Goal: Information Seeking & Learning: Compare options

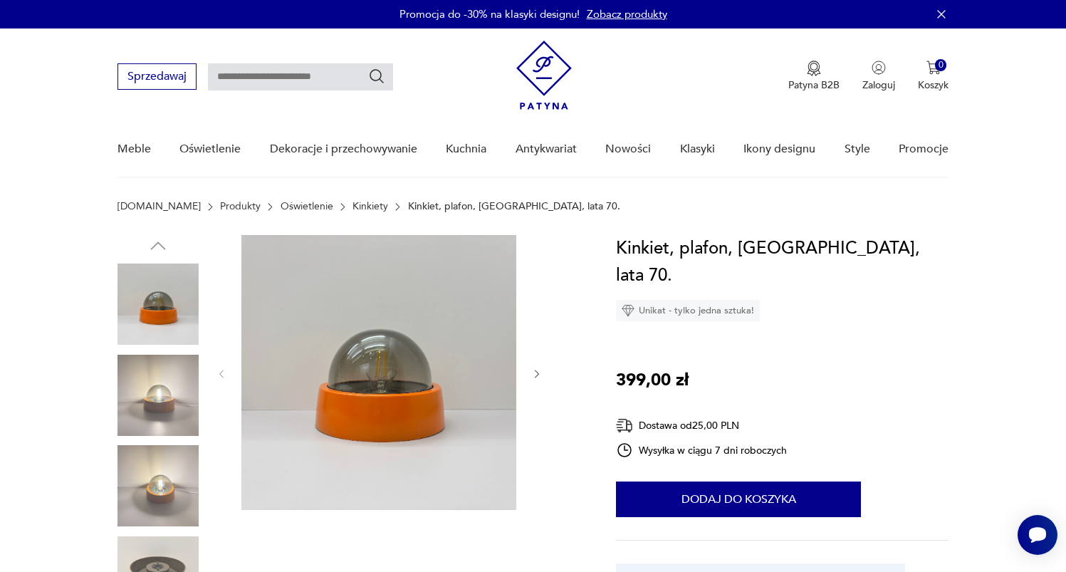
click at [352, 206] on link "Kinkiety" at bounding box center [370, 206] width 36 height 11
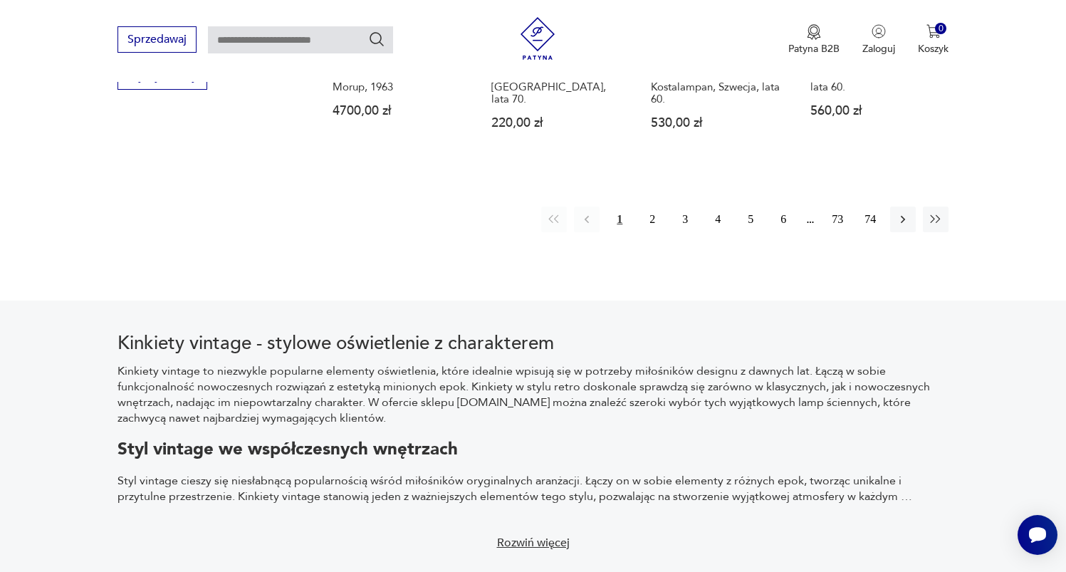
scroll to position [1509, 0]
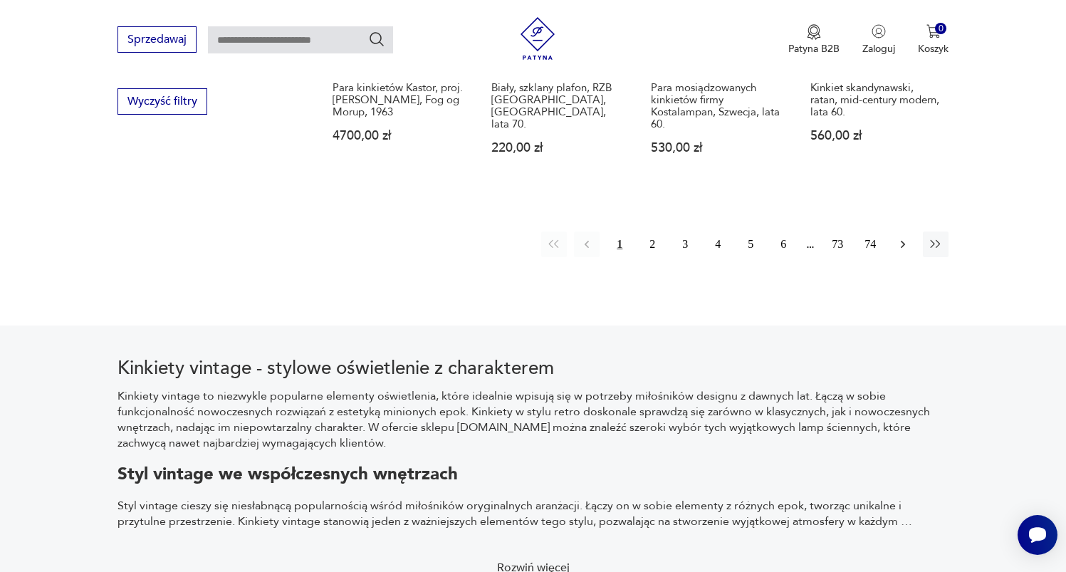
click at [902, 237] on icon "button" at bounding box center [902, 244] width 14 height 14
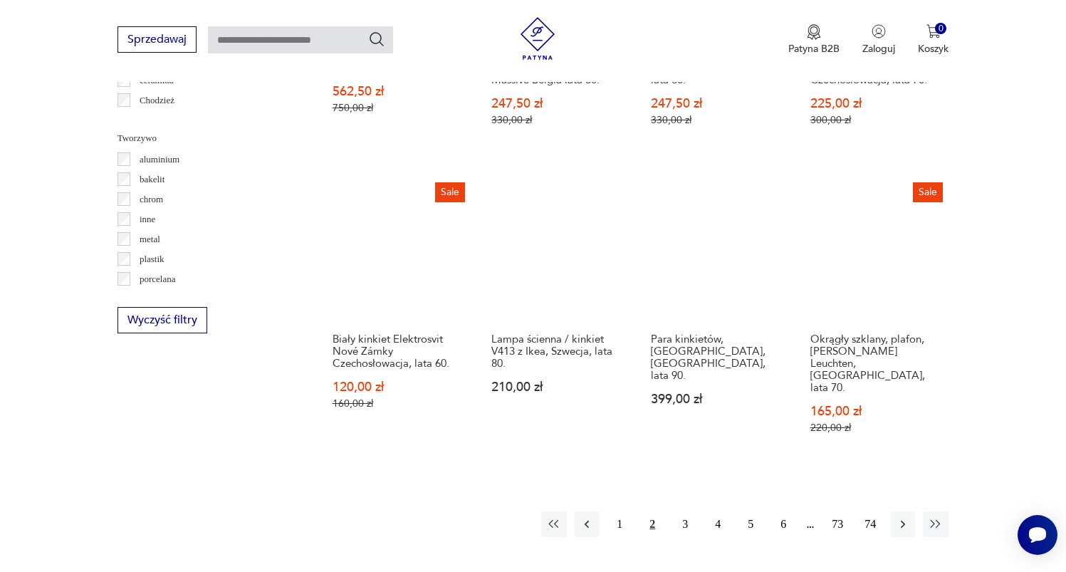
scroll to position [1429, 0]
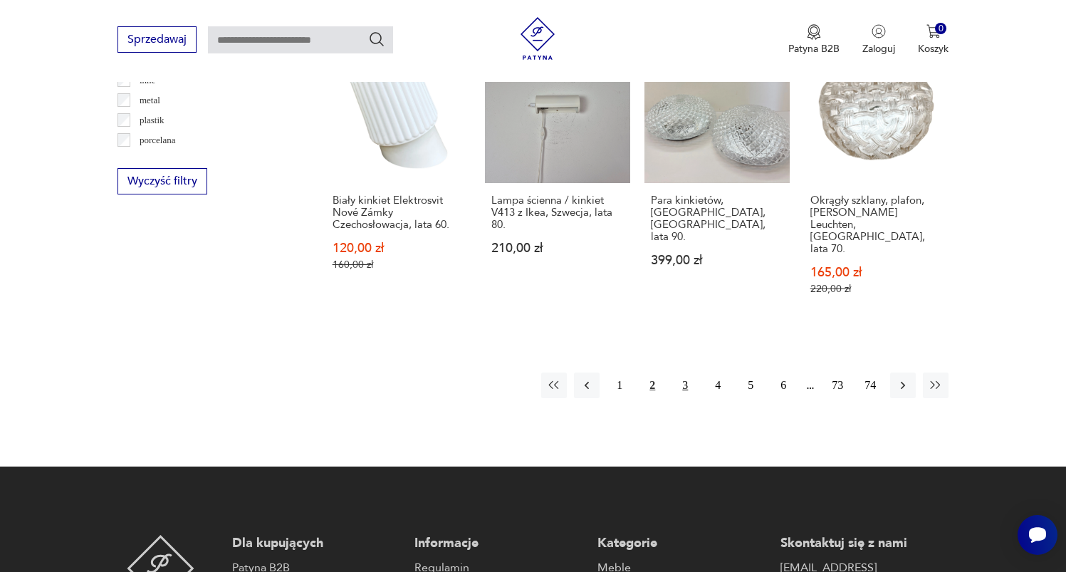
click at [680, 372] on button "3" at bounding box center [685, 385] width 26 height 26
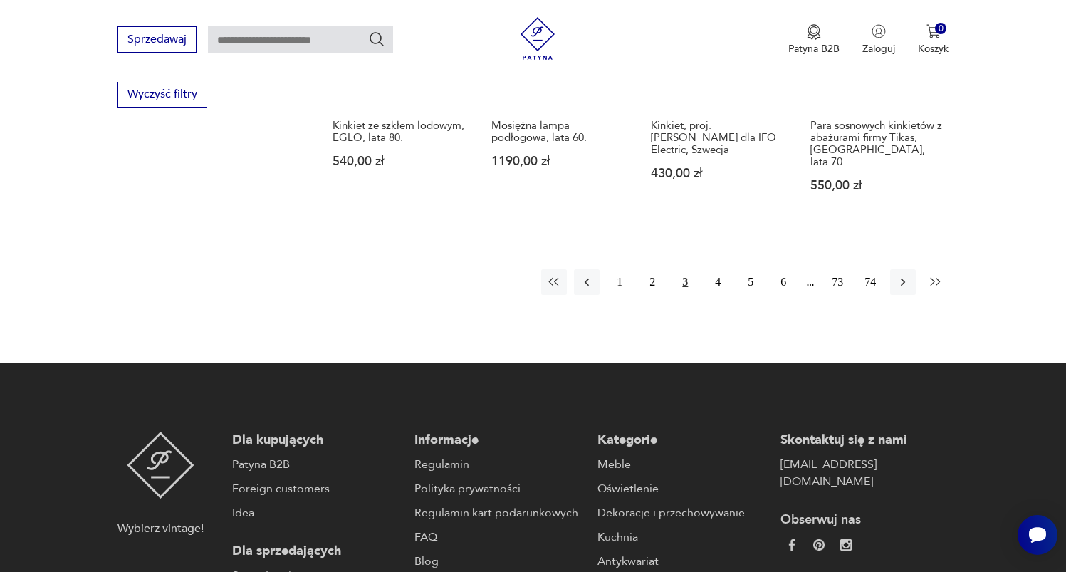
scroll to position [1519, 0]
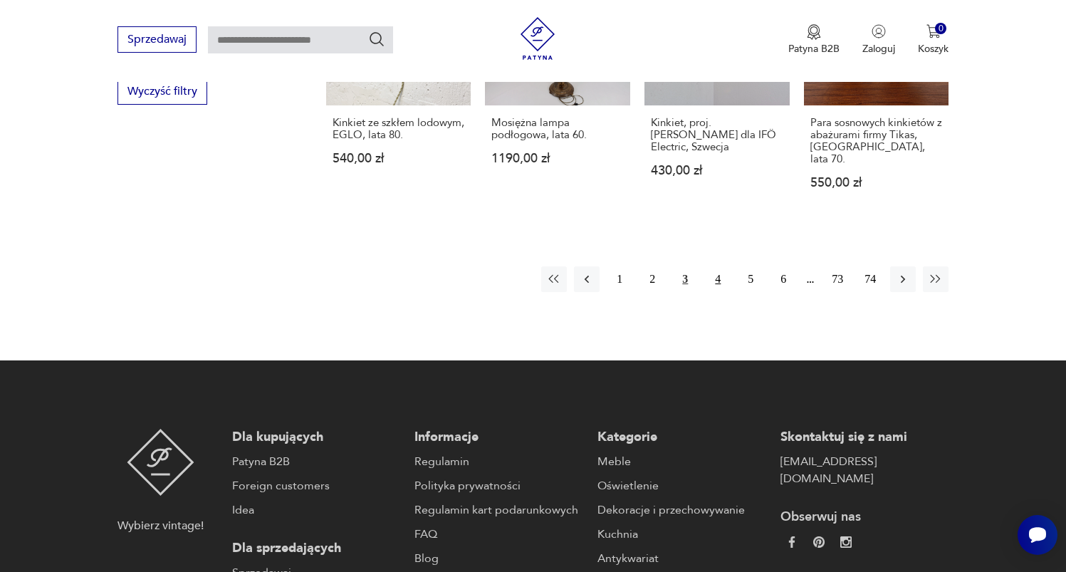
click at [712, 268] on button "4" at bounding box center [718, 279] width 26 height 26
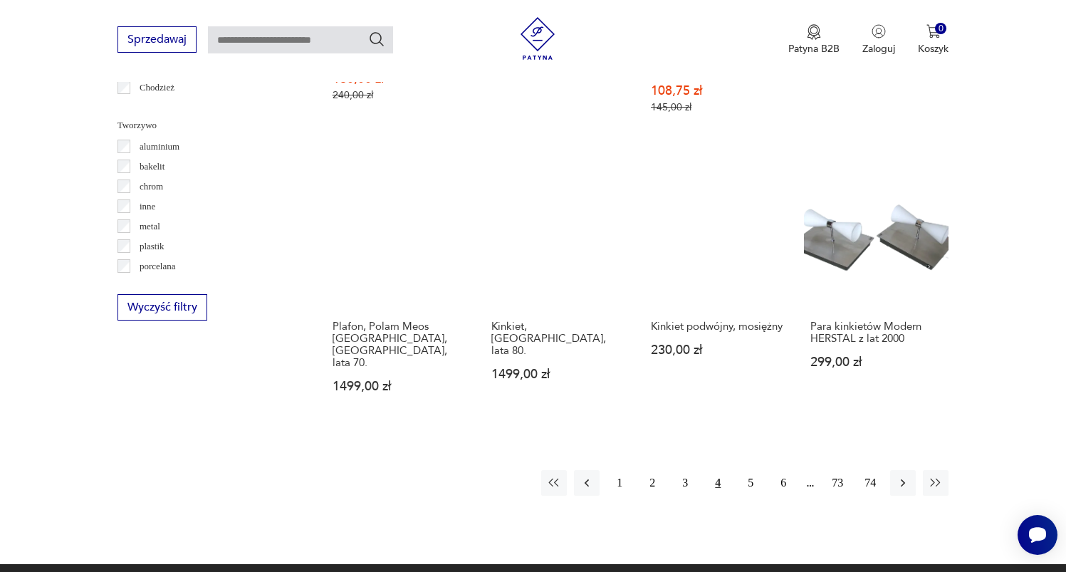
scroll to position [1437, 0]
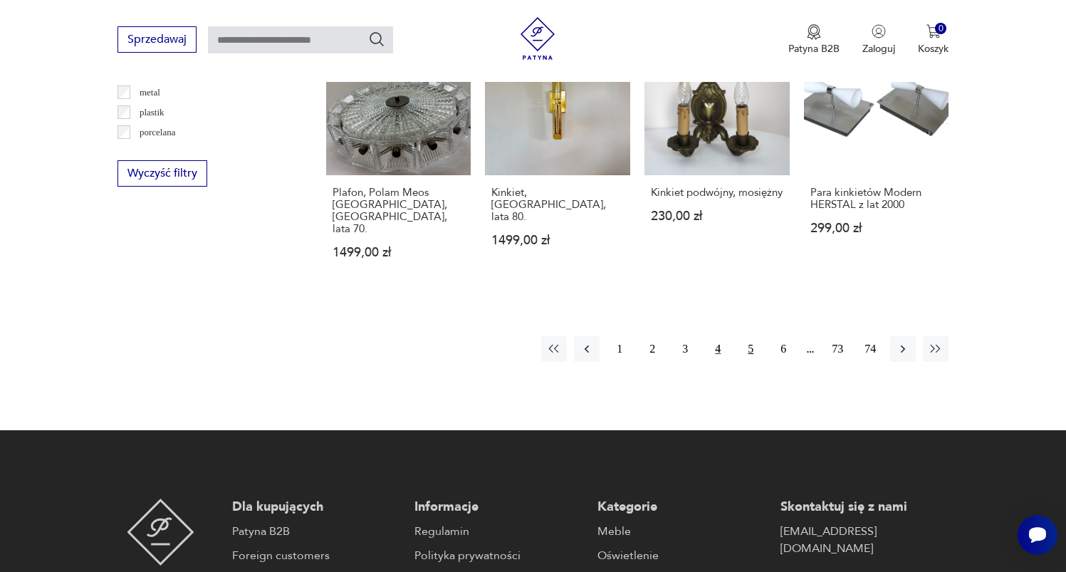
click at [745, 336] on button "5" at bounding box center [750, 349] width 26 height 26
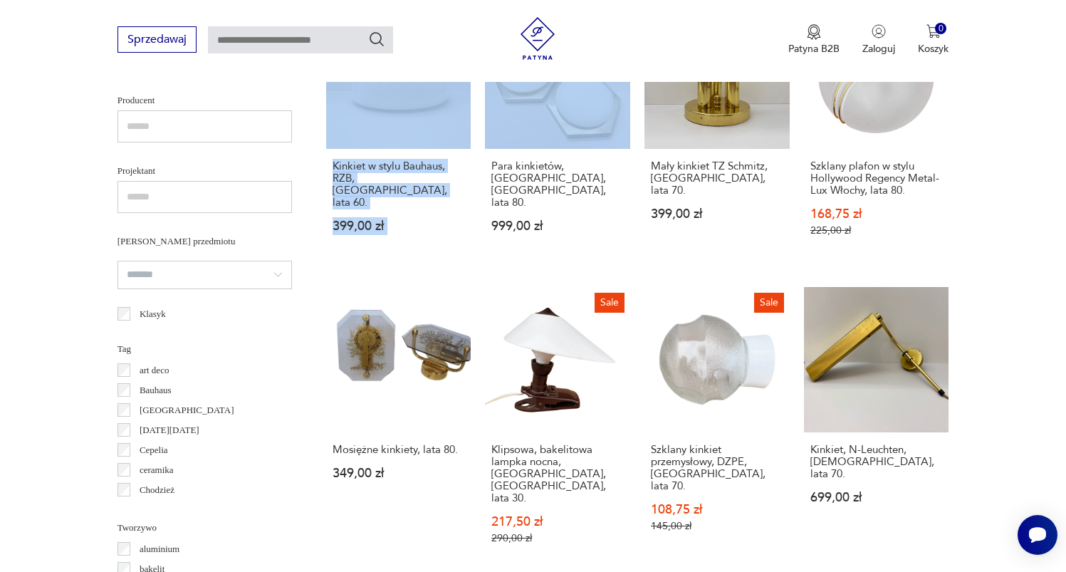
scroll to position [1369, 0]
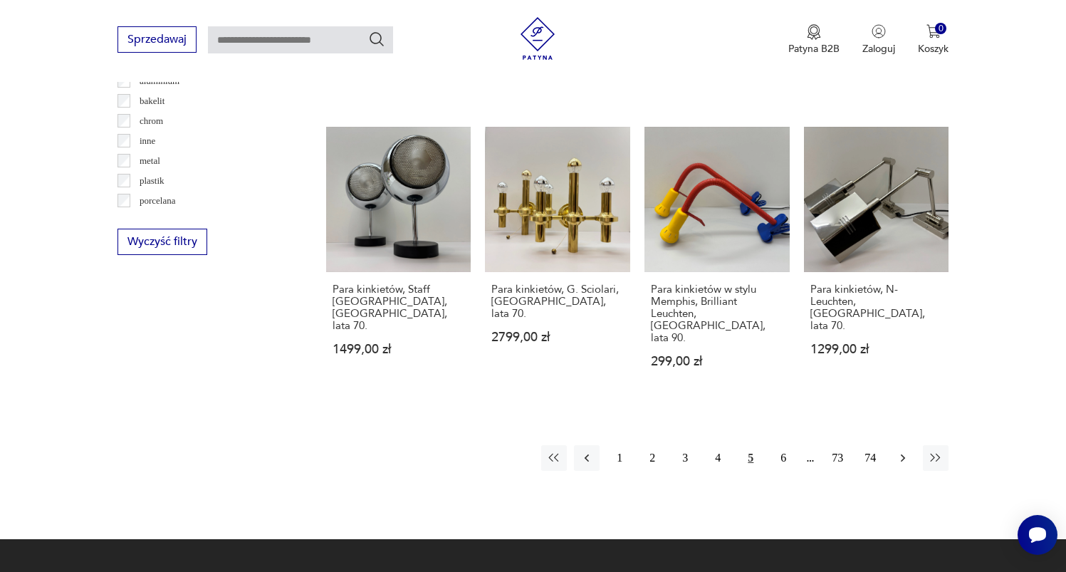
click at [904, 453] on icon "button" at bounding box center [902, 457] width 4 height 8
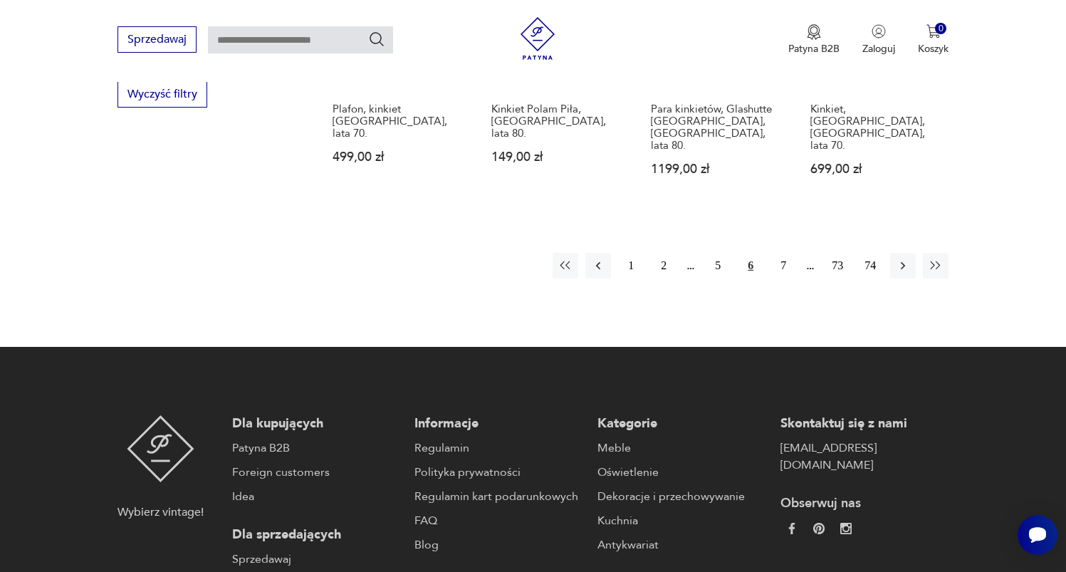
scroll to position [1538, 0]
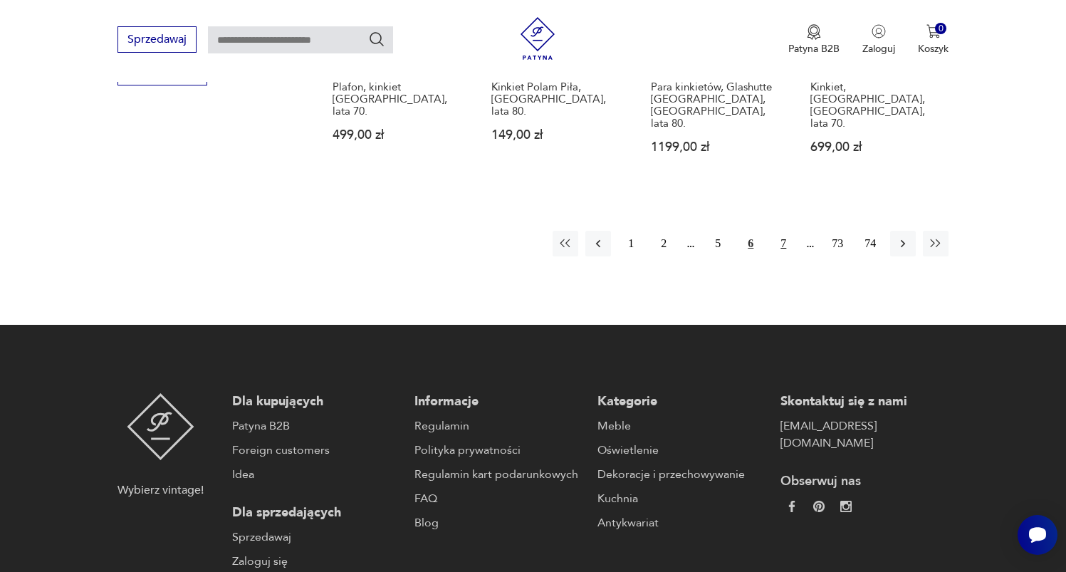
click at [782, 231] on button "7" at bounding box center [783, 244] width 26 height 26
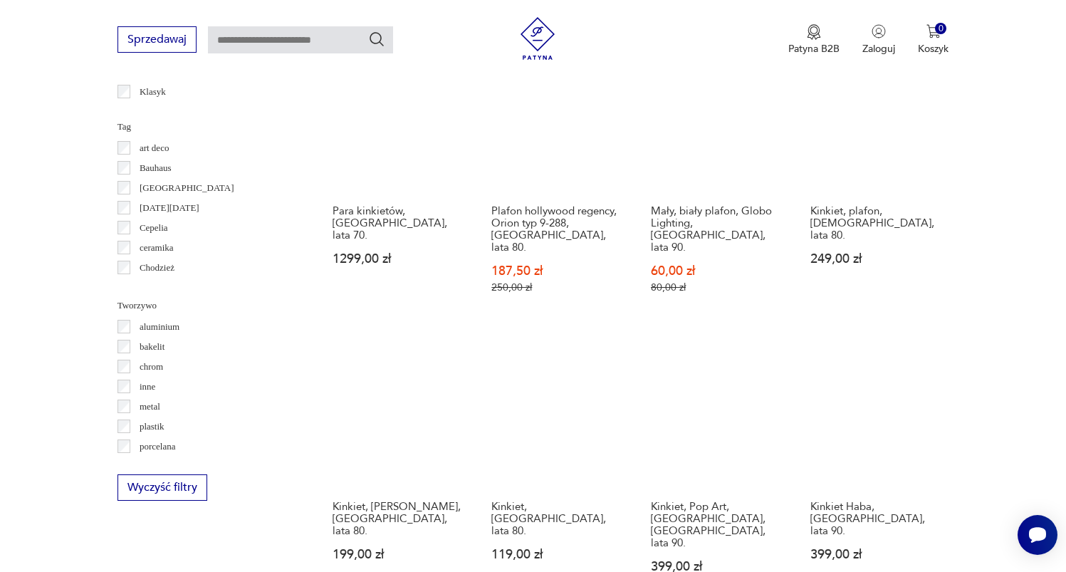
scroll to position [1605, 0]
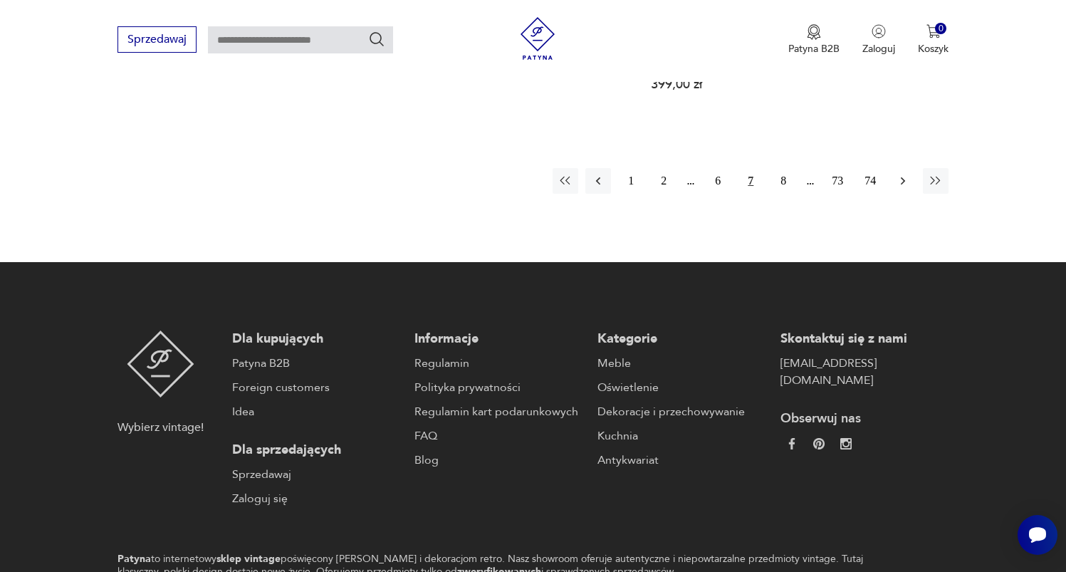
click at [907, 174] on icon "button" at bounding box center [902, 181] width 14 height 14
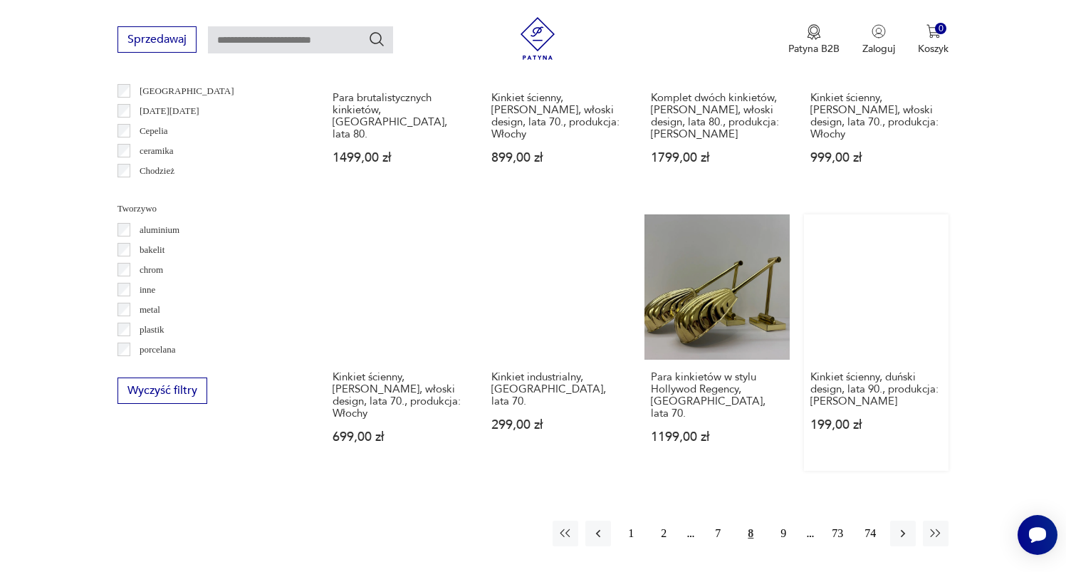
scroll to position [1223, 0]
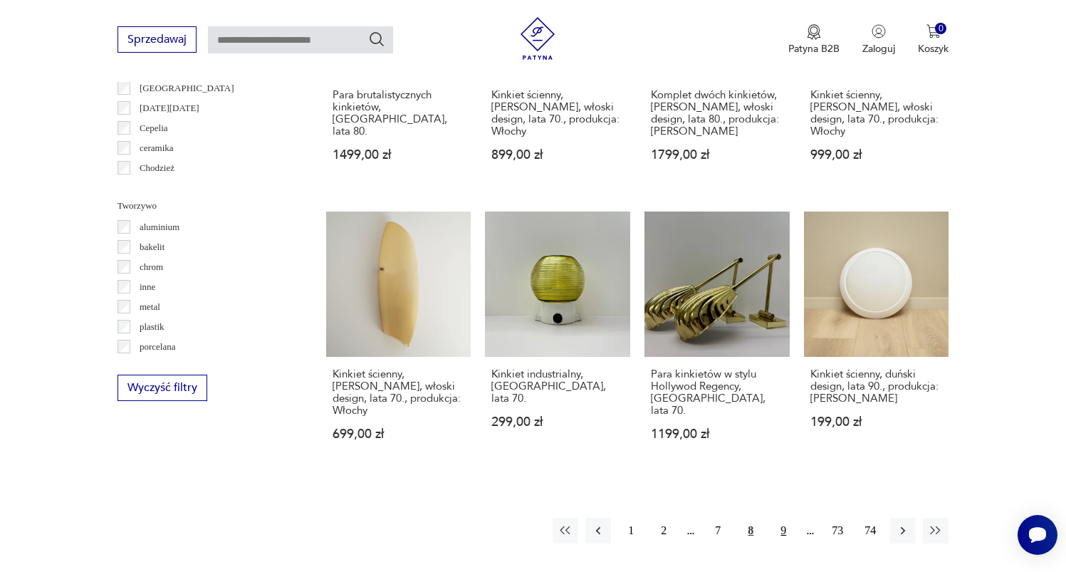
click at [782, 517] on button "9" at bounding box center [783, 530] width 26 height 26
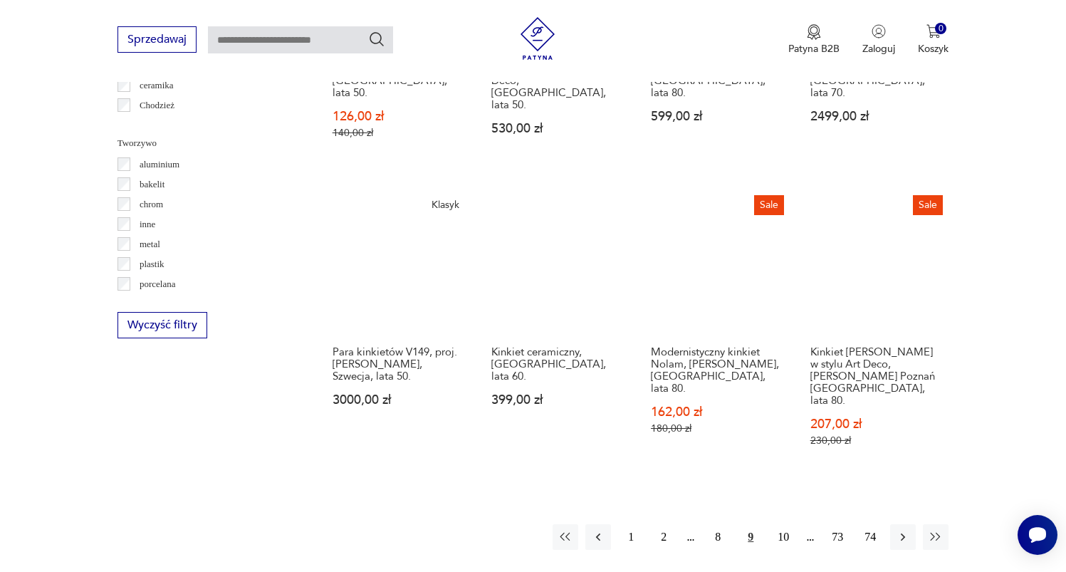
scroll to position [1288, 0]
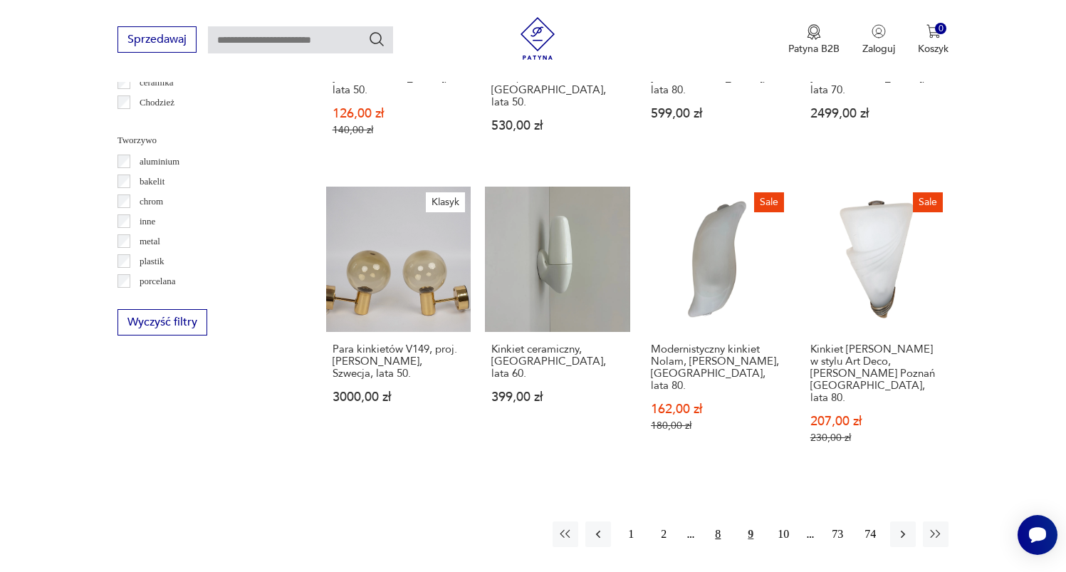
click at [722, 521] on button "8" at bounding box center [718, 534] width 26 height 26
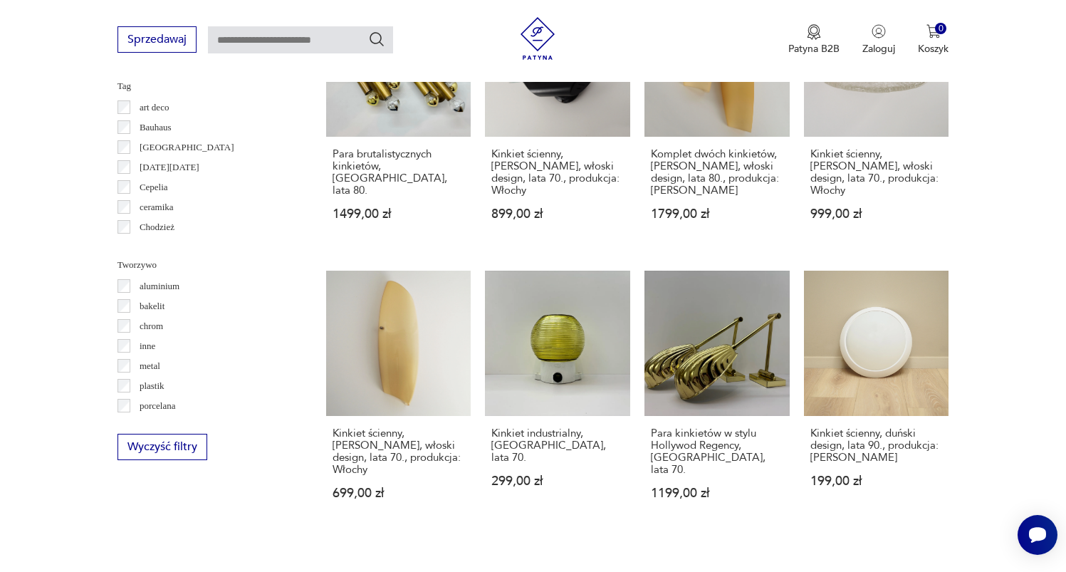
scroll to position [1293, 0]
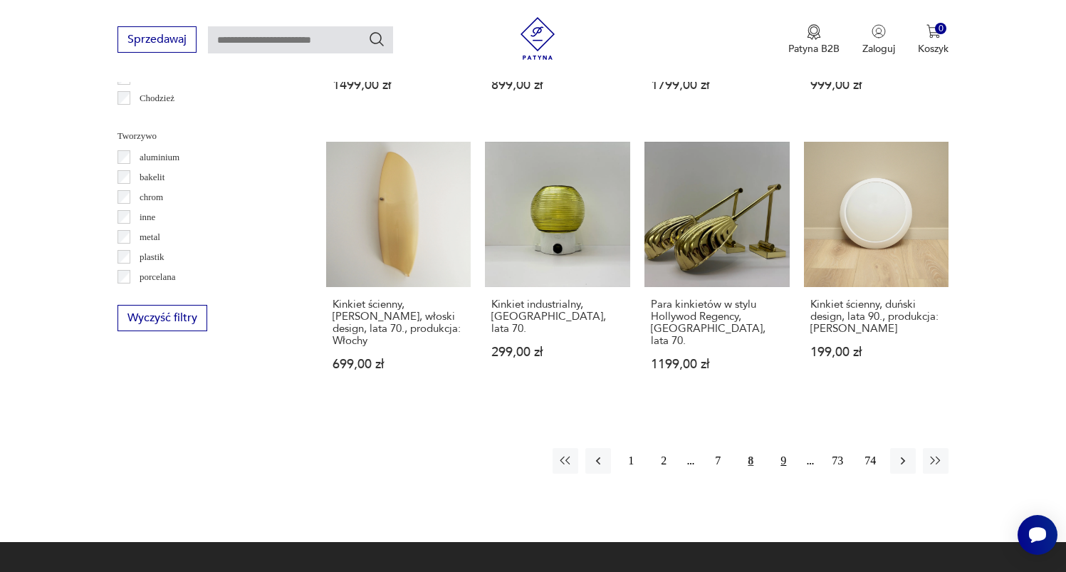
click at [789, 449] on button "9" at bounding box center [783, 461] width 26 height 26
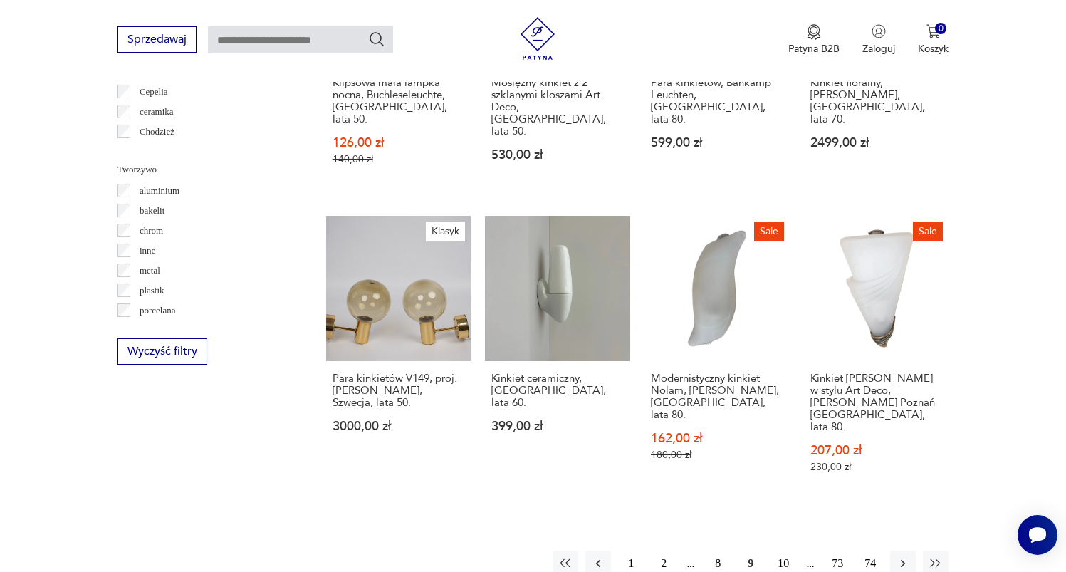
scroll to position [1372, 0]
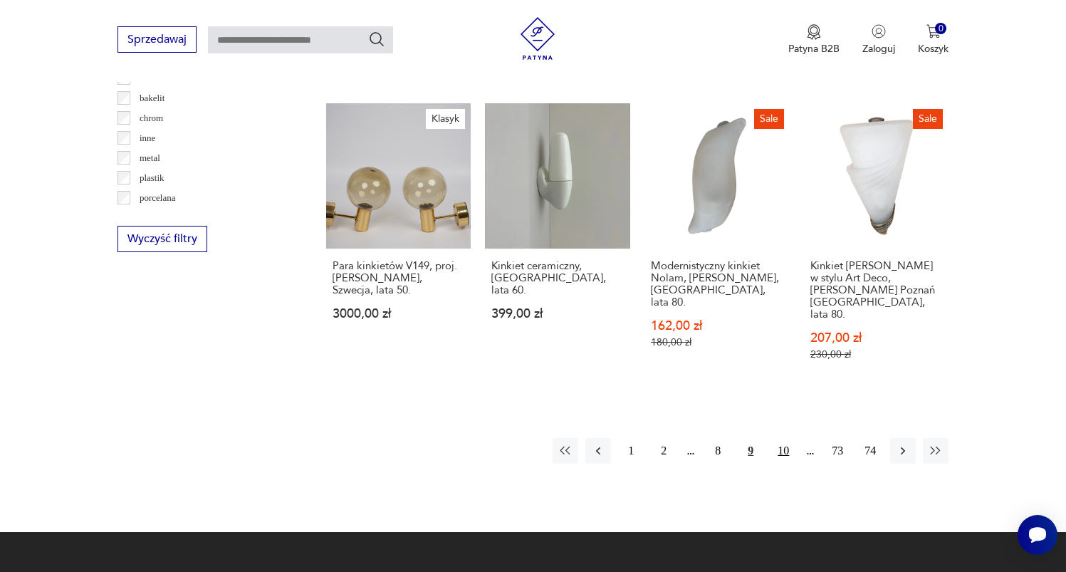
click at [782, 438] on button "10" at bounding box center [783, 451] width 26 height 26
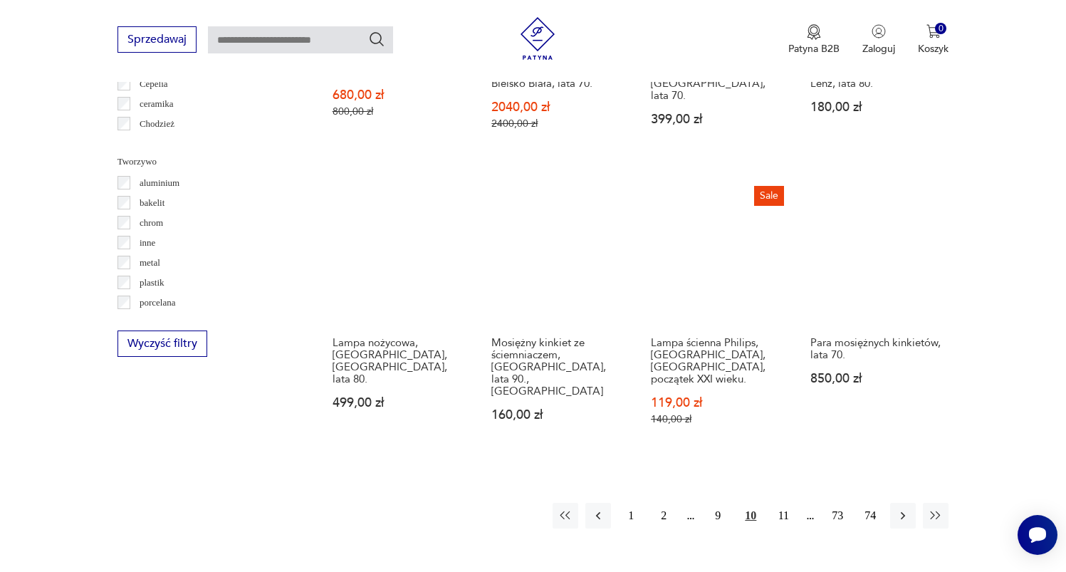
scroll to position [1297, 0]
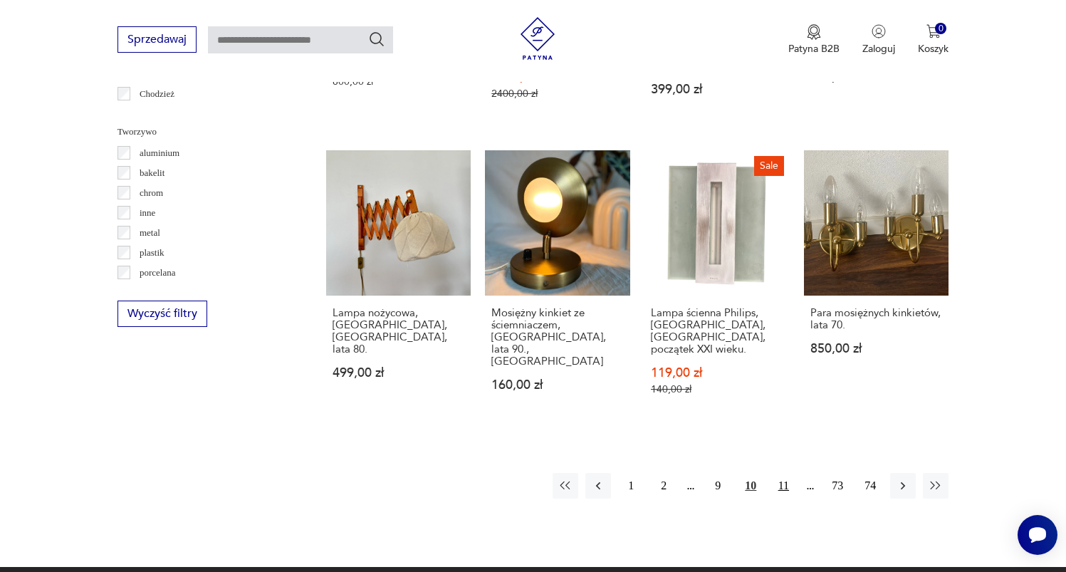
click at [784, 494] on button "11" at bounding box center [783, 486] width 26 height 26
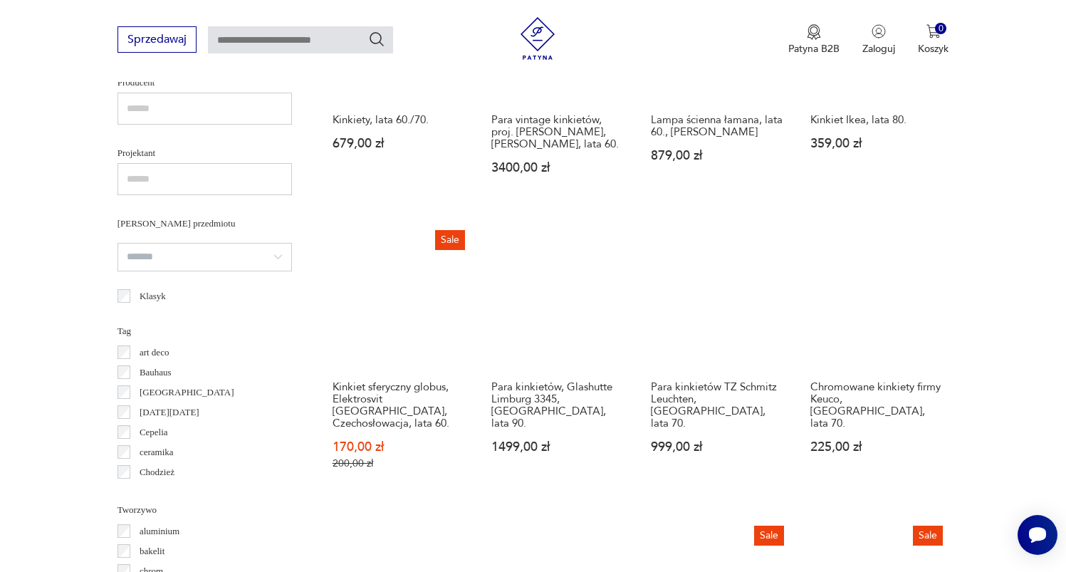
scroll to position [1350, 0]
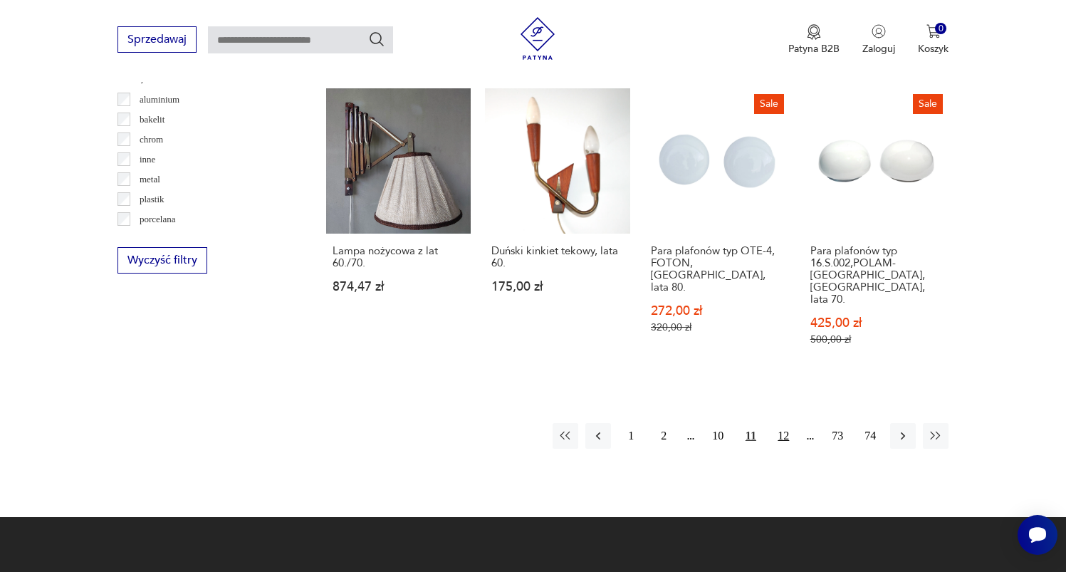
click at [787, 423] on button "12" at bounding box center [783, 436] width 26 height 26
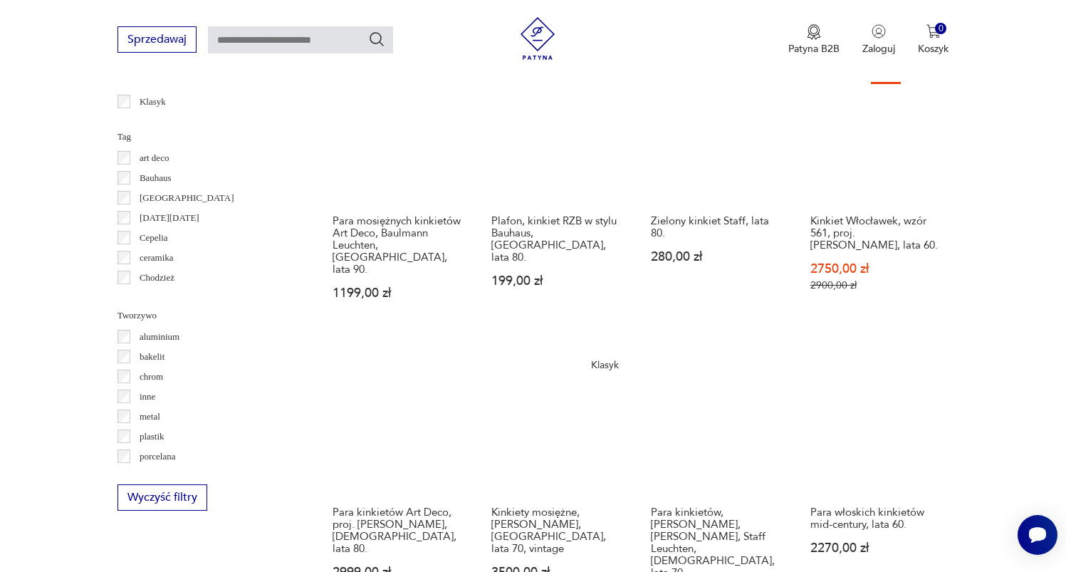
scroll to position [1387, 0]
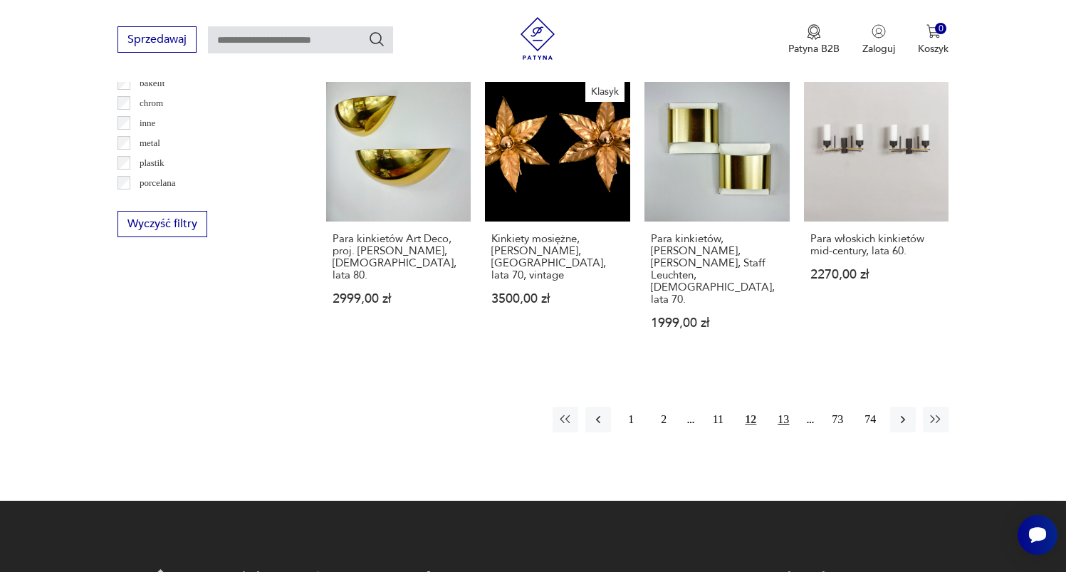
click at [780, 406] on button "13" at bounding box center [783, 419] width 26 height 26
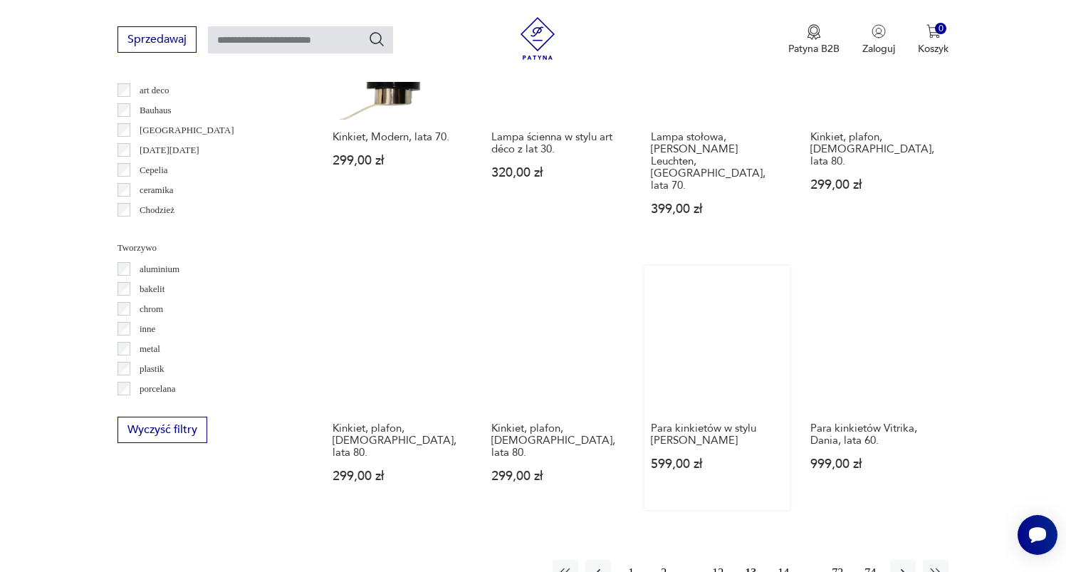
scroll to position [1184, 0]
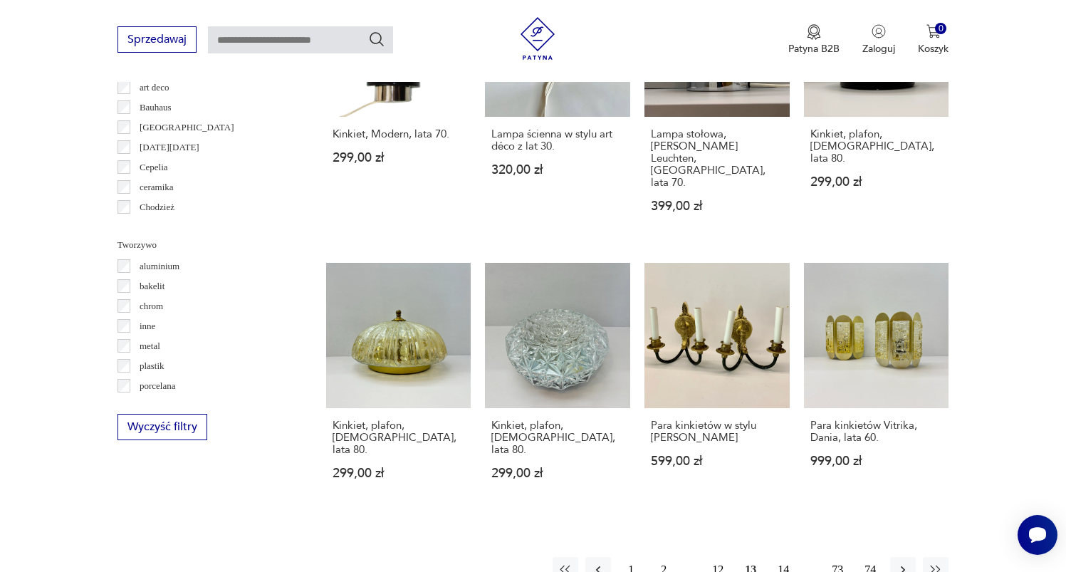
click at [782, 557] on button "14" at bounding box center [783, 570] width 26 height 26
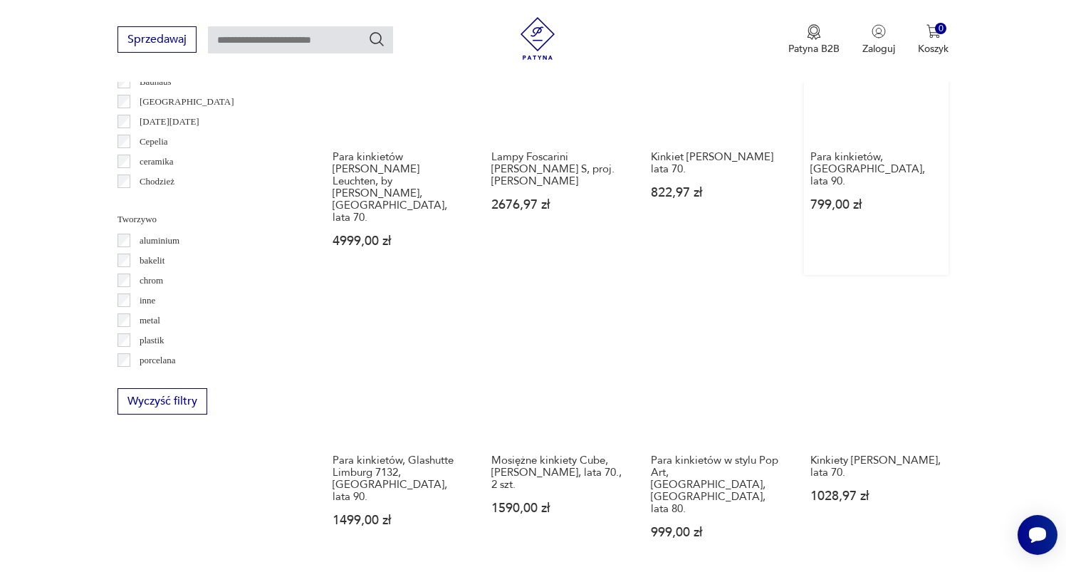
scroll to position [1367, 0]
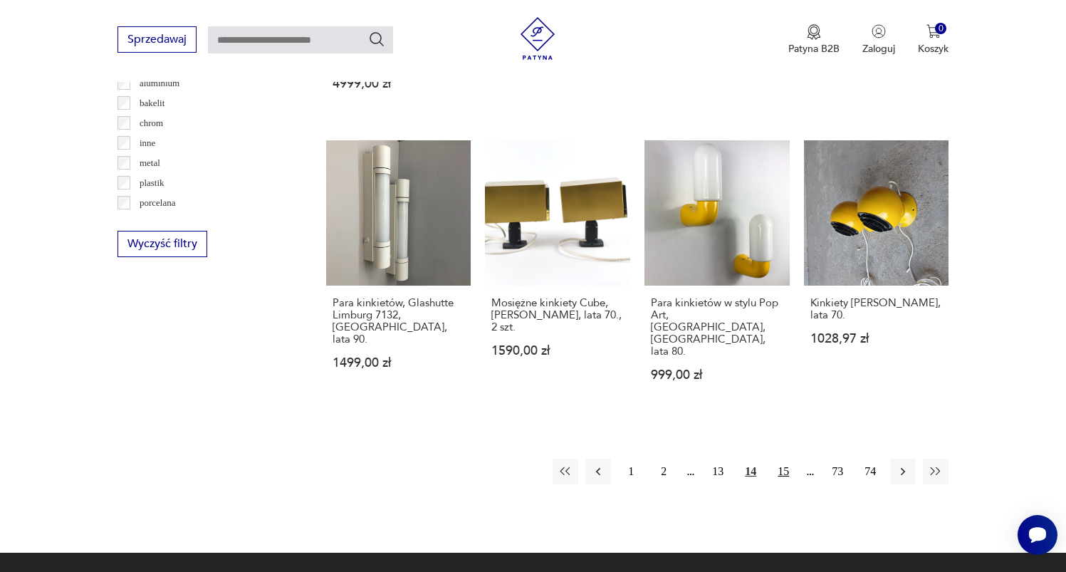
click at [793, 458] on button "15" at bounding box center [783, 471] width 26 height 26
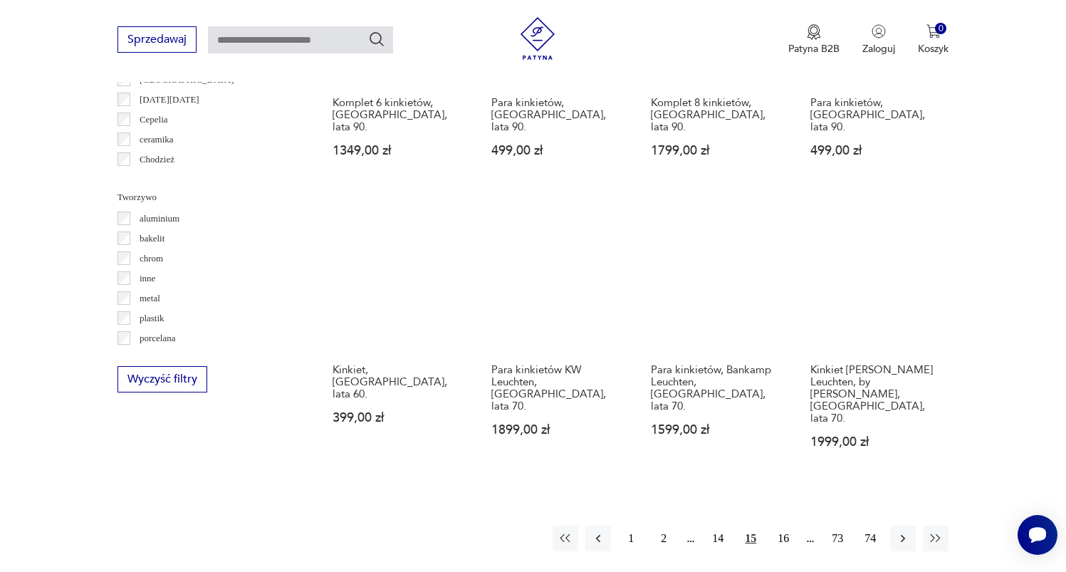
scroll to position [1280, 0]
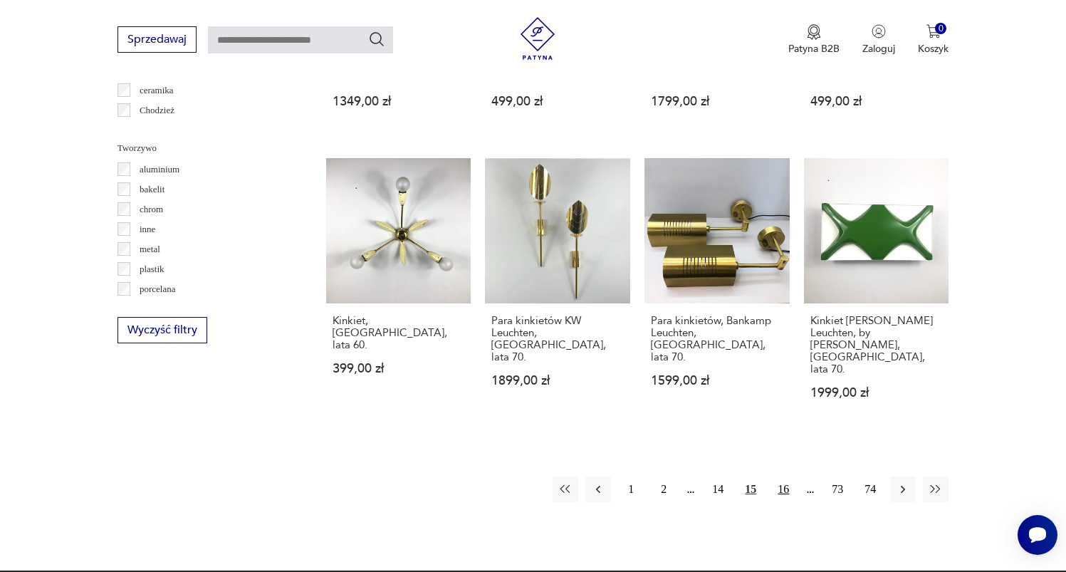
click at [787, 476] on button "16" at bounding box center [783, 489] width 26 height 26
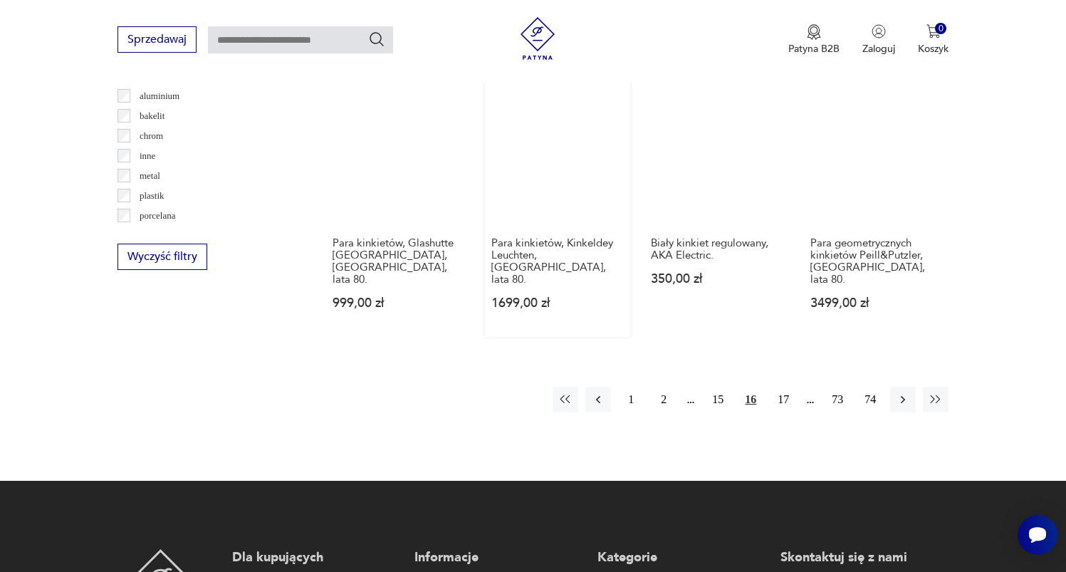
scroll to position [1093, 0]
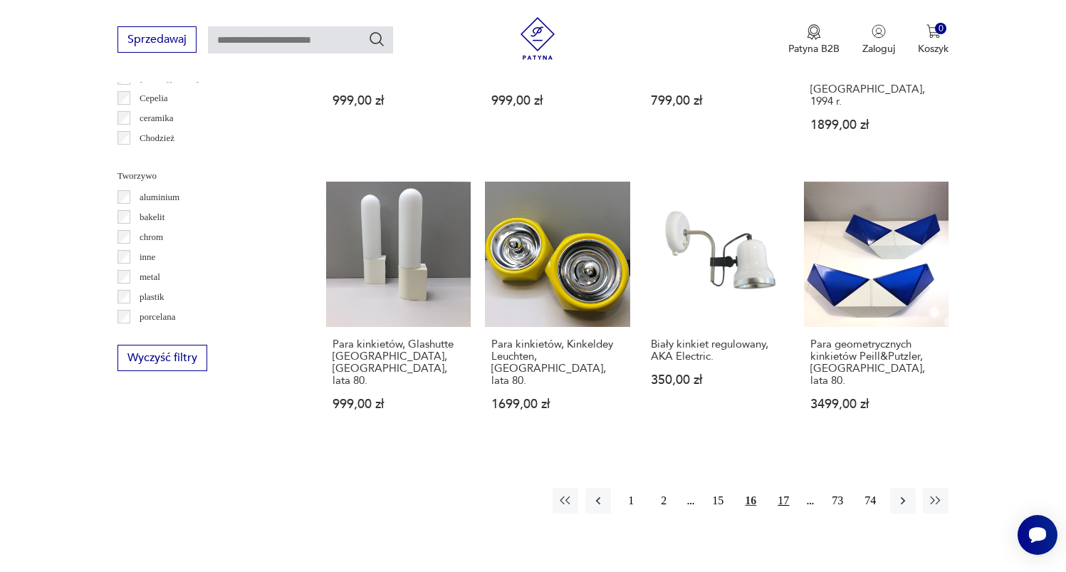
click at [784, 488] on button "17" at bounding box center [783, 501] width 26 height 26
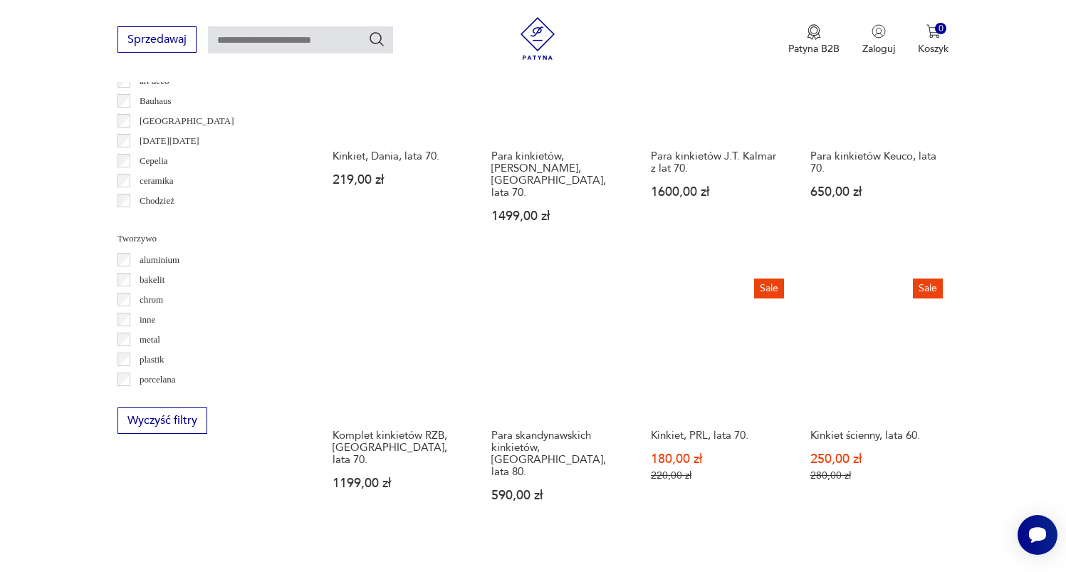
scroll to position [1557, 0]
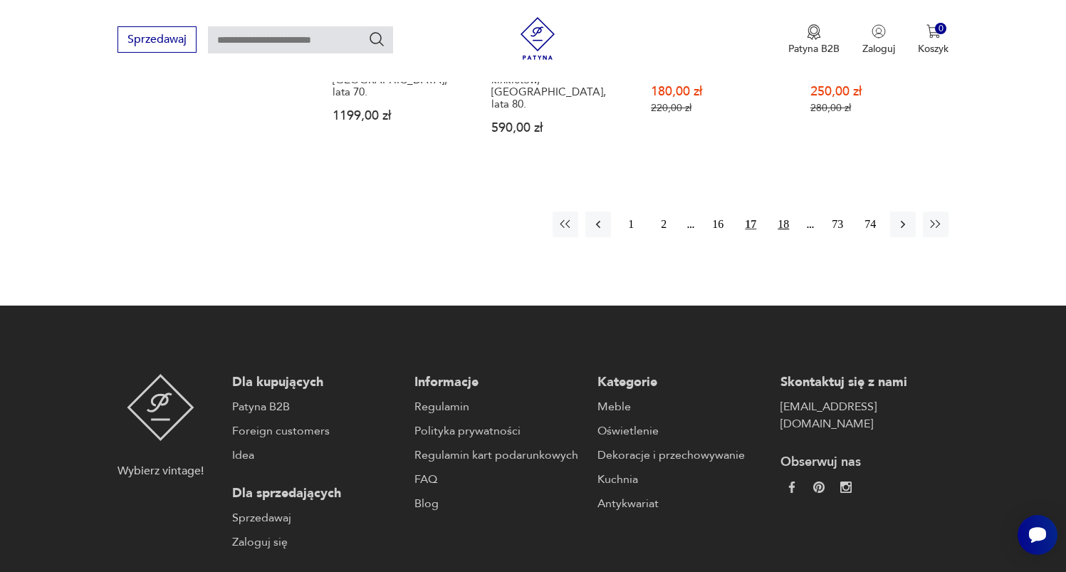
click at [786, 211] on button "18" at bounding box center [783, 224] width 26 height 26
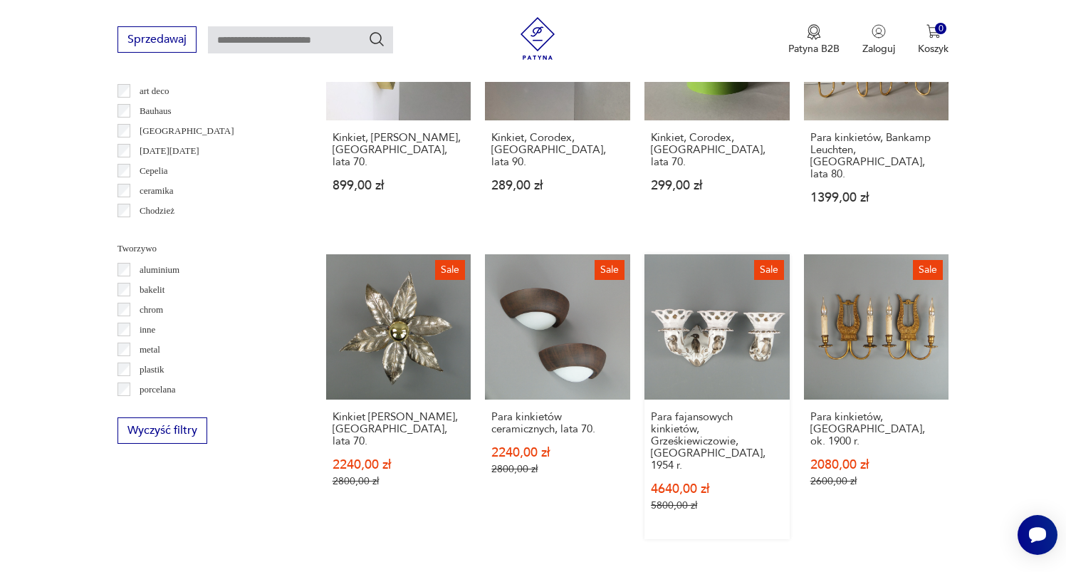
scroll to position [1285, 0]
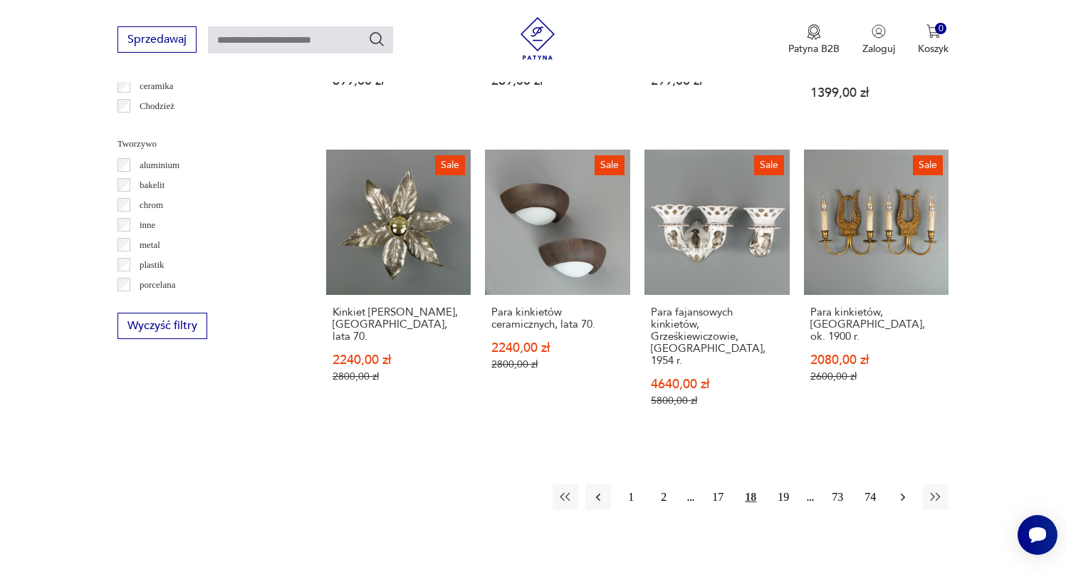
click at [897, 490] on icon "button" at bounding box center [902, 497] width 14 height 14
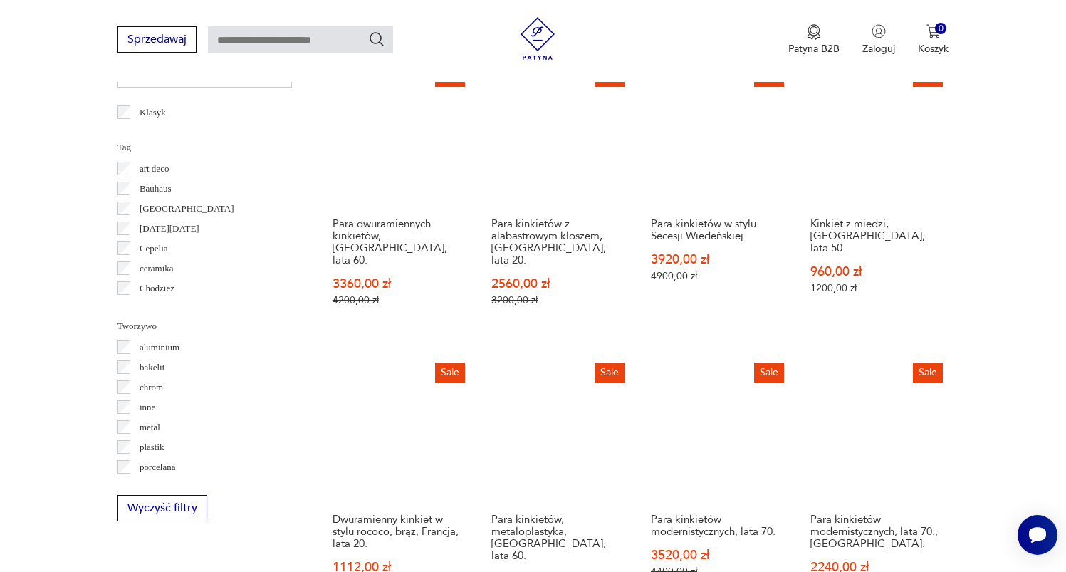
scroll to position [1373, 0]
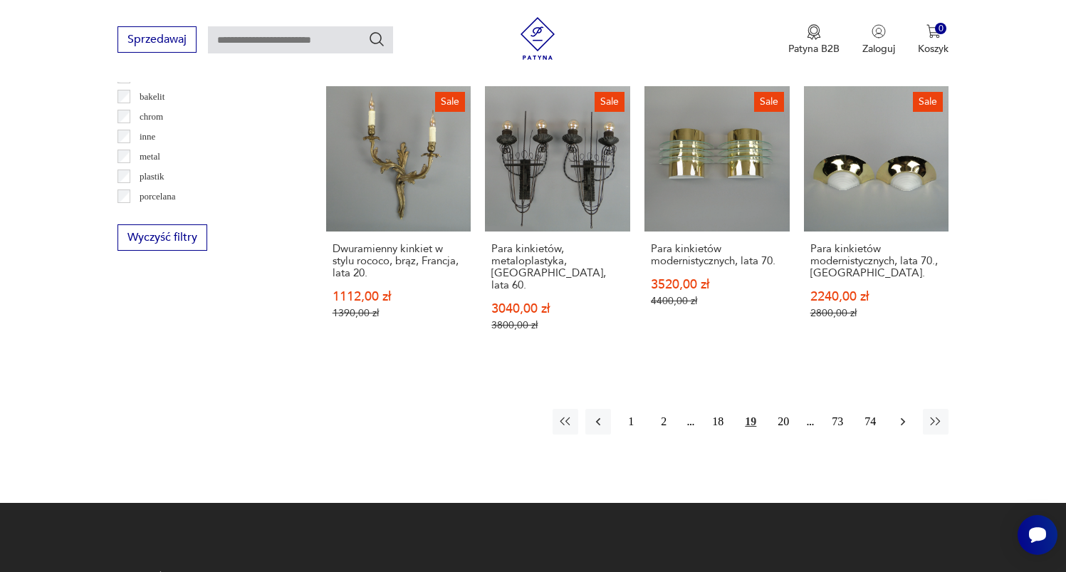
click at [902, 414] on icon "button" at bounding box center [902, 421] width 14 height 14
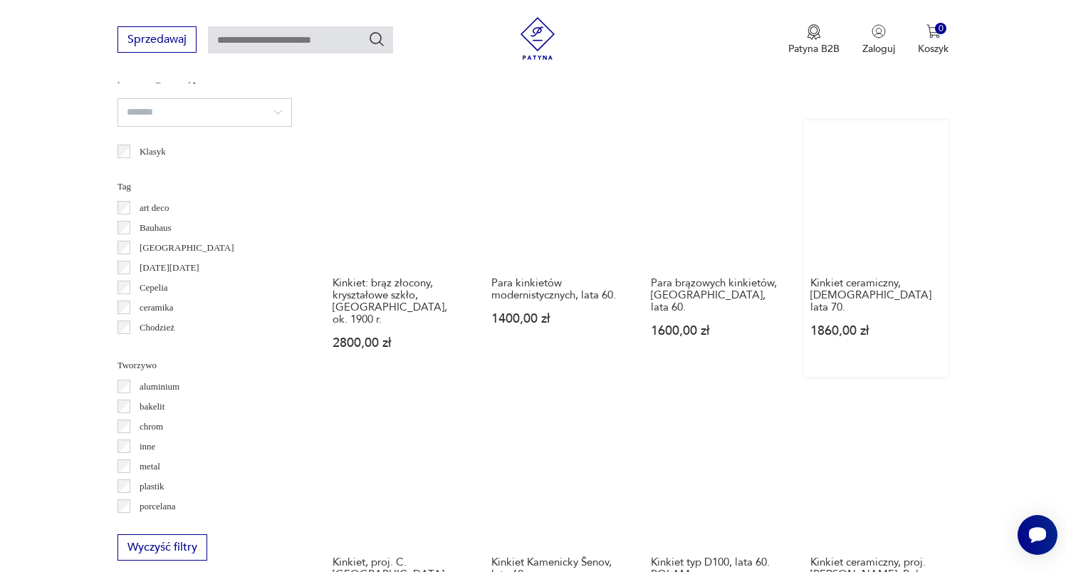
scroll to position [1332, 0]
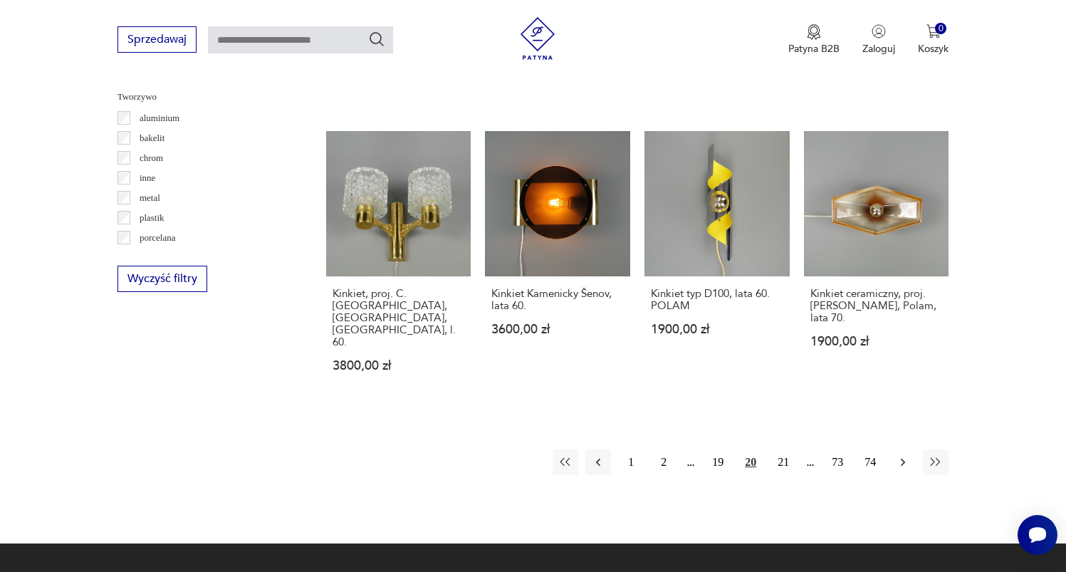
click at [898, 455] on icon "button" at bounding box center [902, 462] width 14 height 14
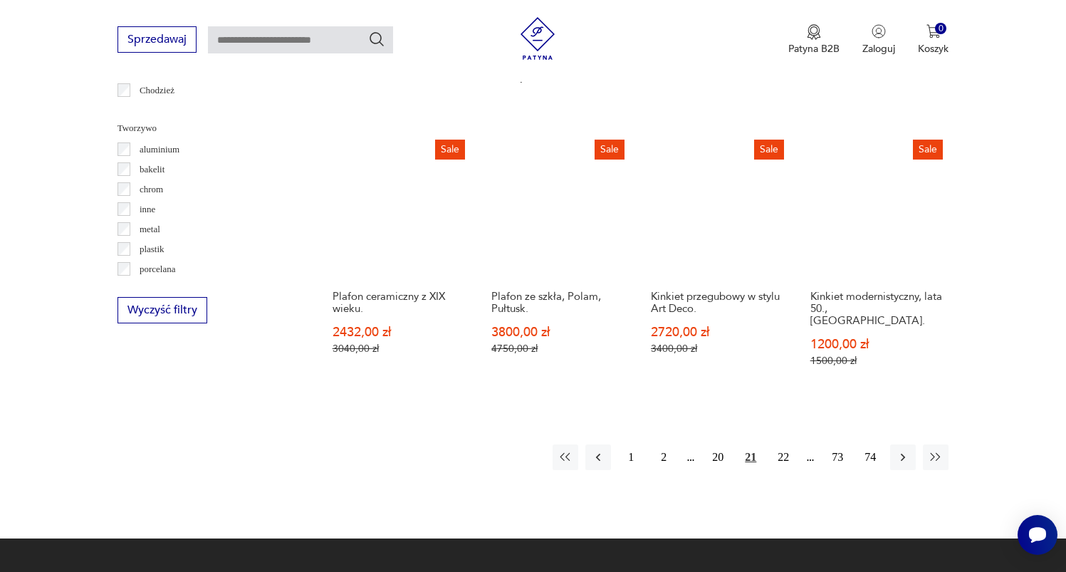
scroll to position [1303, 0]
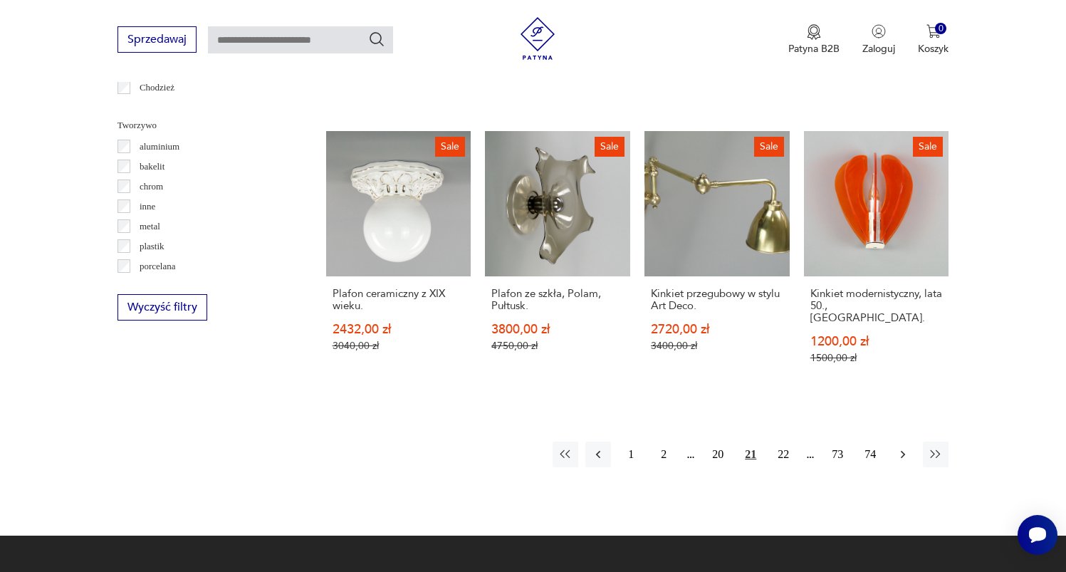
click at [902, 450] on icon "button" at bounding box center [902, 454] width 4 height 8
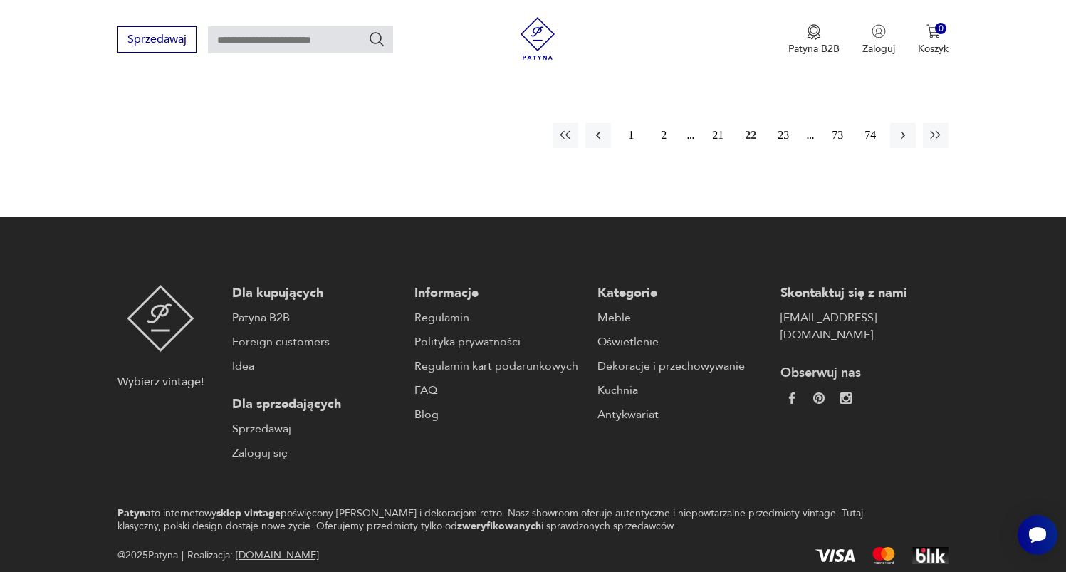
scroll to position [1343, 0]
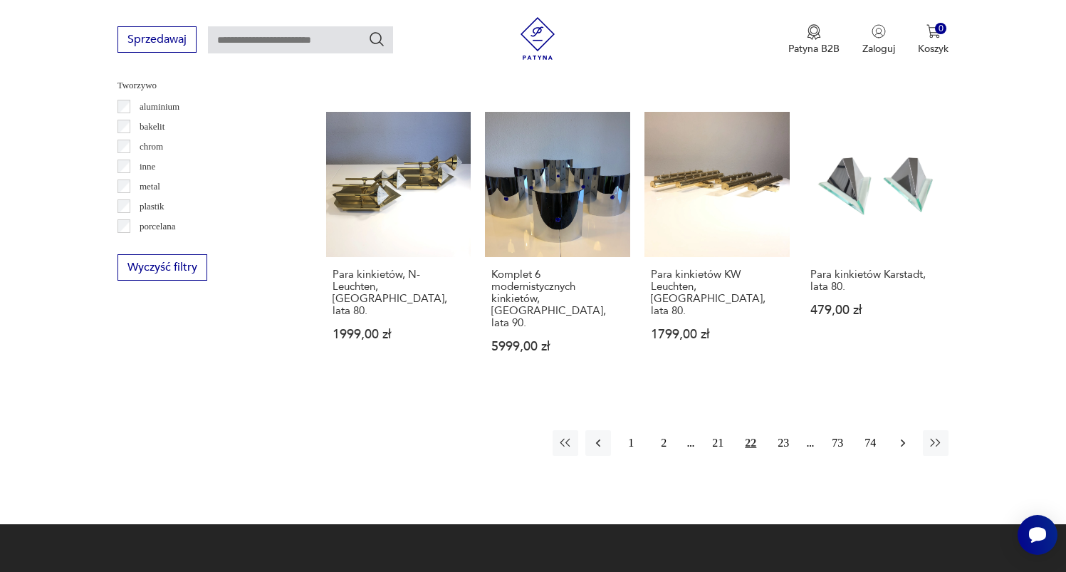
click at [900, 436] on icon "button" at bounding box center [902, 443] width 14 height 14
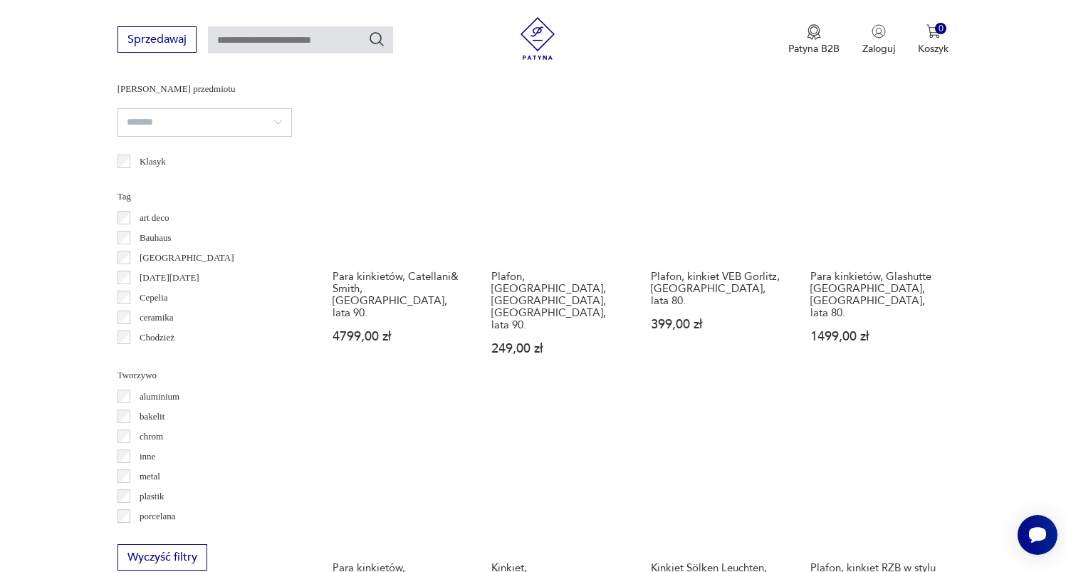
scroll to position [1192, 0]
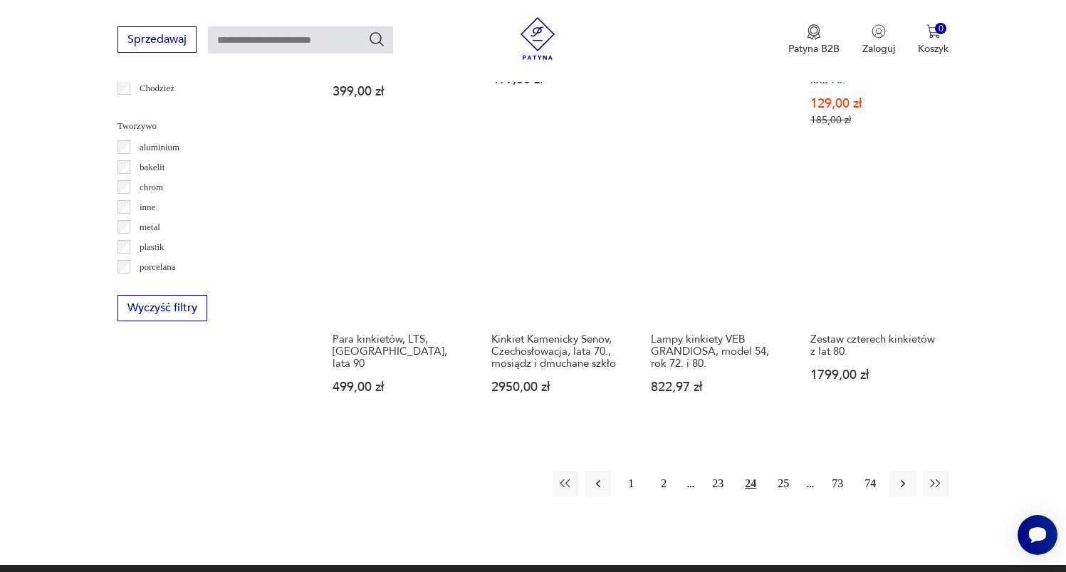
scroll to position [1409, 0]
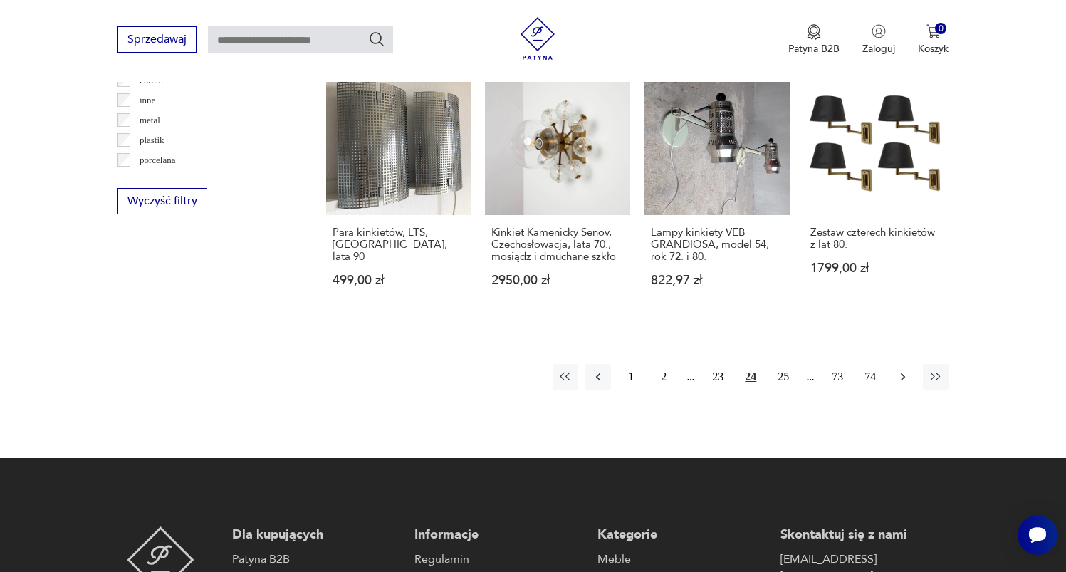
click at [903, 369] on icon "button" at bounding box center [902, 376] width 14 height 14
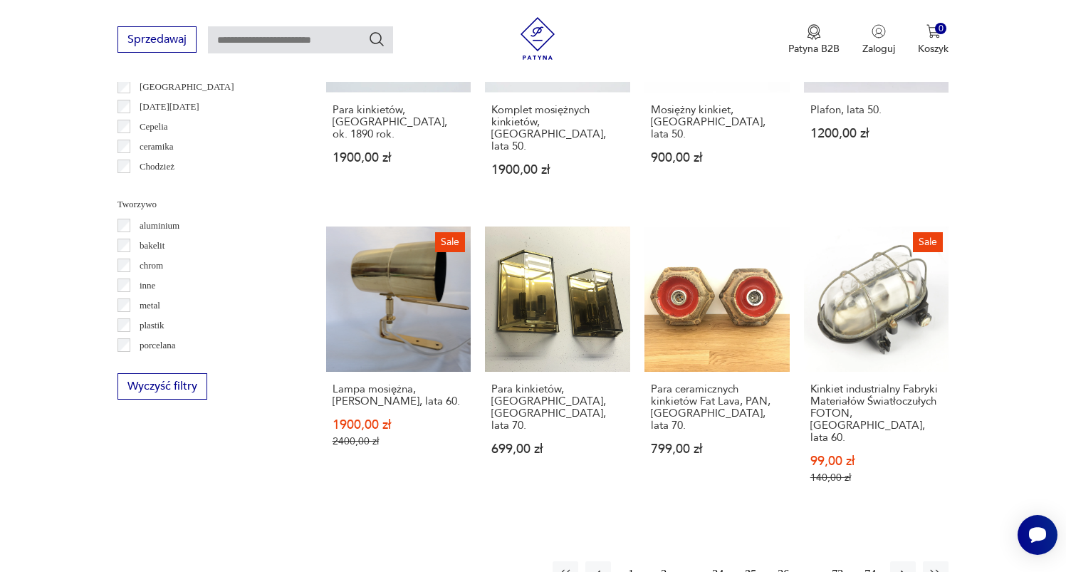
scroll to position [1369, 0]
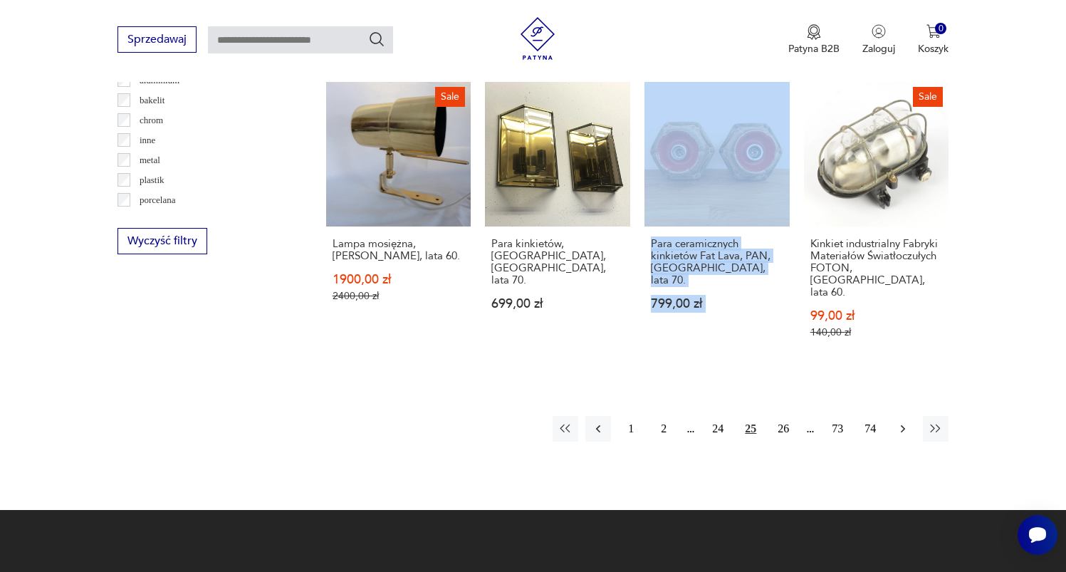
click at [898, 421] on icon "button" at bounding box center [902, 428] width 14 height 14
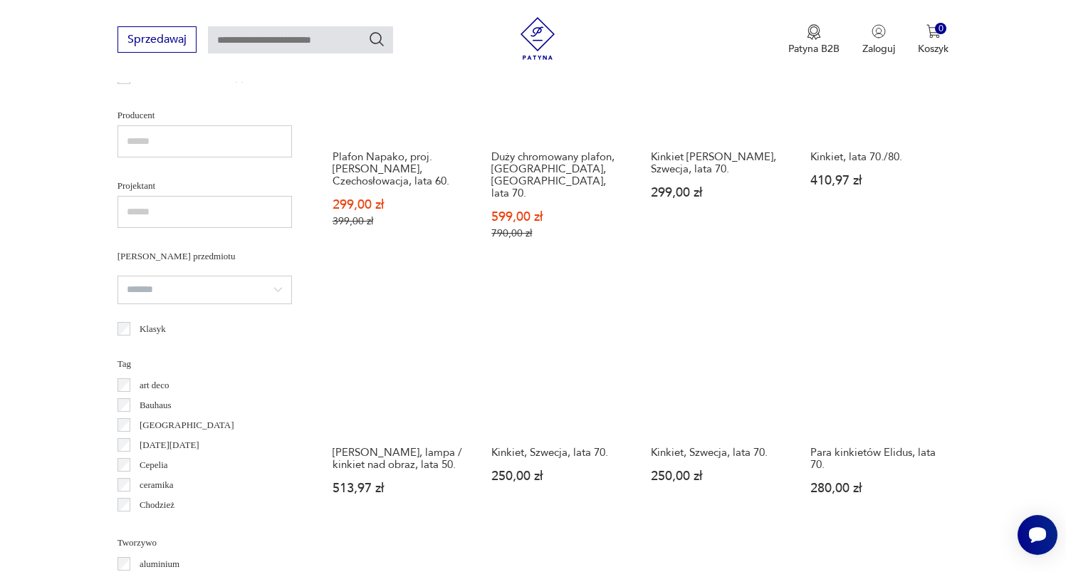
scroll to position [1365, 0]
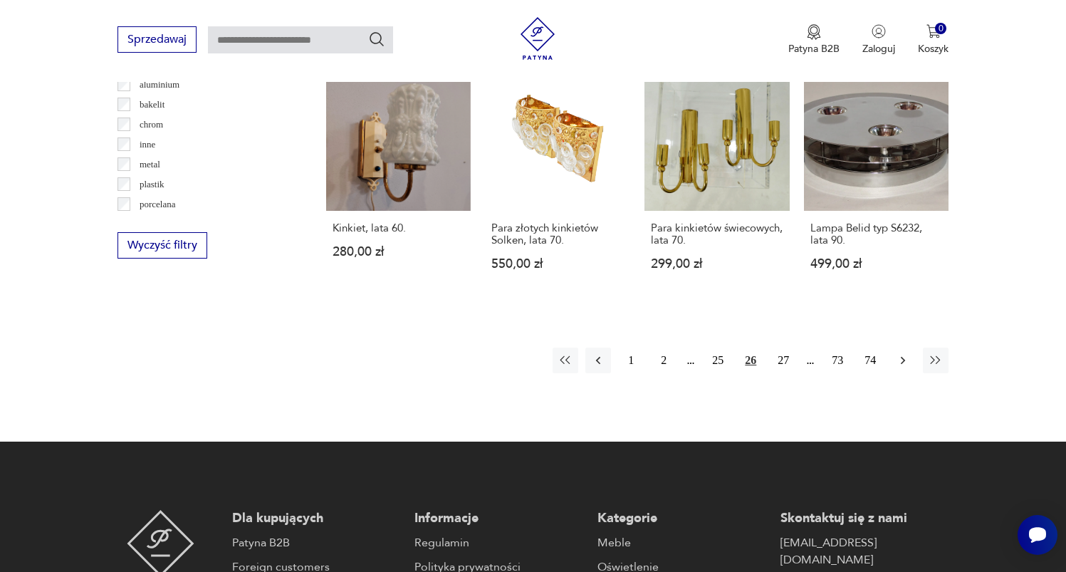
click at [906, 367] on icon "button" at bounding box center [902, 360] width 14 height 14
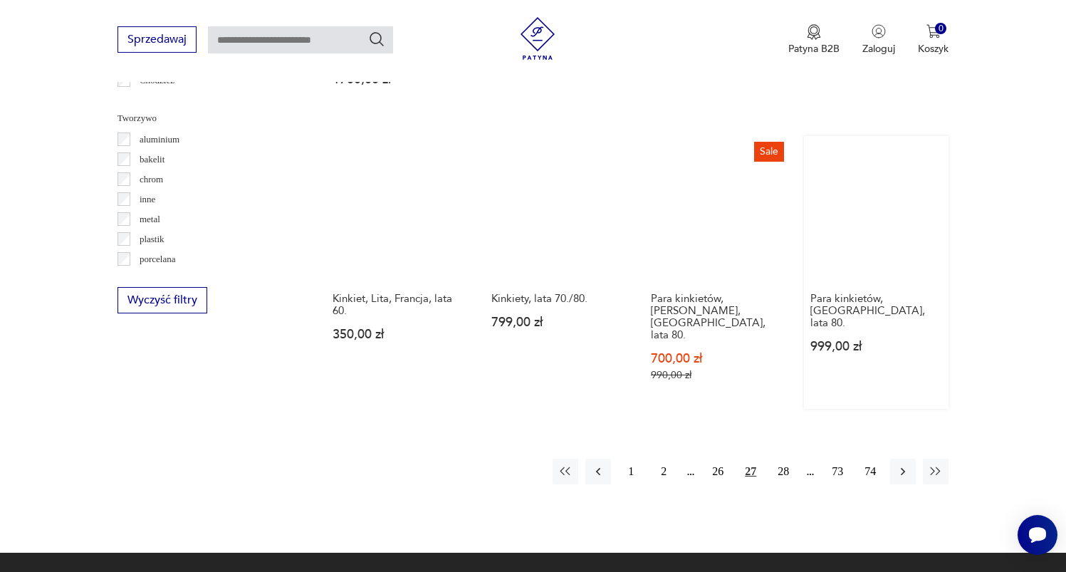
scroll to position [1313, 0]
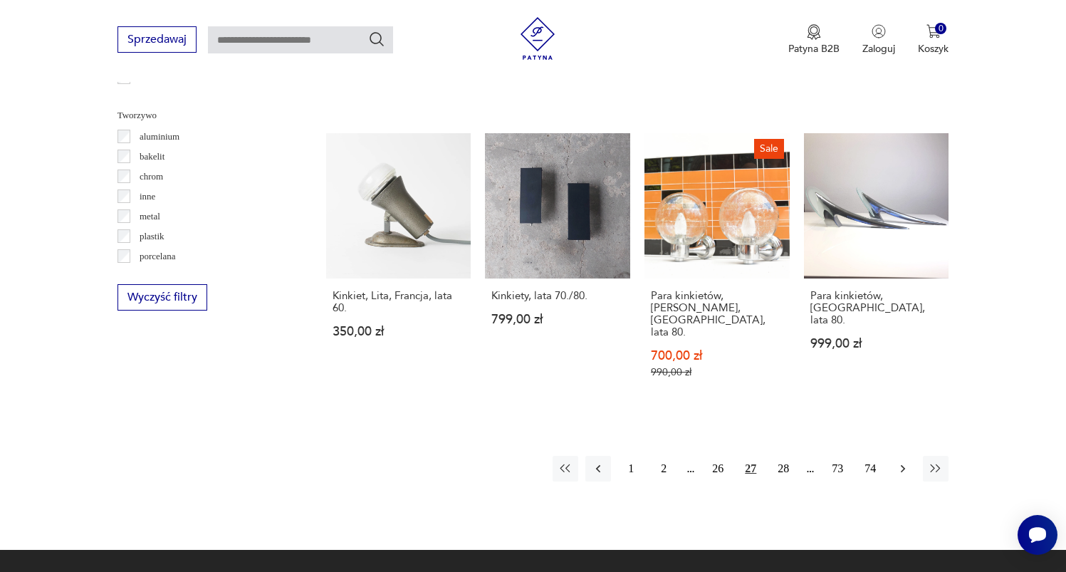
click at [898, 461] on icon "button" at bounding box center [902, 468] width 14 height 14
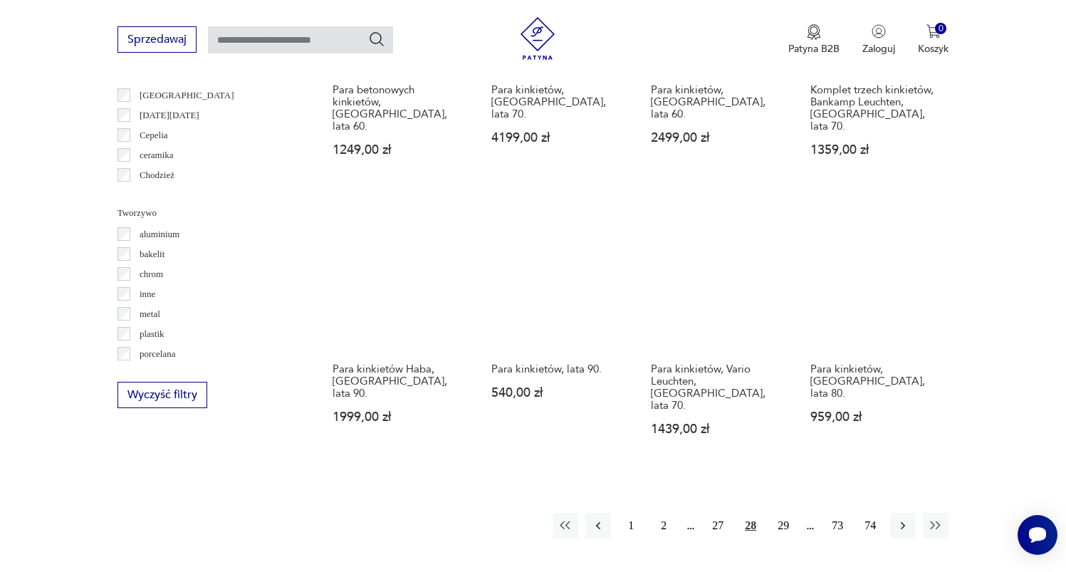
scroll to position [1241, 0]
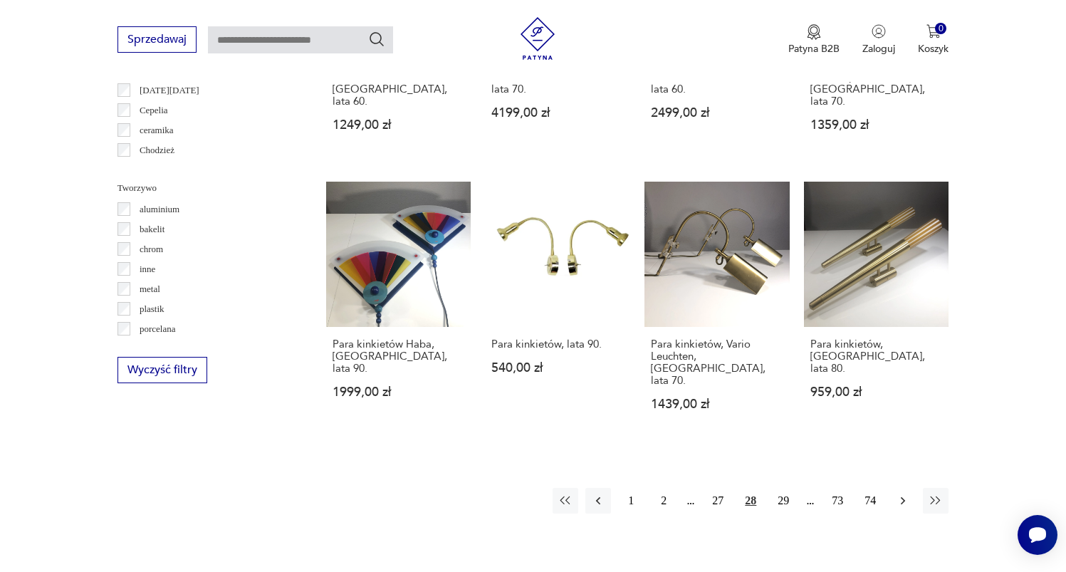
click at [902, 493] on icon "button" at bounding box center [902, 500] width 14 height 14
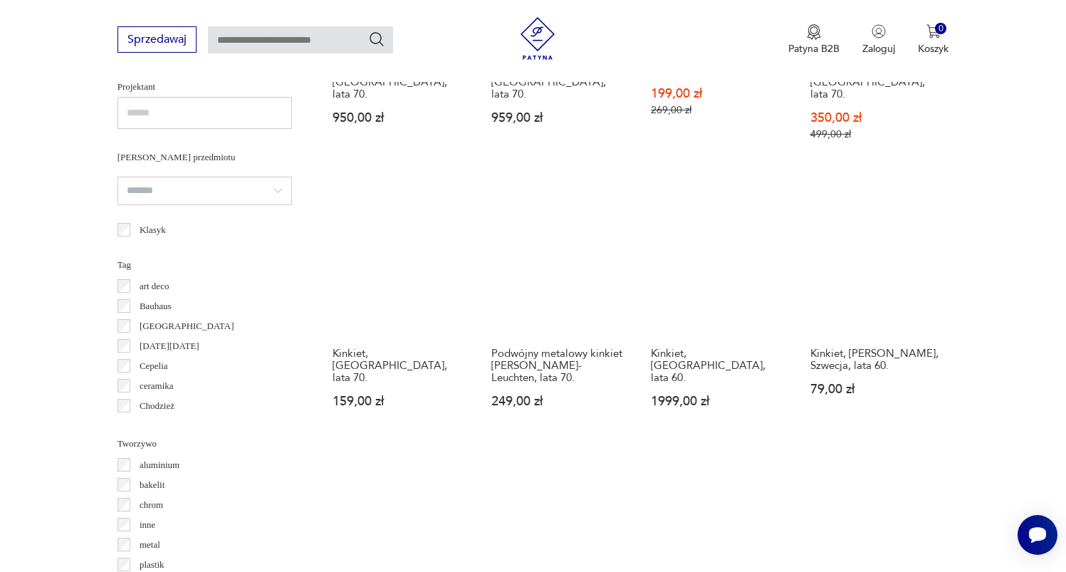
scroll to position [1287, 0]
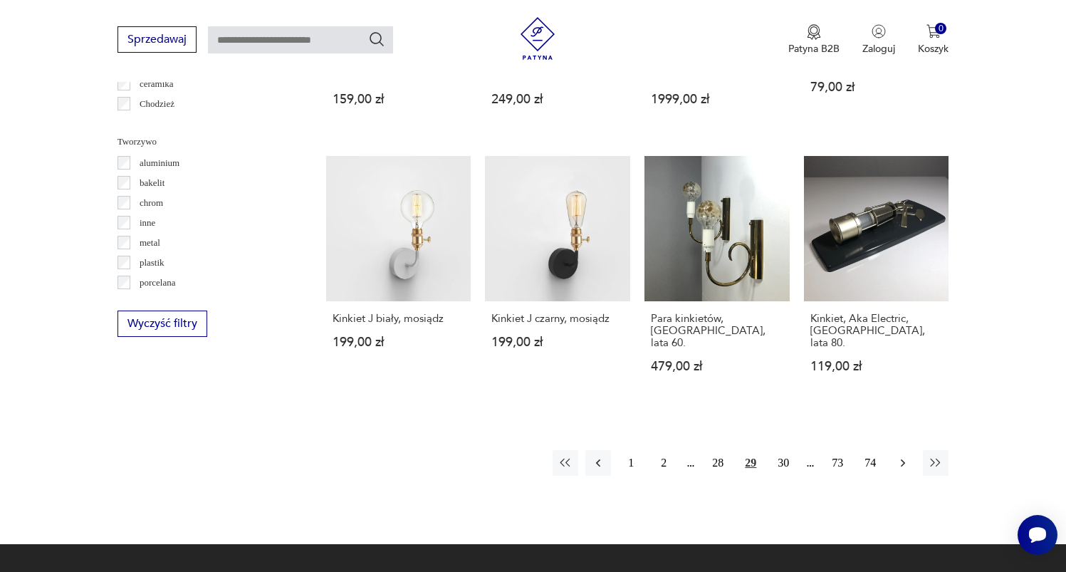
click at [905, 467] on icon "button" at bounding box center [902, 463] width 14 height 14
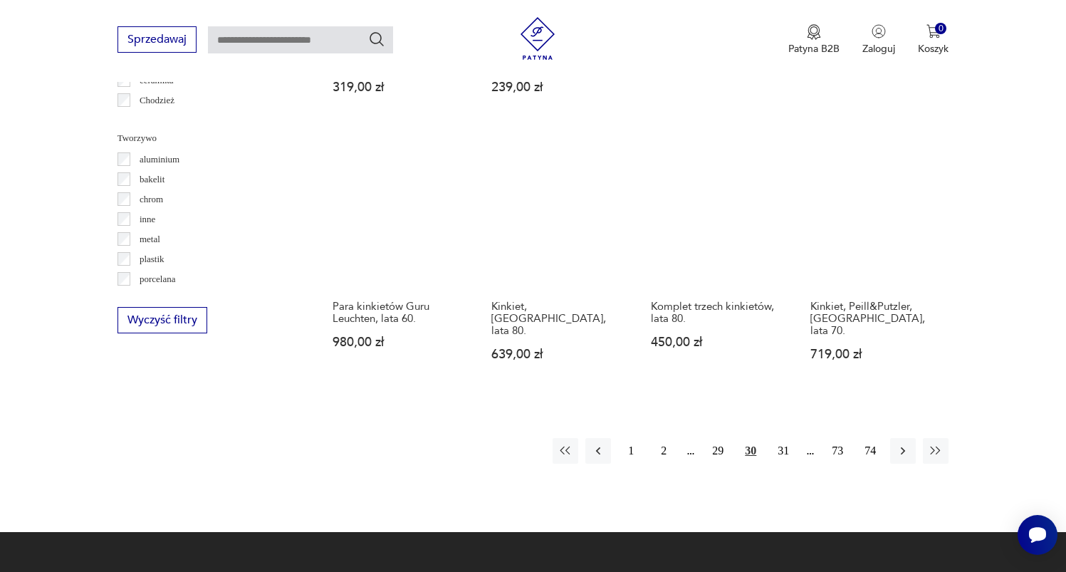
scroll to position [1293, 0]
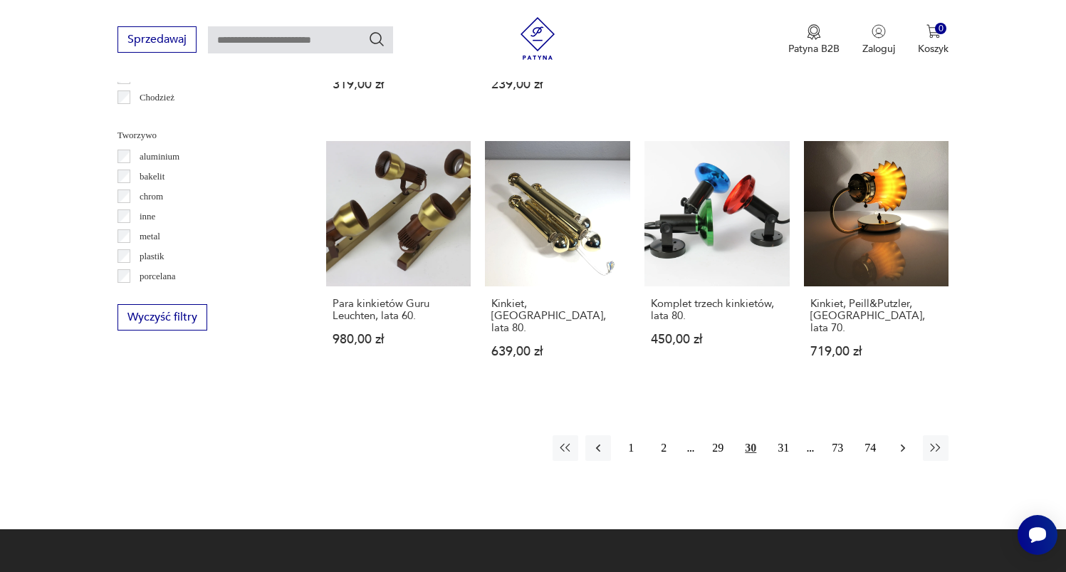
click at [898, 441] on icon "button" at bounding box center [902, 448] width 14 height 14
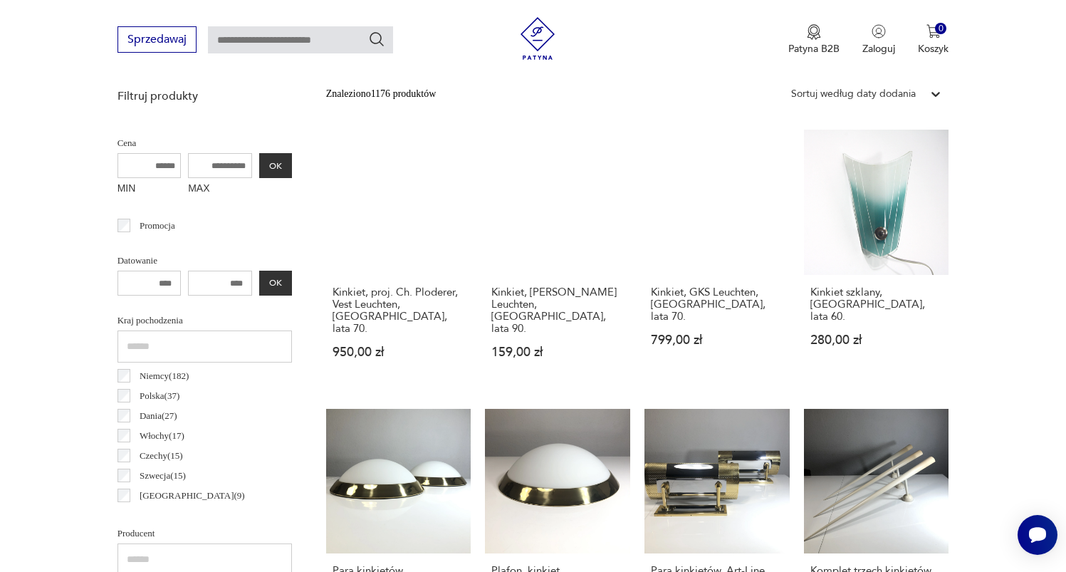
scroll to position [336, 0]
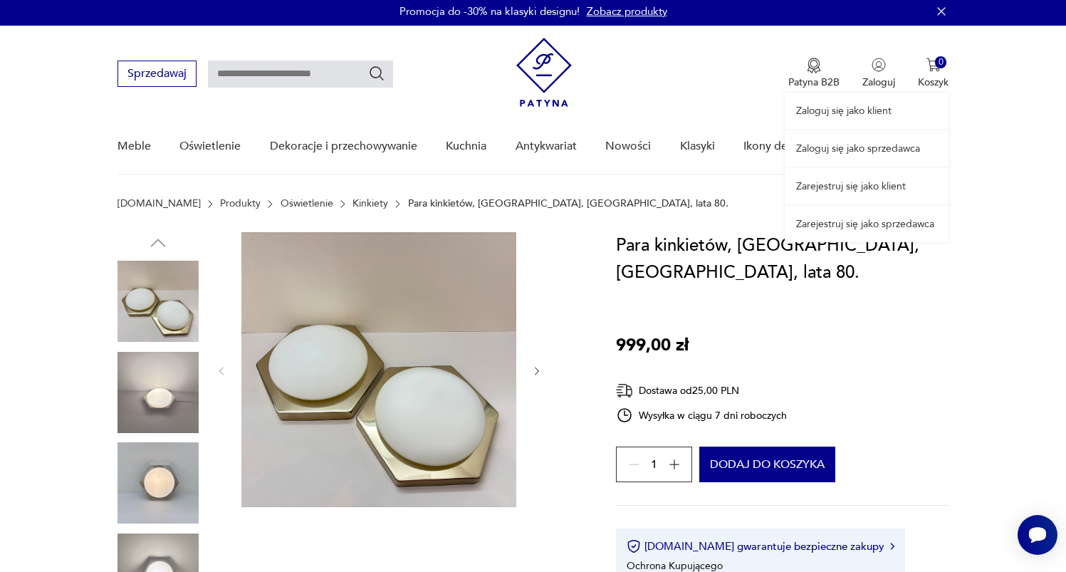
scroll to position [310, 0]
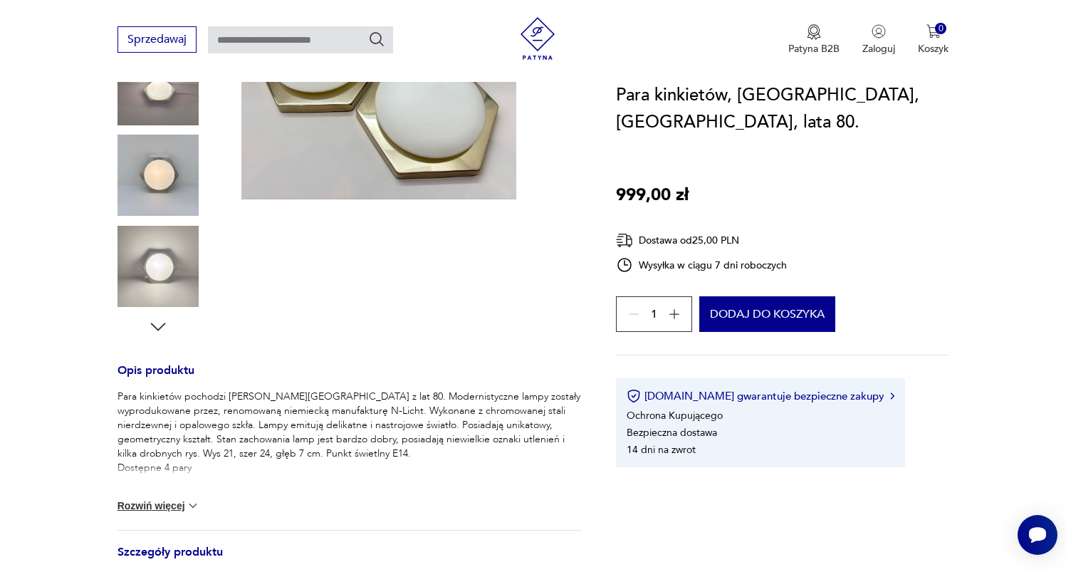
click at [159, 199] on img at bounding box center [157, 175] width 81 height 81
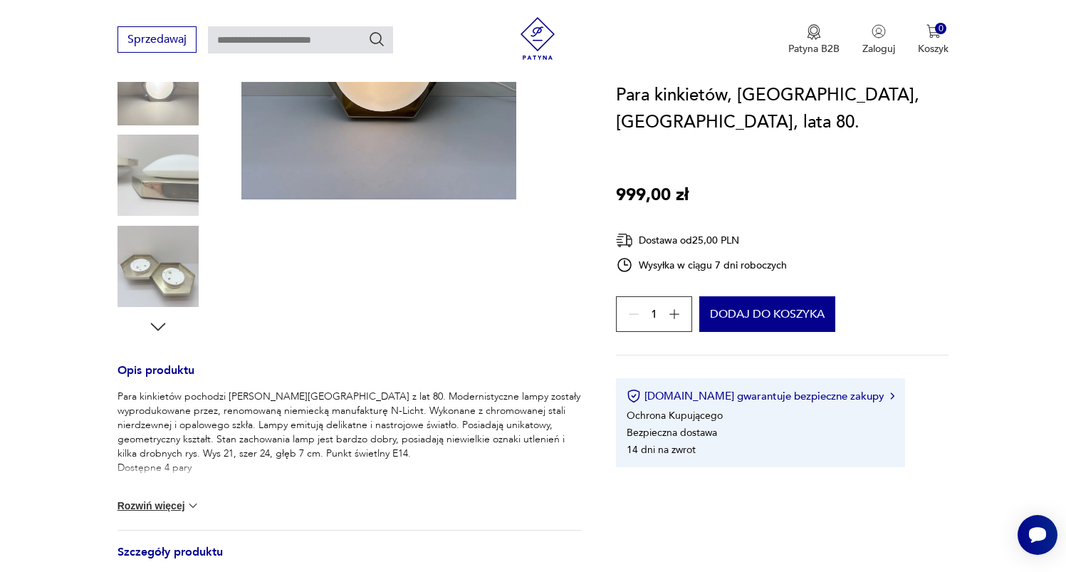
scroll to position [186, 0]
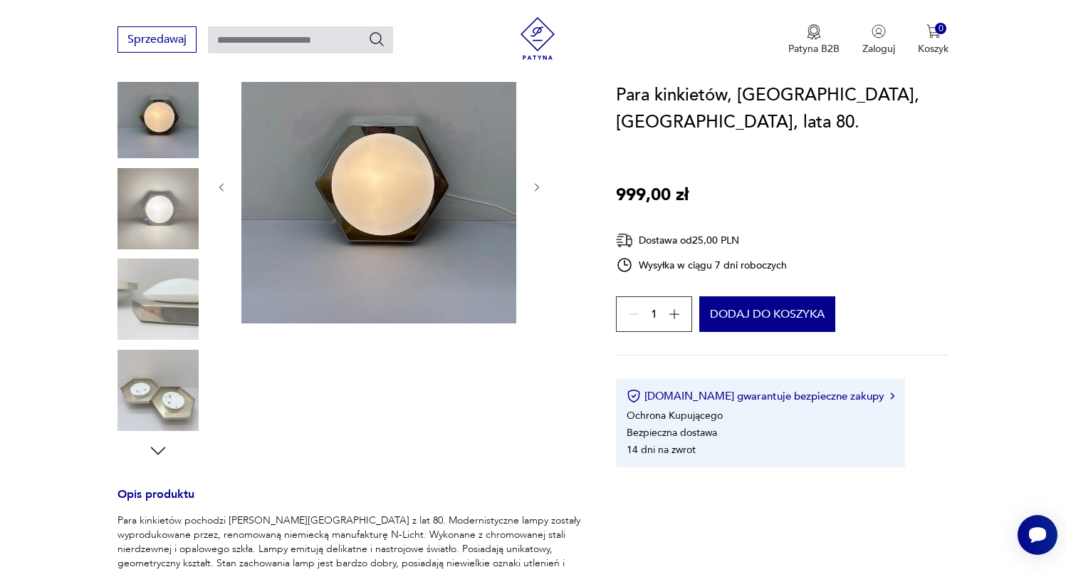
click at [182, 206] on img at bounding box center [157, 208] width 81 height 81
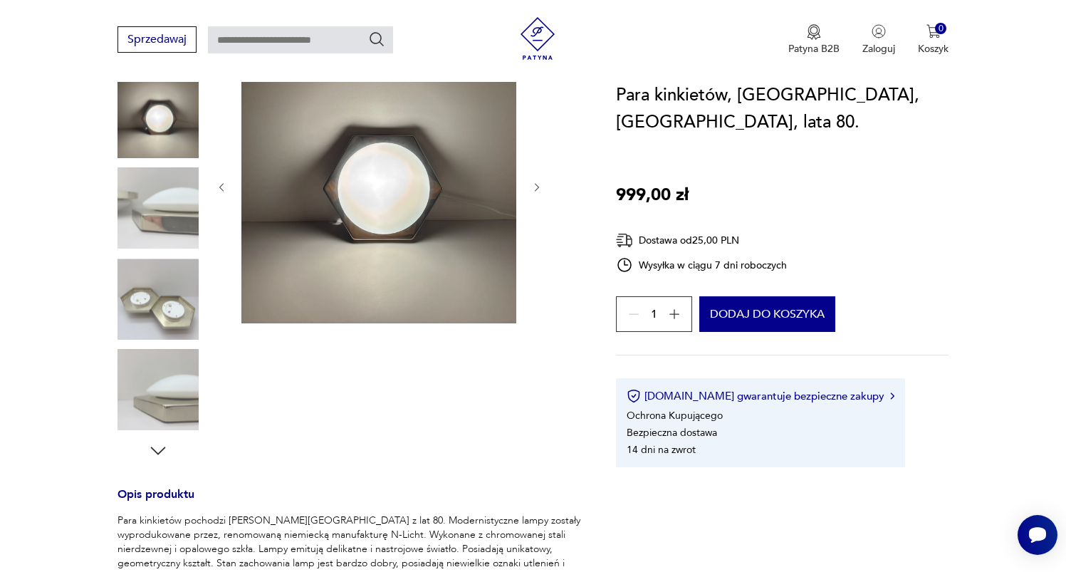
click at [149, 241] on img at bounding box center [157, 208] width 81 height 81
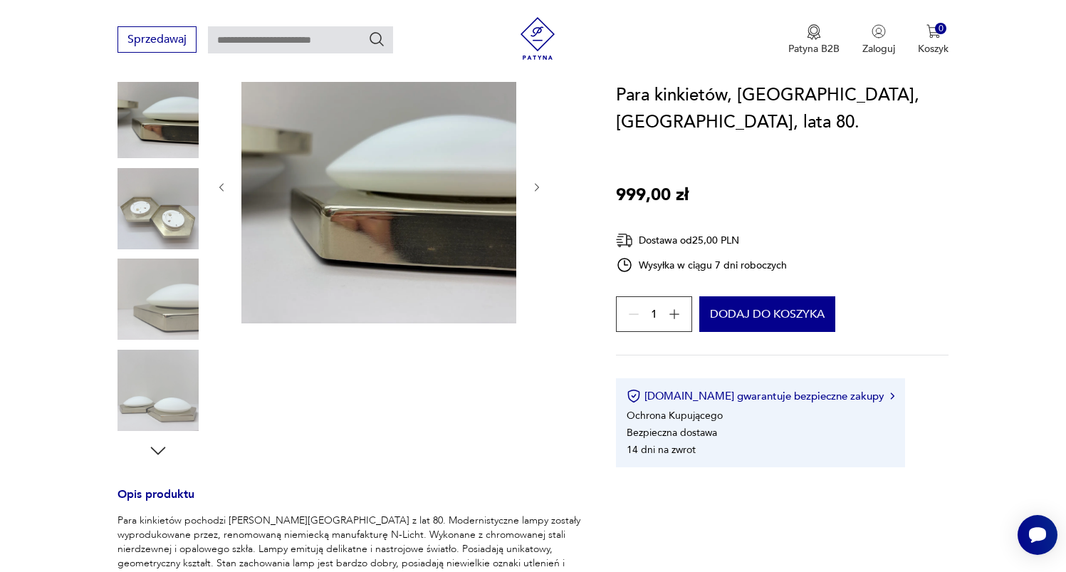
click at [146, 261] on img at bounding box center [157, 298] width 81 height 81
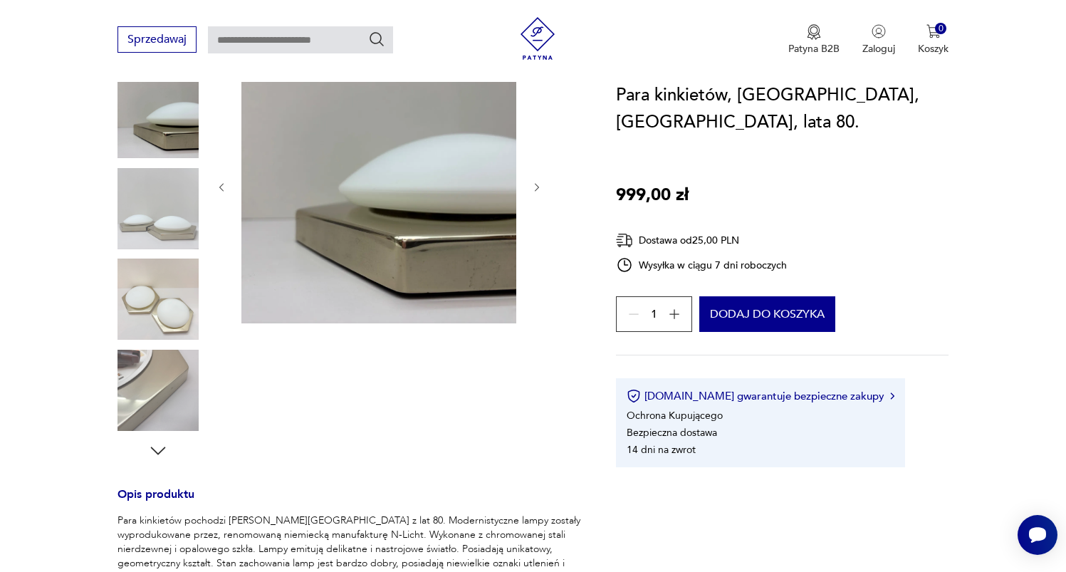
click at [144, 289] on img at bounding box center [157, 298] width 81 height 81
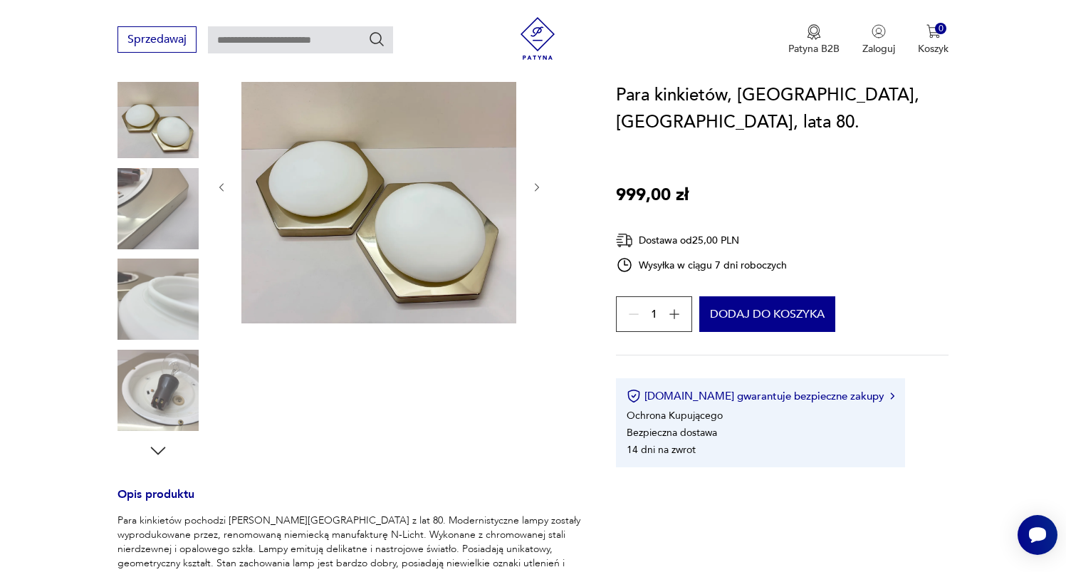
click at [144, 296] on img at bounding box center [157, 298] width 81 height 81
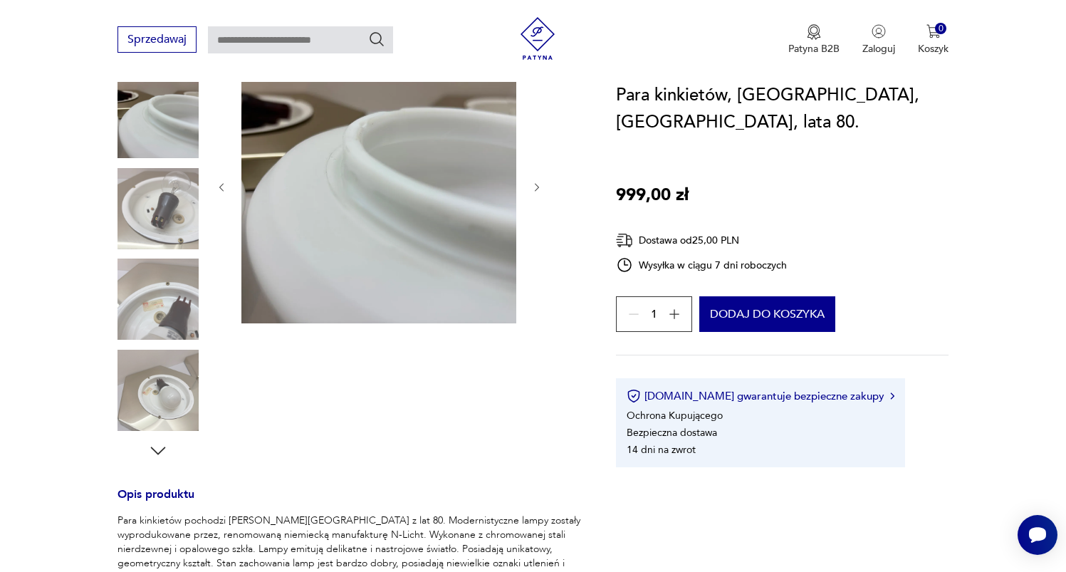
click at [177, 349] on img at bounding box center [157, 389] width 81 height 81
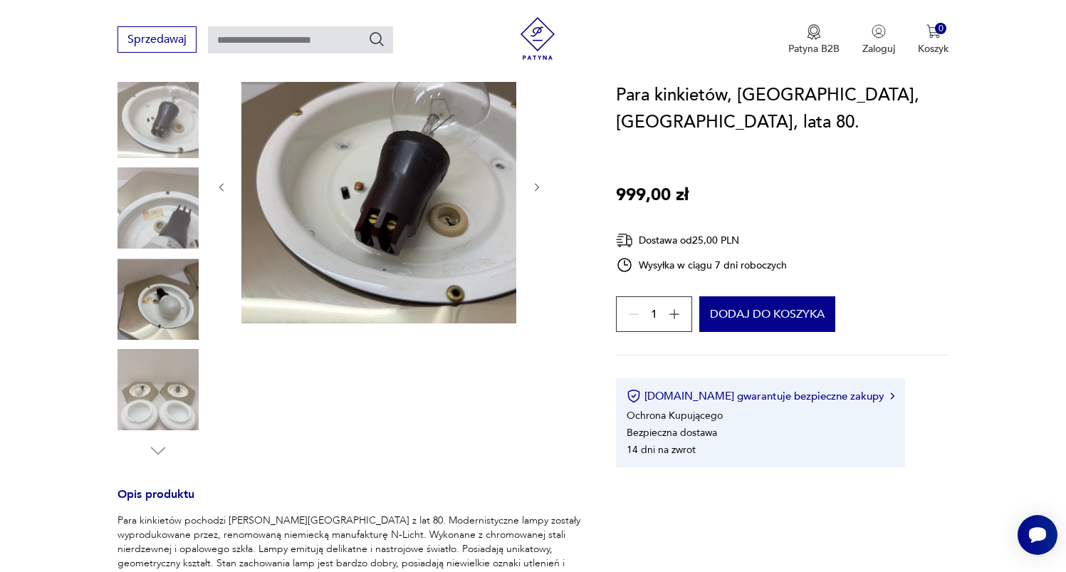
scroll to position [490, 0]
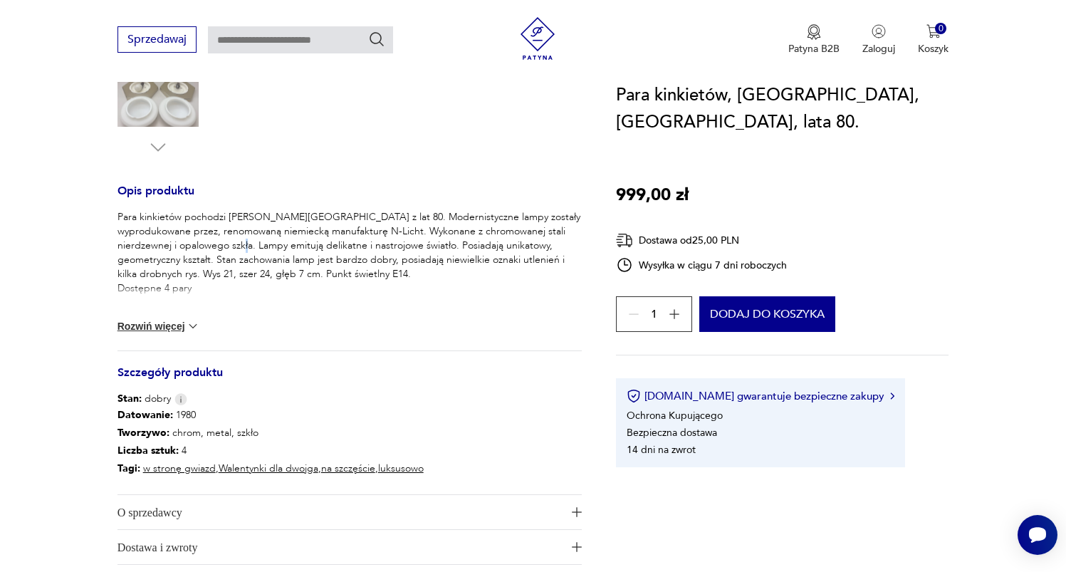
drag, startPoint x: 226, startPoint y: 243, endPoint x: 188, endPoint y: 289, distance: 59.6
click at [226, 244] on p "Para kinkietów pochodzi z Niemiec z lat 80. Modernistyczne lampy zostały wyprod…" at bounding box center [349, 252] width 465 height 85
click at [172, 290] on p "Para kinkietów pochodzi z Niemiec z lat 80. Modernistyczne lampy zostały wyprod…" at bounding box center [349, 252] width 465 height 85
click at [179, 328] on button "Rozwiń więcej" at bounding box center [158, 326] width 83 height 14
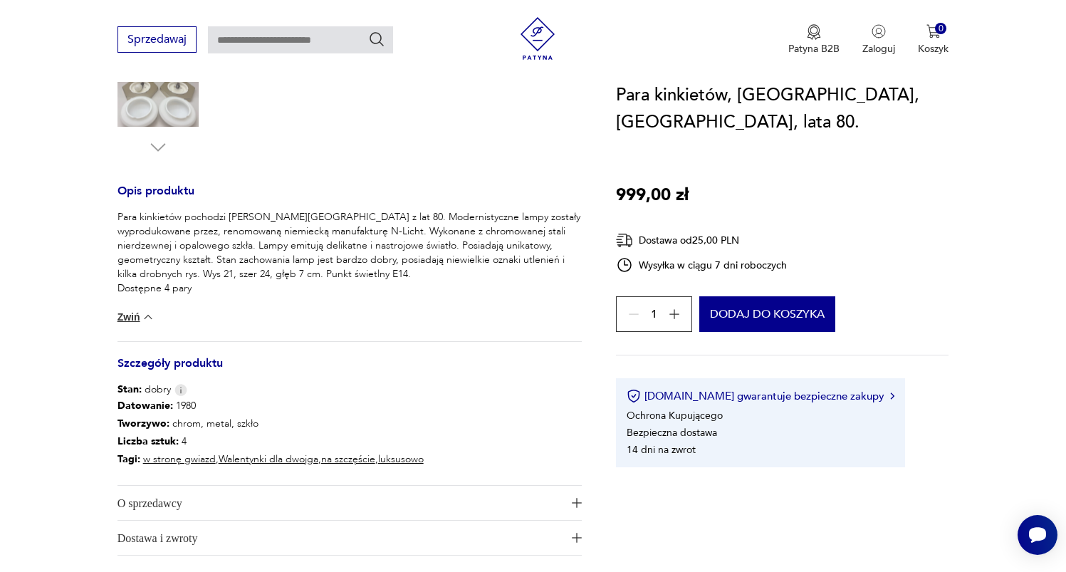
click at [172, 242] on p "Para kinkietów pochodzi z Niemiec z lat 80. Modernistyczne lampy zostały wyprod…" at bounding box center [349, 252] width 465 height 85
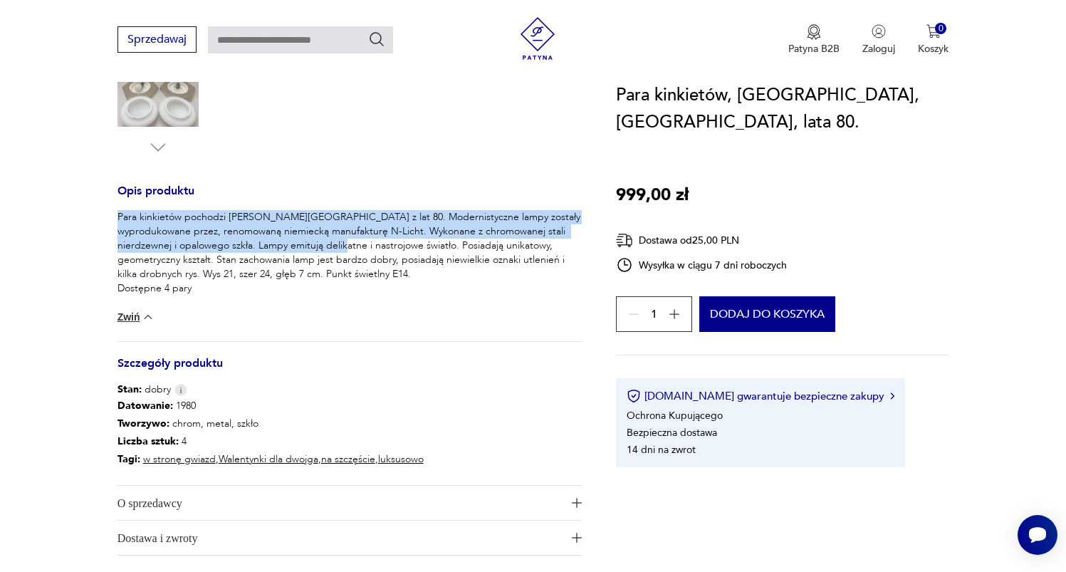
drag, startPoint x: 161, startPoint y: 208, endPoint x: 325, endPoint y: 244, distance: 167.7
click at [325, 244] on div "Opis produktu Para kinkietów pochodzi z Niemiec z lat 80. Modernistyczne lampy …" at bounding box center [349, 370] width 465 height 369
click at [325, 244] on p "Para kinkietów pochodzi z Niemiec z lat 80. Modernistyczne lampy zostały wyprod…" at bounding box center [349, 252] width 465 height 85
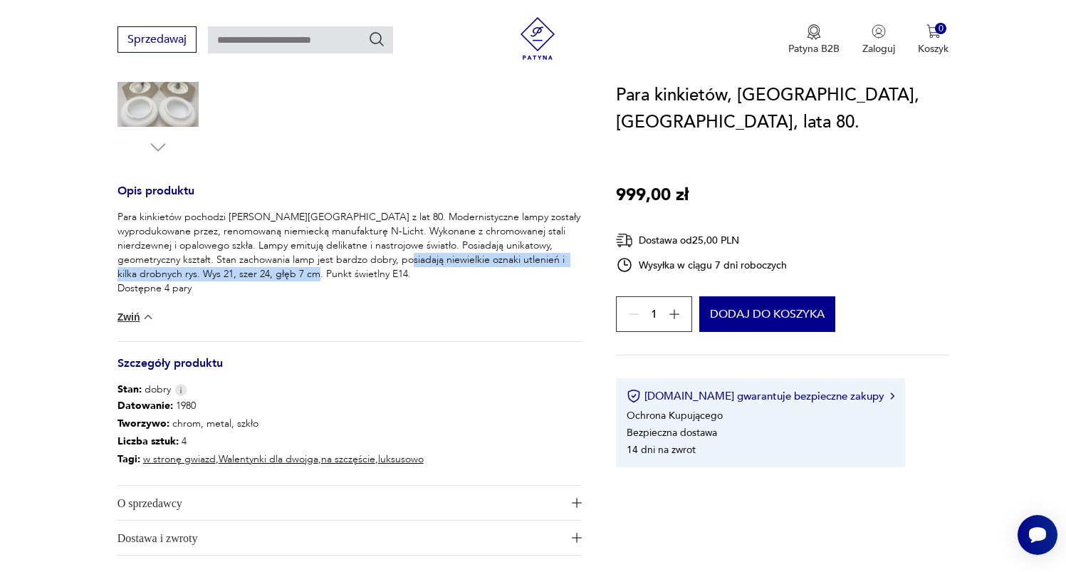
drag, startPoint x: 379, startPoint y: 261, endPoint x: 384, endPoint y: 277, distance: 17.1
click at [384, 277] on p "Para kinkietów pochodzi z Niemiec z lat 80. Modernistyczne lampy zostały wyprod…" at bounding box center [349, 252] width 465 height 85
drag, startPoint x: 241, startPoint y: 274, endPoint x: 121, endPoint y: 260, distance: 120.4
click at [121, 260] on p "Para kinkietów pochodzi z Niemiec z lat 80. Modernistyczne lampy zostały wyprod…" at bounding box center [349, 252] width 465 height 85
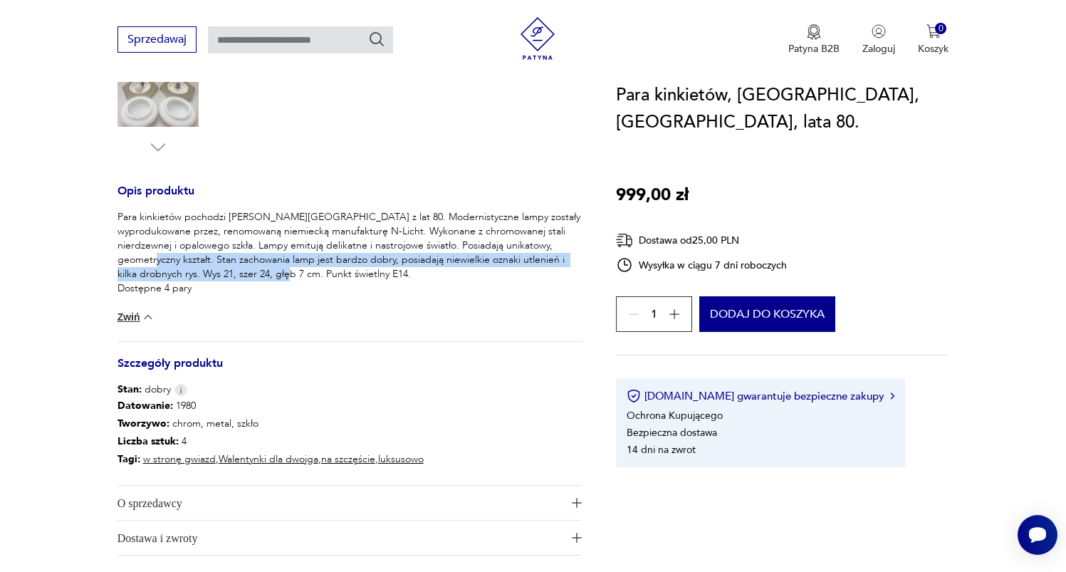
click at [487, 262] on p "Para kinkietów pochodzi z Niemiec z lat 80. Modernistyczne lampy zostały wyprod…" at bounding box center [349, 252] width 465 height 85
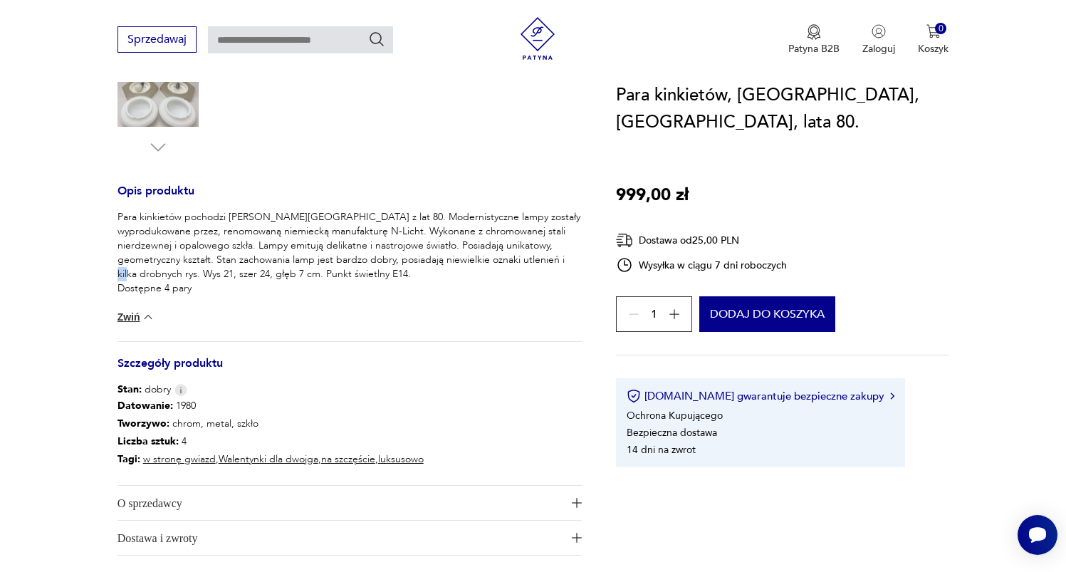
drag, startPoint x: 537, startPoint y: 257, endPoint x: 549, endPoint y: 265, distance: 13.8
click at [549, 265] on p "Para kinkietów pochodzi z Niemiec z lat 80. Modernistyczne lampy zostały wyprod…" at bounding box center [349, 252] width 465 height 85
drag, startPoint x: 549, startPoint y: 265, endPoint x: 536, endPoint y: 268, distance: 13.3
click at [545, 267] on p "Para kinkietów pochodzi z Niemiec z lat 80. Modernistyczne lampy zostały wyprod…" at bounding box center [349, 252] width 465 height 85
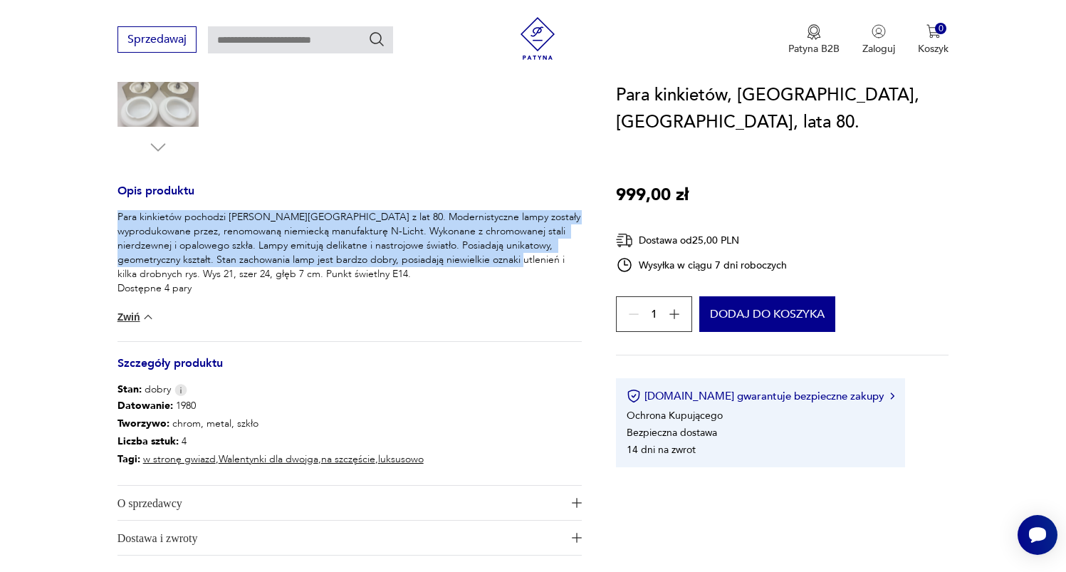
drag, startPoint x: 473, startPoint y: 261, endPoint x: 126, endPoint y: 204, distance: 352.1
click at [126, 204] on div "Opis produktu Para kinkietów pochodzi z Niemiec z lat 80. Modernistyczne lampy …" at bounding box center [349, 370] width 465 height 369
click at [185, 218] on p "Para kinkietów pochodzi z Niemiec z lat 80. Modernistyczne lampy zostały wyprod…" at bounding box center [349, 252] width 465 height 85
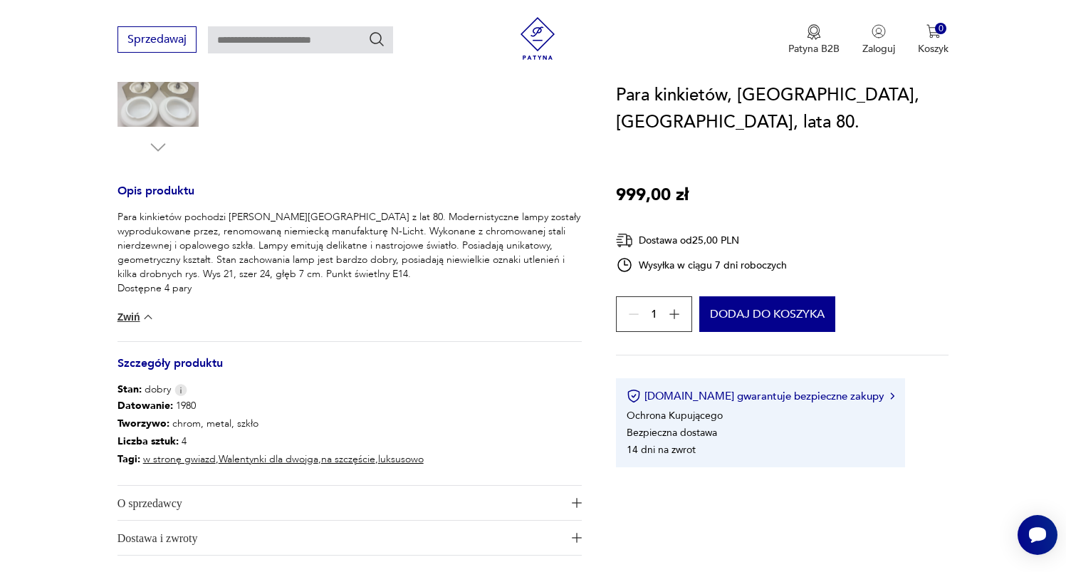
scroll to position [12, 0]
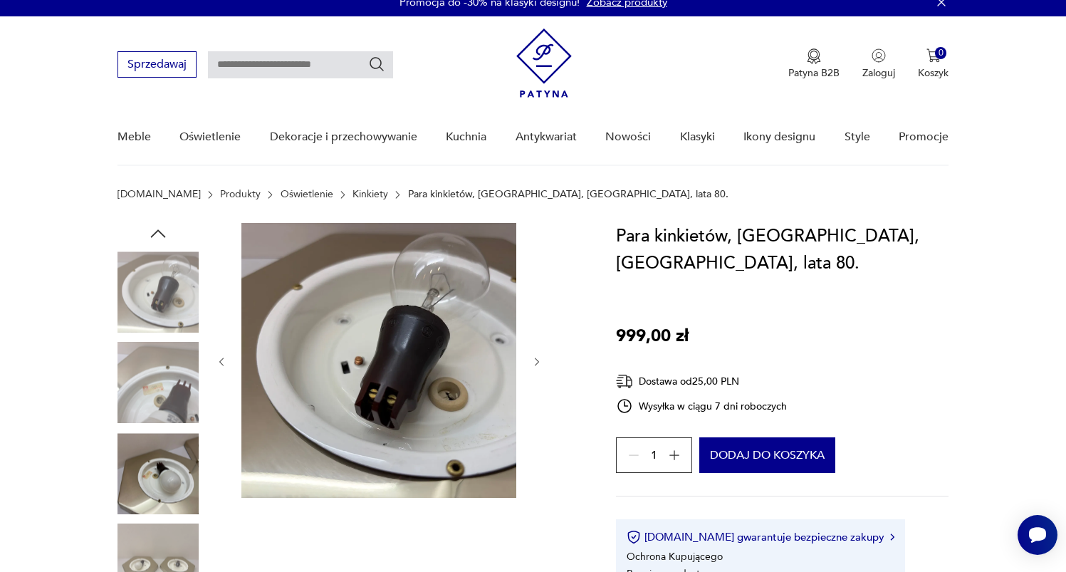
click at [161, 288] on img at bounding box center [157, 291] width 81 height 81
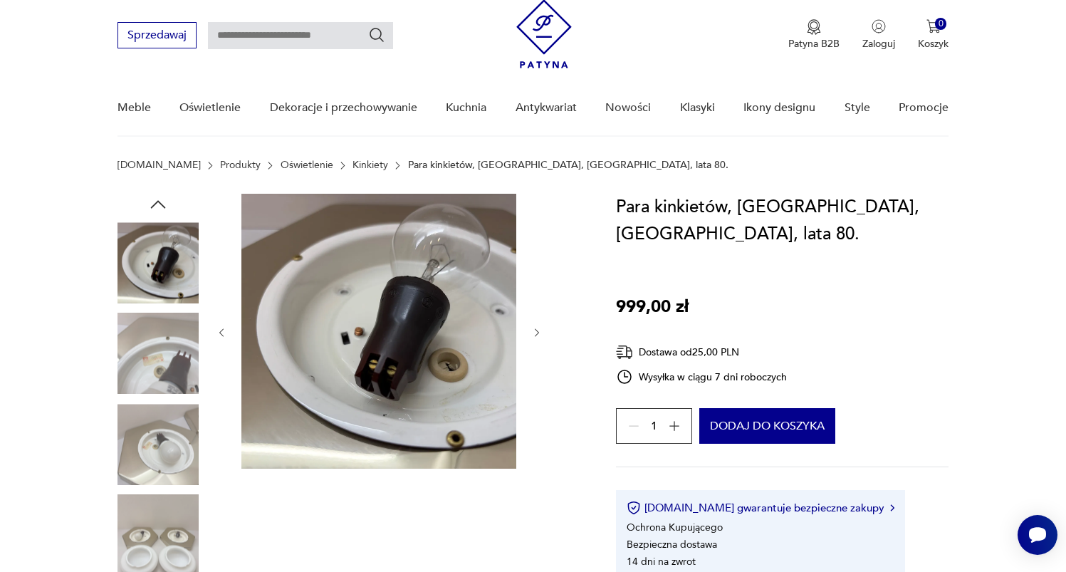
scroll to position [86, 0]
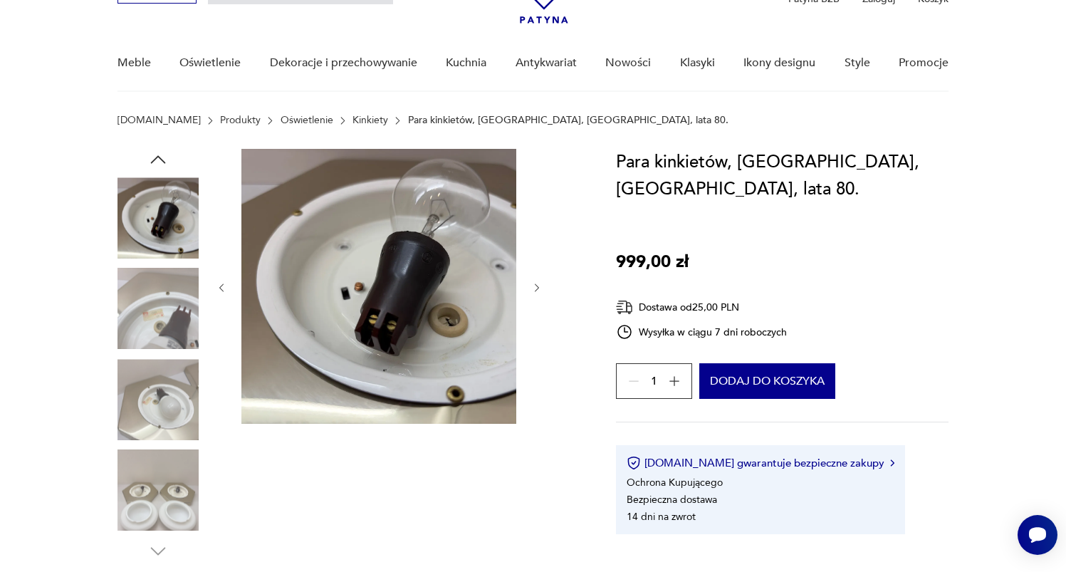
click at [139, 500] on img at bounding box center [157, 490] width 81 height 81
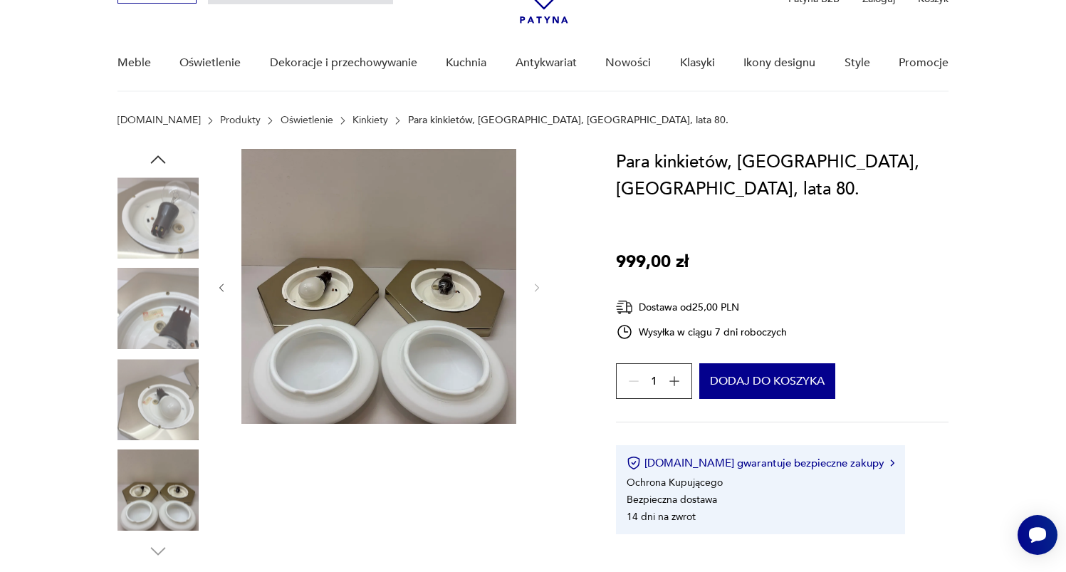
scroll to position [112, 0]
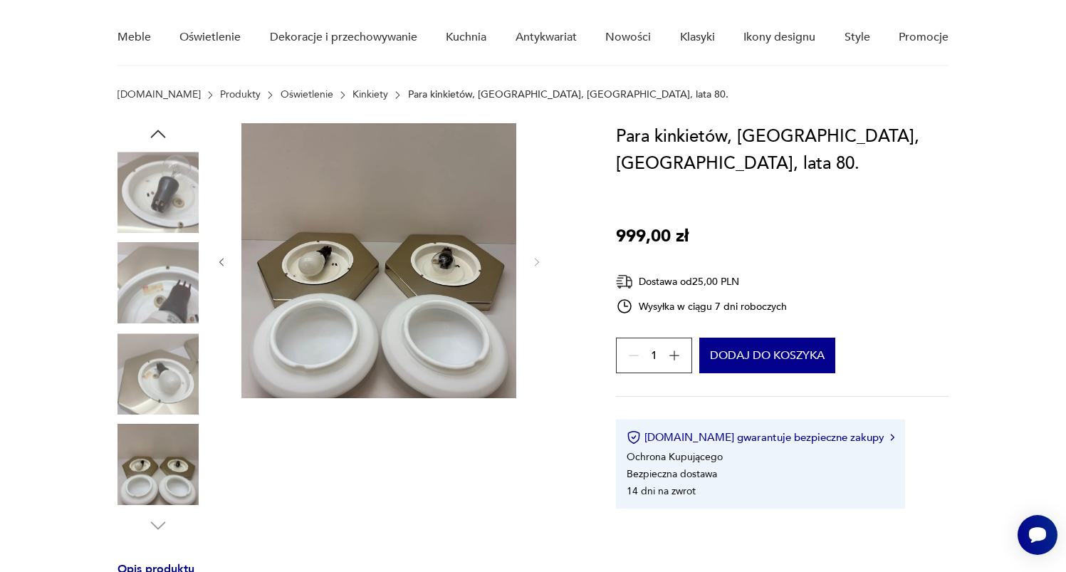
click at [190, 181] on img at bounding box center [157, 192] width 81 height 81
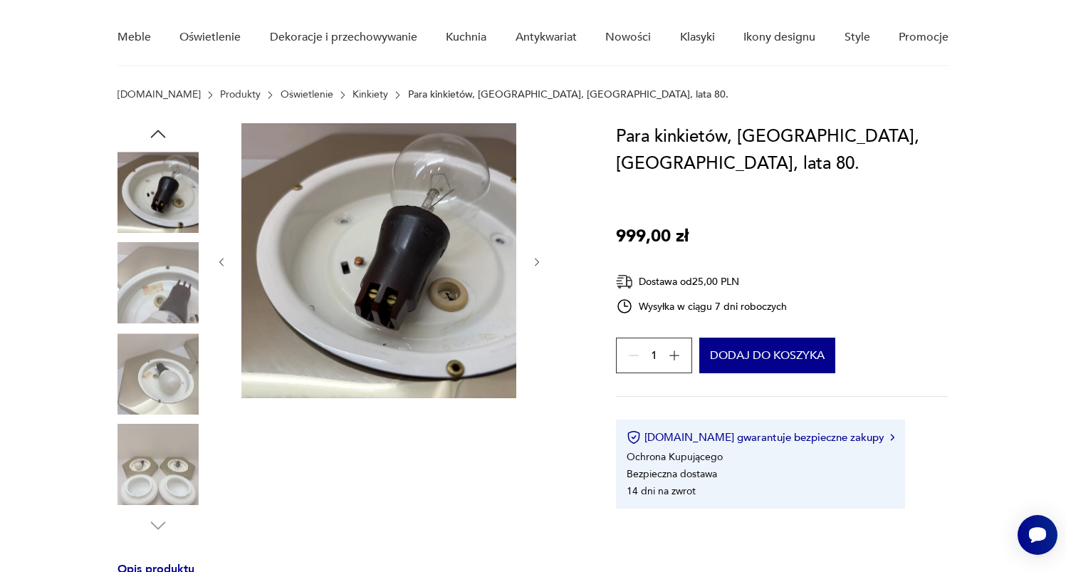
scroll to position [0, 0]
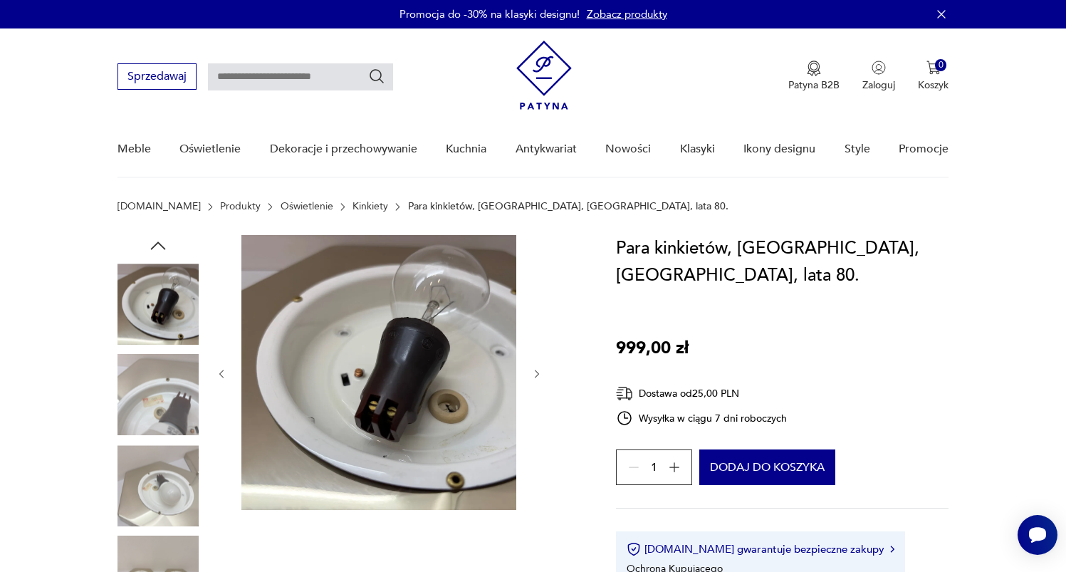
click at [146, 241] on div at bounding box center [157, 441] width 81 height 413
click at [154, 247] on icon "button" at bounding box center [157, 245] width 15 height 8
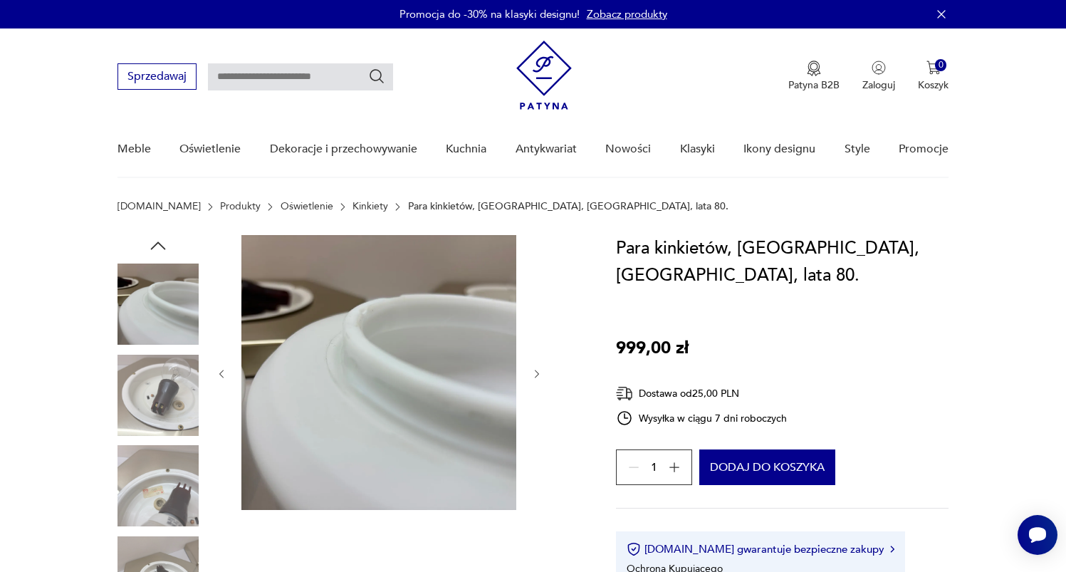
click at [153, 247] on icon "button" at bounding box center [157, 245] width 15 height 8
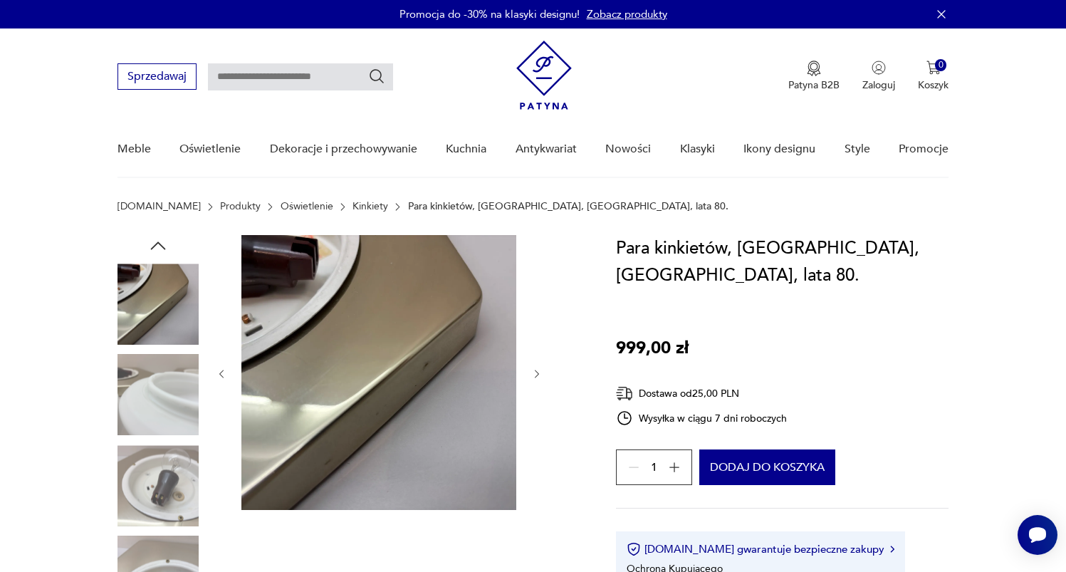
click at [153, 247] on icon "button" at bounding box center [157, 245] width 15 height 8
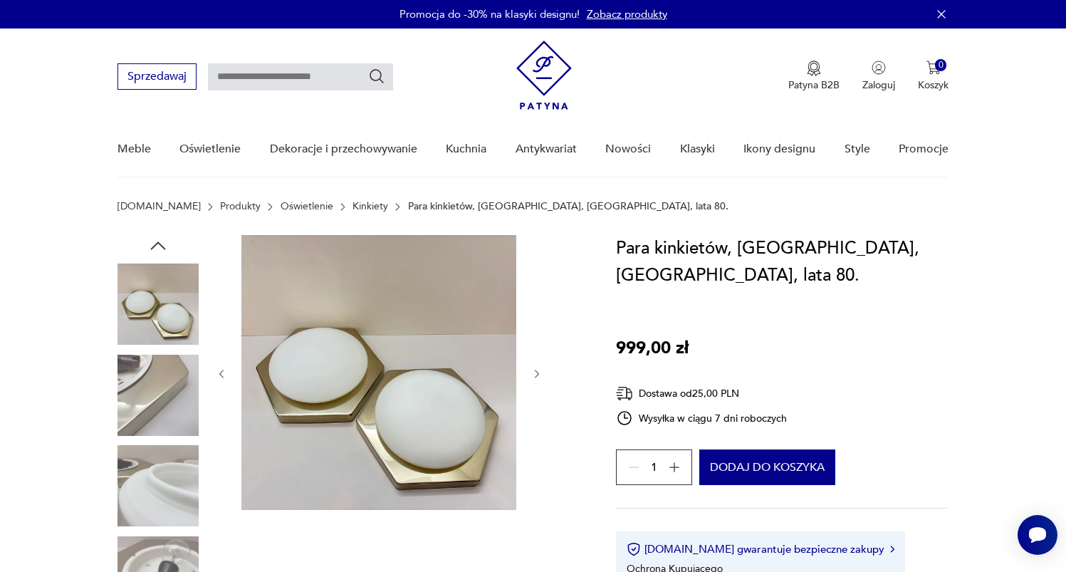
click at [153, 247] on icon "button" at bounding box center [157, 245] width 15 height 8
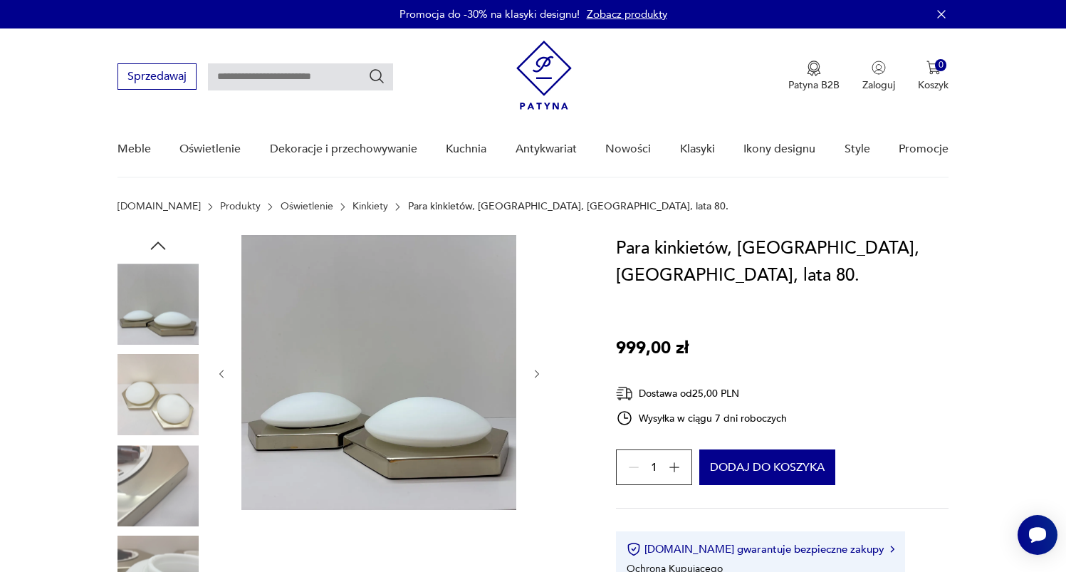
click at [157, 345] on div at bounding box center [157, 303] width 81 height 81
click at [158, 338] on img at bounding box center [157, 303] width 81 height 81
click at [164, 403] on img at bounding box center [157, 394] width 81 height 81
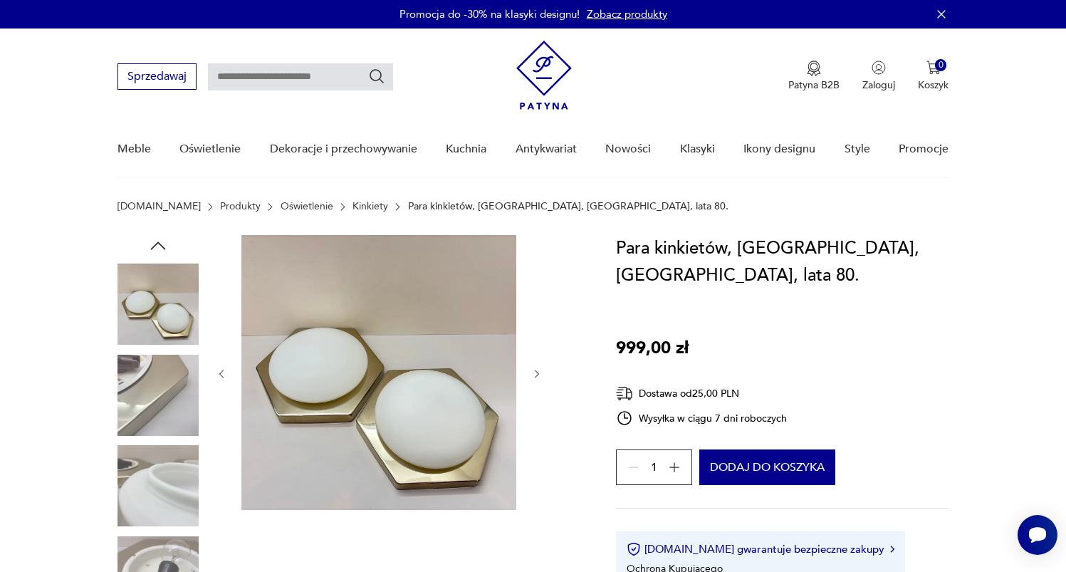
scroll to position [23, 0]
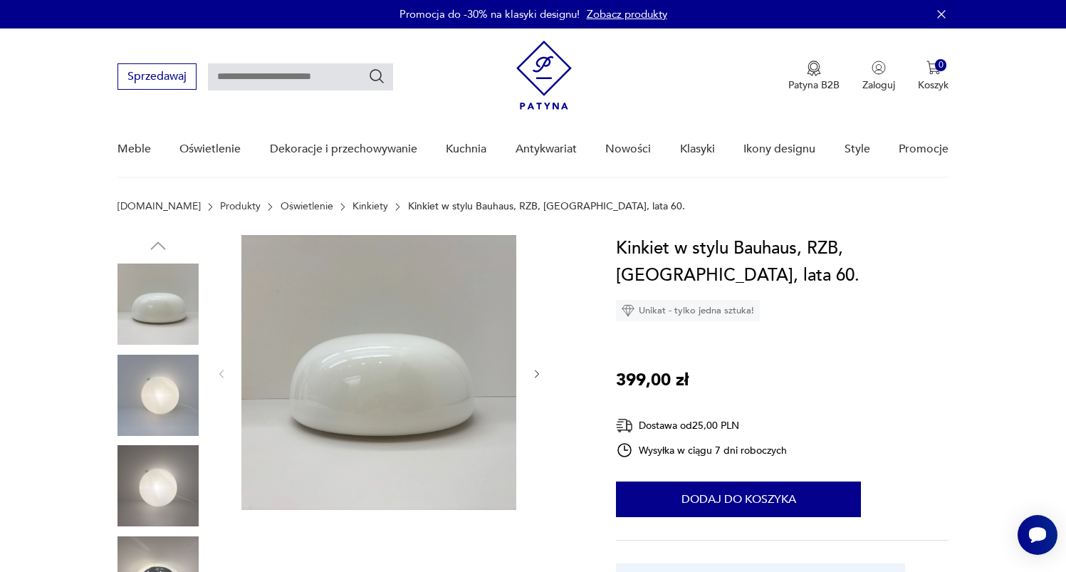
scroll to position [131, 0]
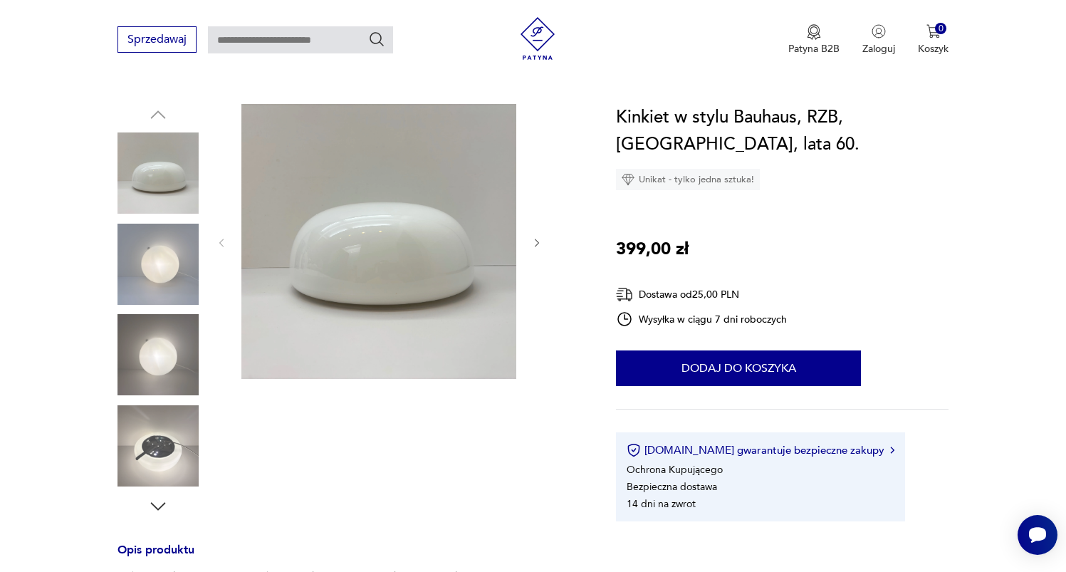
click at [172, 287] on img at bounding box center [157, 263] width 81 height 81
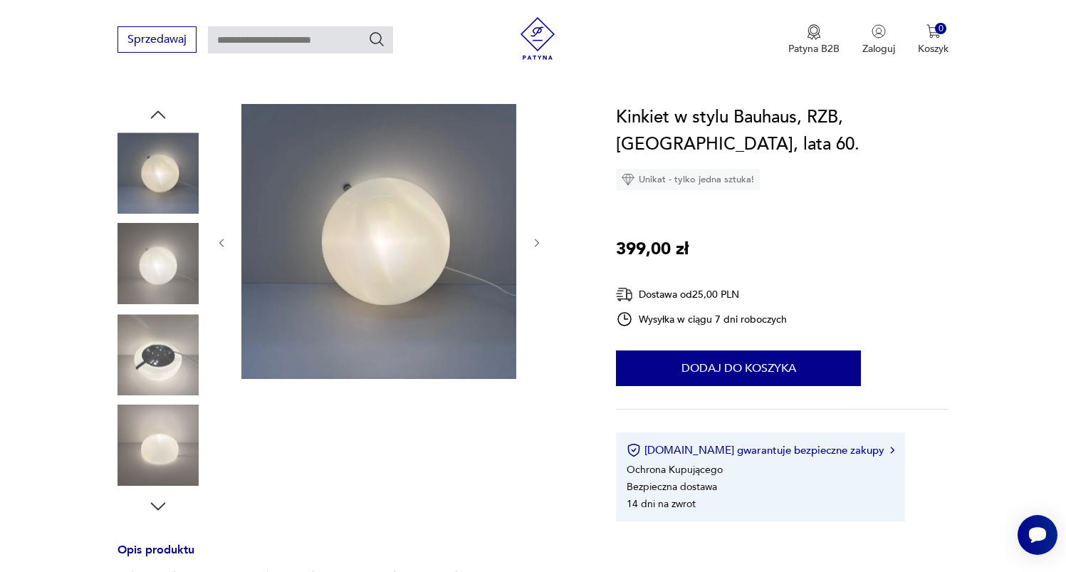
click at [173, 258] on img at bounding box center [157, 263] width 81 height 81
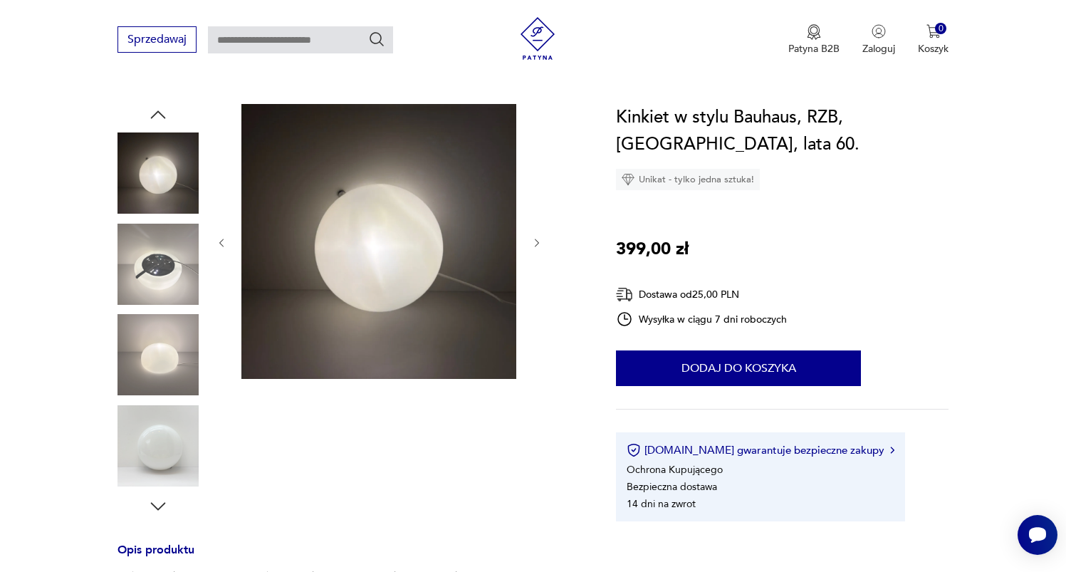
click at [183, 348] on img at bounding box center [157, 354] width 81 height 81
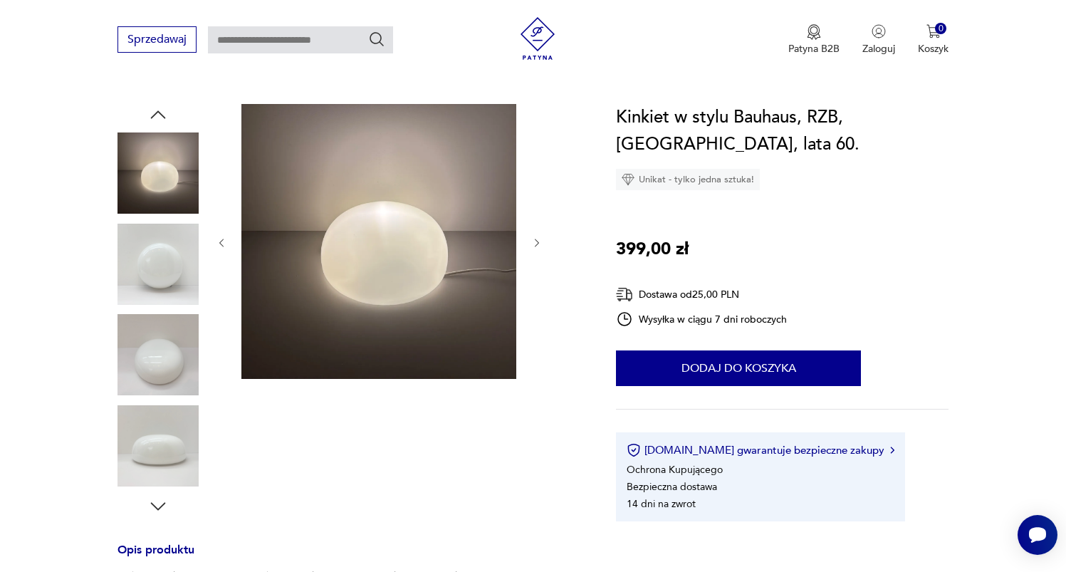
click at [161, 424] on img at bounding box center [157, 445] width 81 height 81
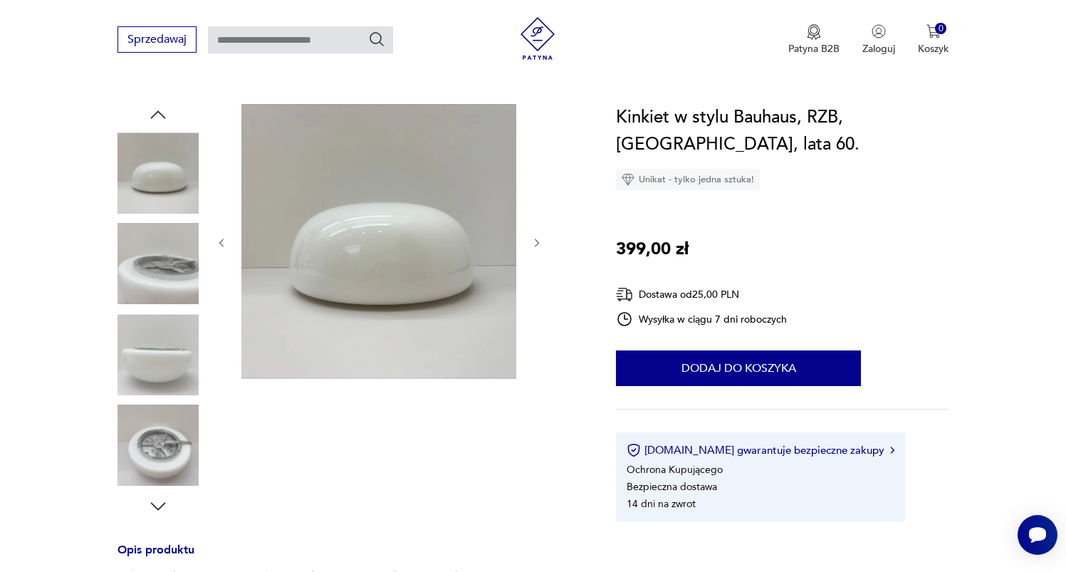
click at [172, 456] on img at bounding box center [157, 445] width 81 height 81
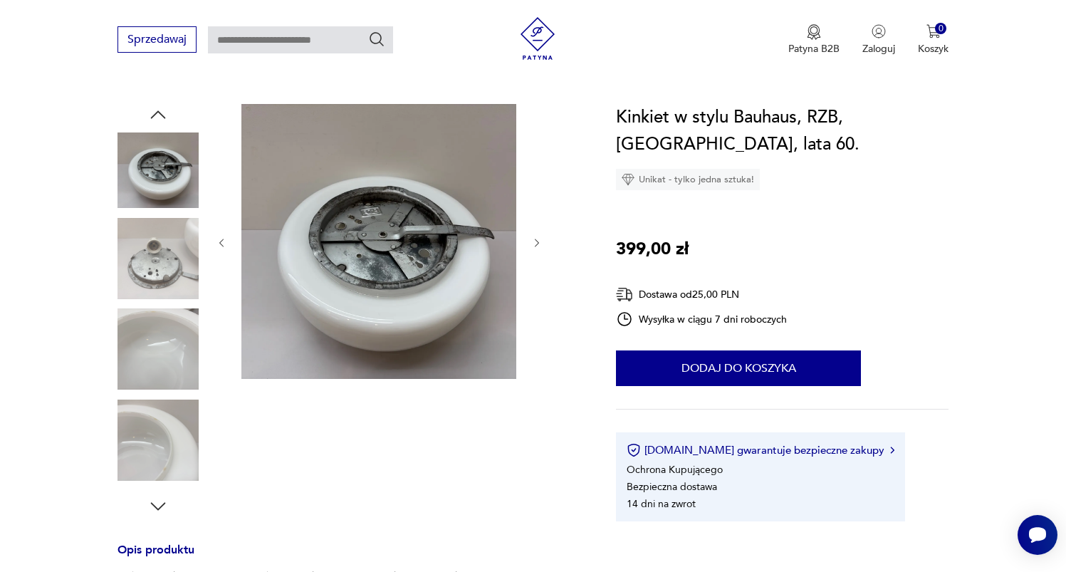
click at [155, 348] on img at bounding box center [157, 348] width 81 height 81
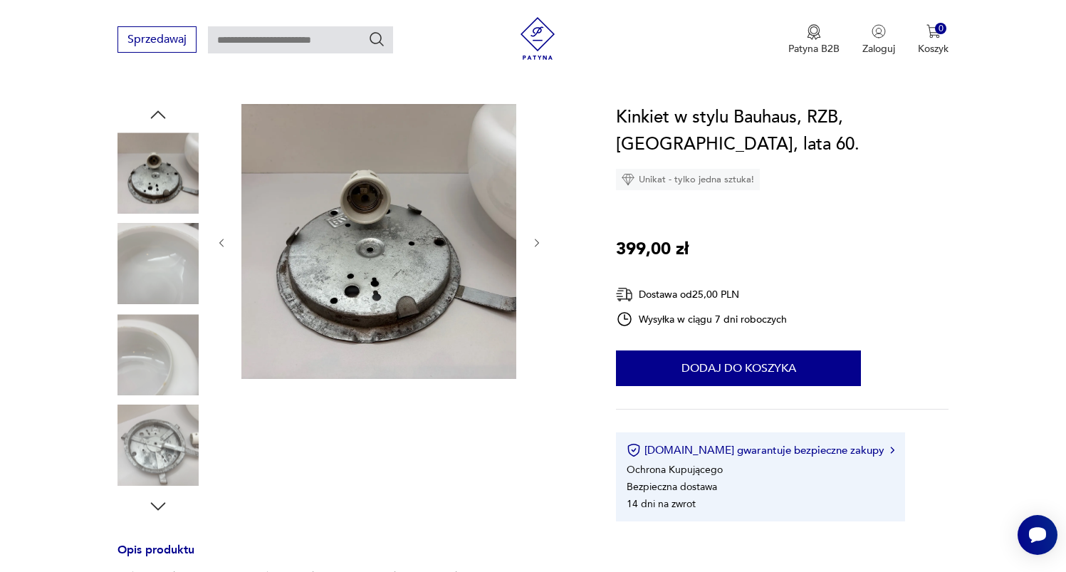
scroll to position [0, 0]
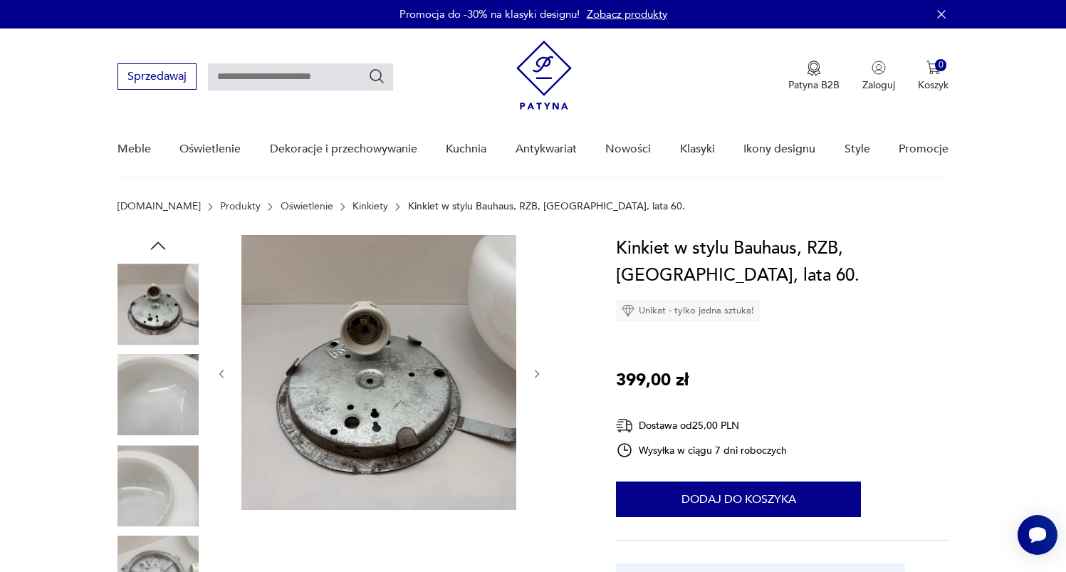
click at [182, 305] on img at bounding box center [157, 303] width 81 height 81
drag, startPoint x: 710, startPoint y: 241, endPoint x: 834, endPoint y: 250, distance: 124.9
click at [834, 250] on h1 "Kinkiet w stylu Bauhaus, RZB, Niemcy, lata 60." at bounding box center [782, 262] width 332 height 54
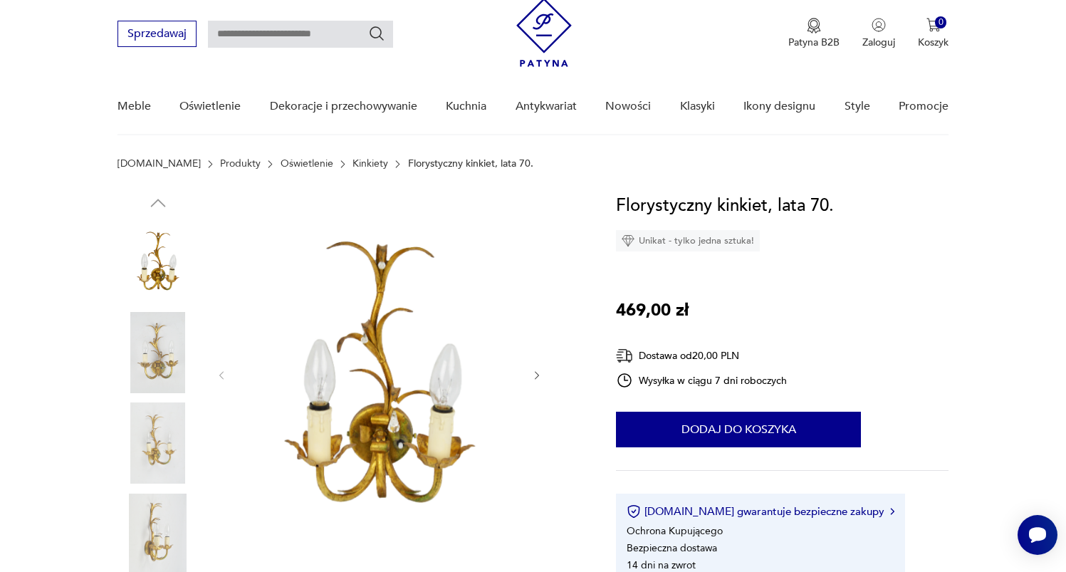
scroll to position [68, 0]
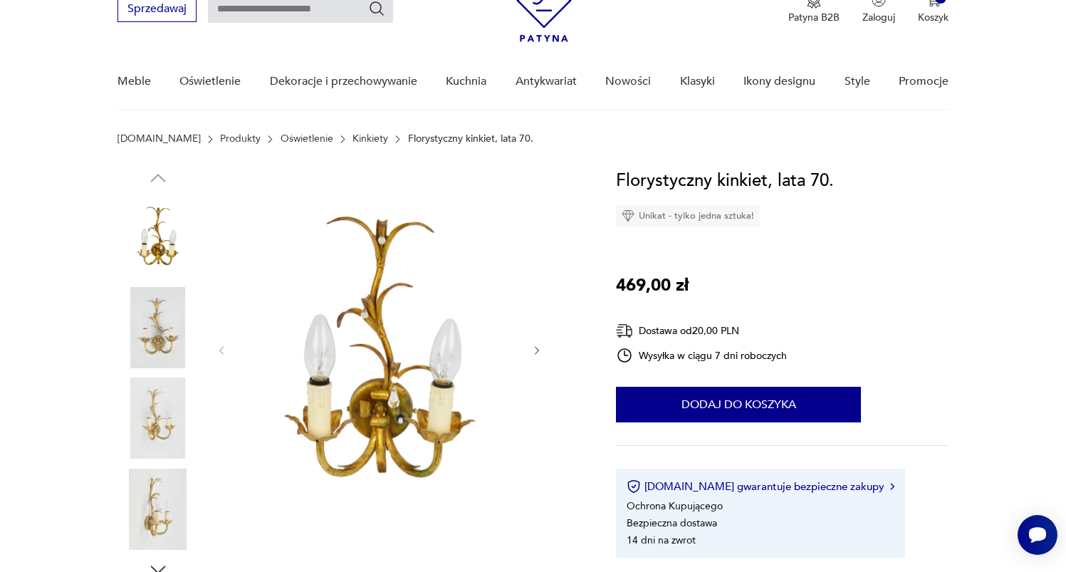
click at [542, 351] on icon "button" at bounding box center [537, 351] width 12 height 12
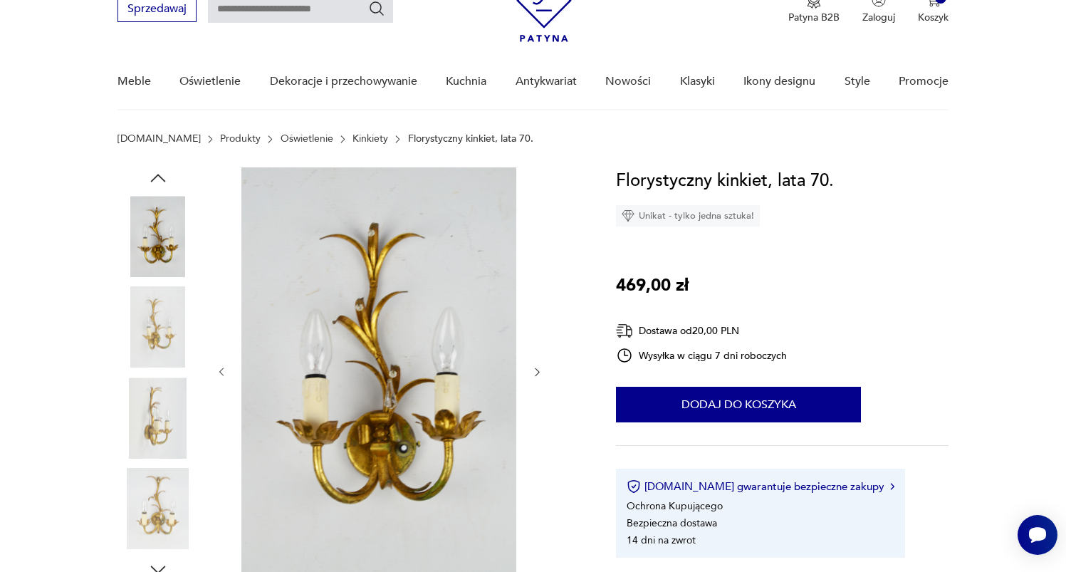
click at [542, 351] on div at bounding box center [379, 371] width 327 height 409
click at [523, 352] on div at bounding box center [379, 371] width 327 height 409
click at [525, 368] on div at bounding box center [379, 371] width 327 height 409
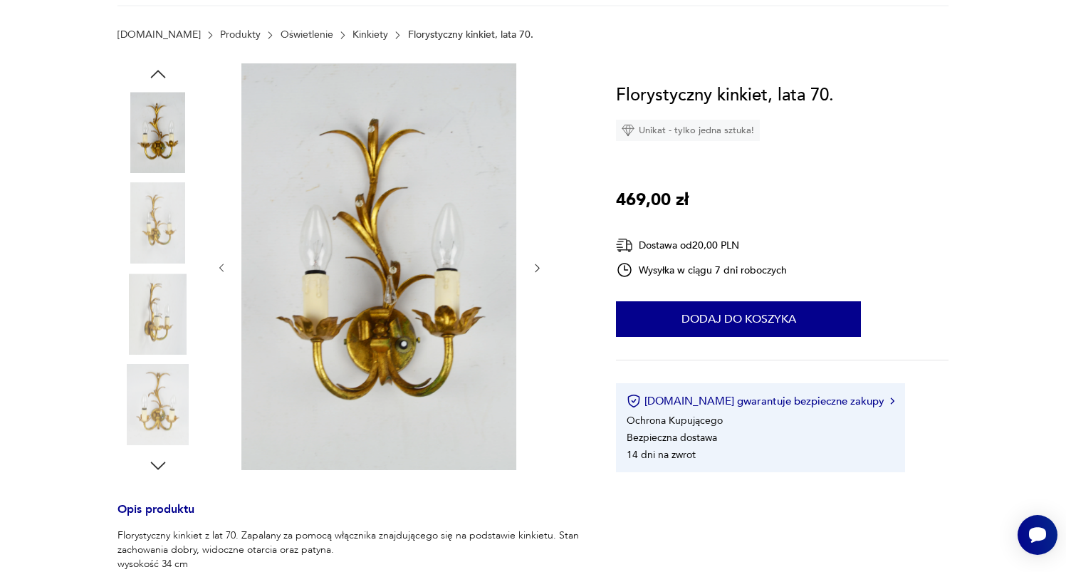
scroll to position [0, 0]
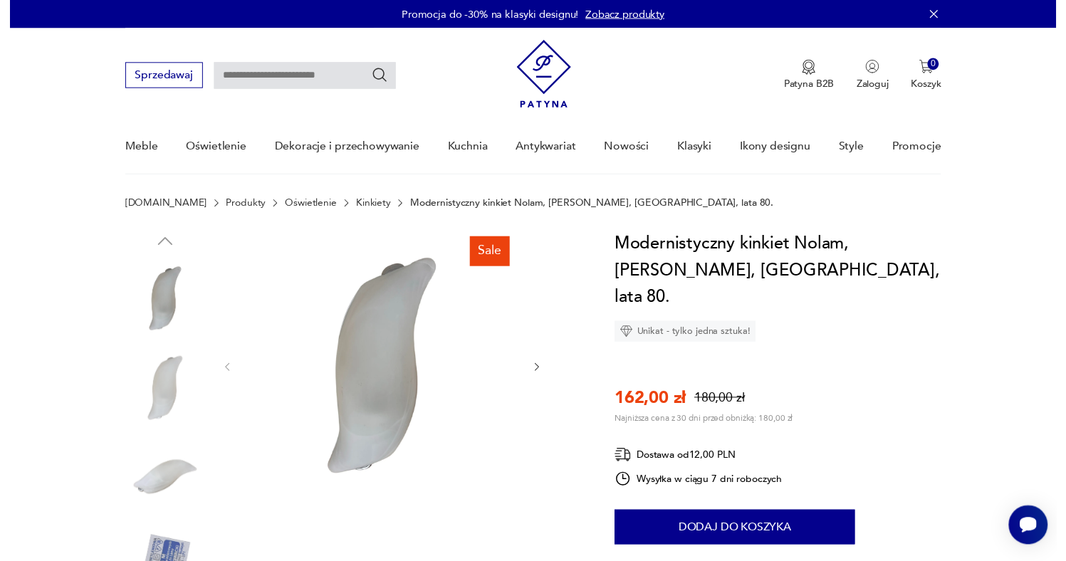
scroll to position [117, 0]
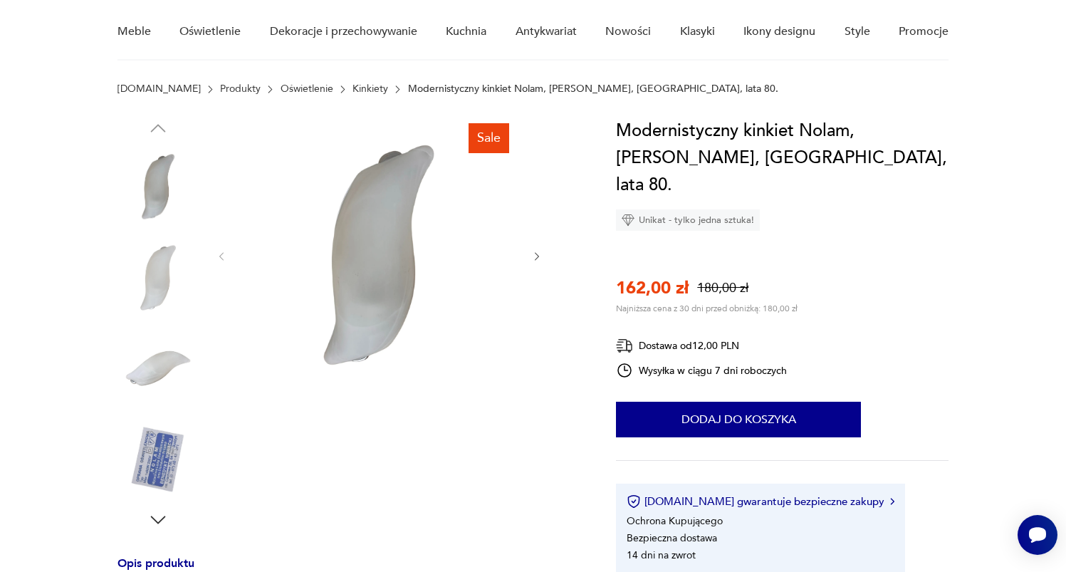
click at [549, 258] on div "Sale" at bounding box center [349, 323] width 465 height 413
click at [550, 253] on div "Sale" at bounding box center [349, 323] width 465 height 413
drag, startPoint x: 535, startPoint y: 262, endPoint x: 541, endPoint y: 252, distance: 11.5
click at [535, 261] on icon "button" at bounding box center [537, 257] width 12 height 12
click at [541, 251] on icon "button" at bounding box center [537, 257] width 12 height 12
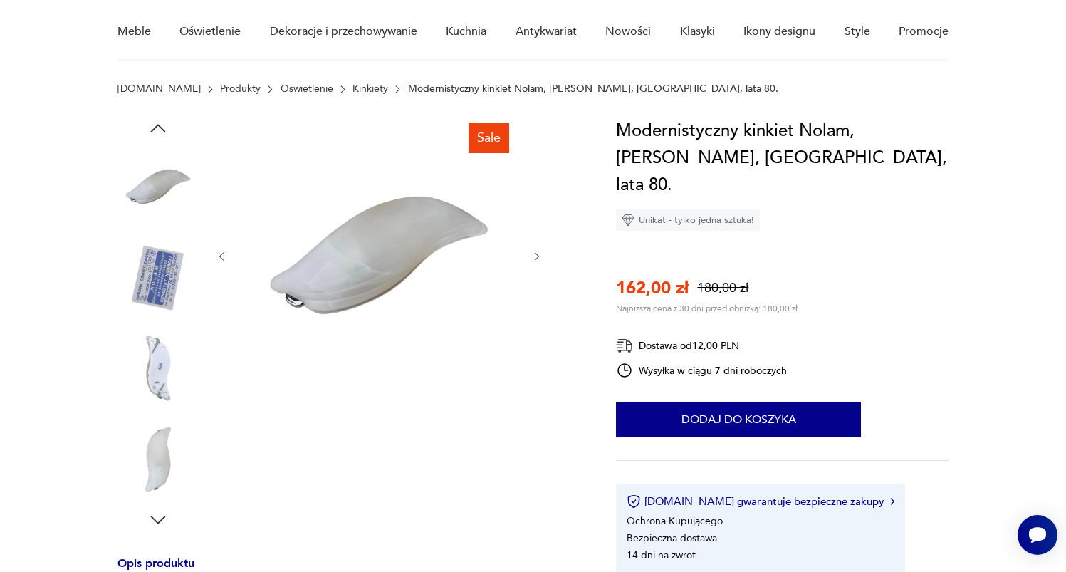
click at [541, 252] on icon "button" at bounding box center [537, 257] width 12 height 12
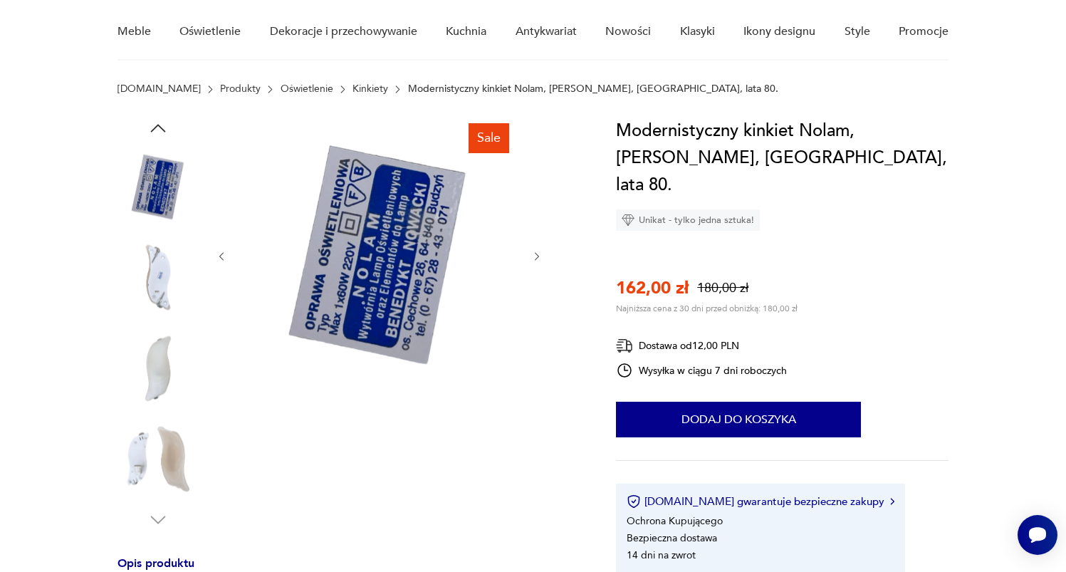
click at [541, 252] on icon "button" at bounding box center [537, 257] width 12 height 12
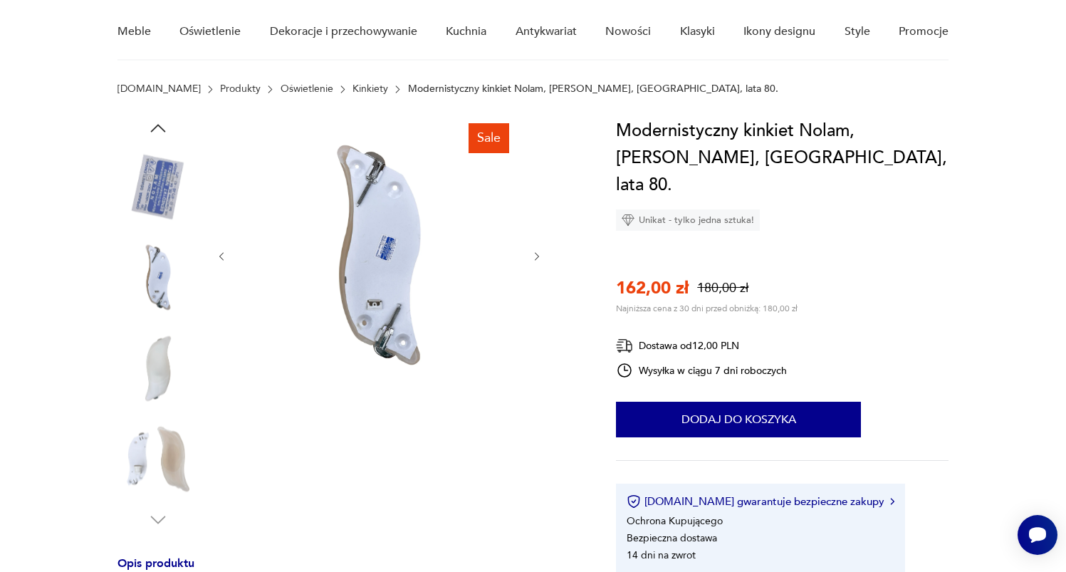
click at [541, 252] on icon "button" at bounding box center [537, 257] width 12 height 12
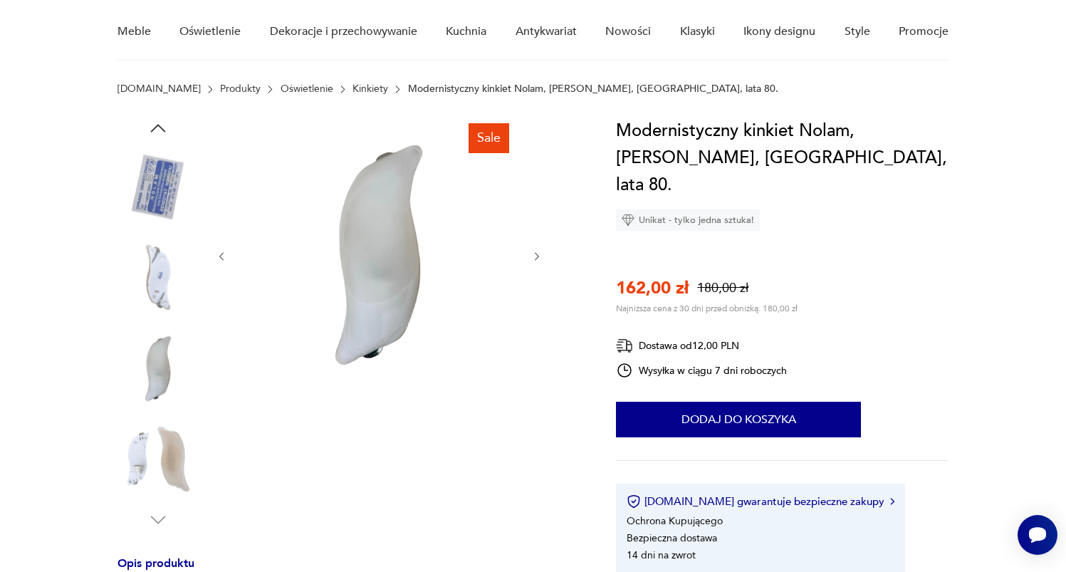
click at [541, 252] on icon "button" at bounding box center [537, 257] width 12 height 12
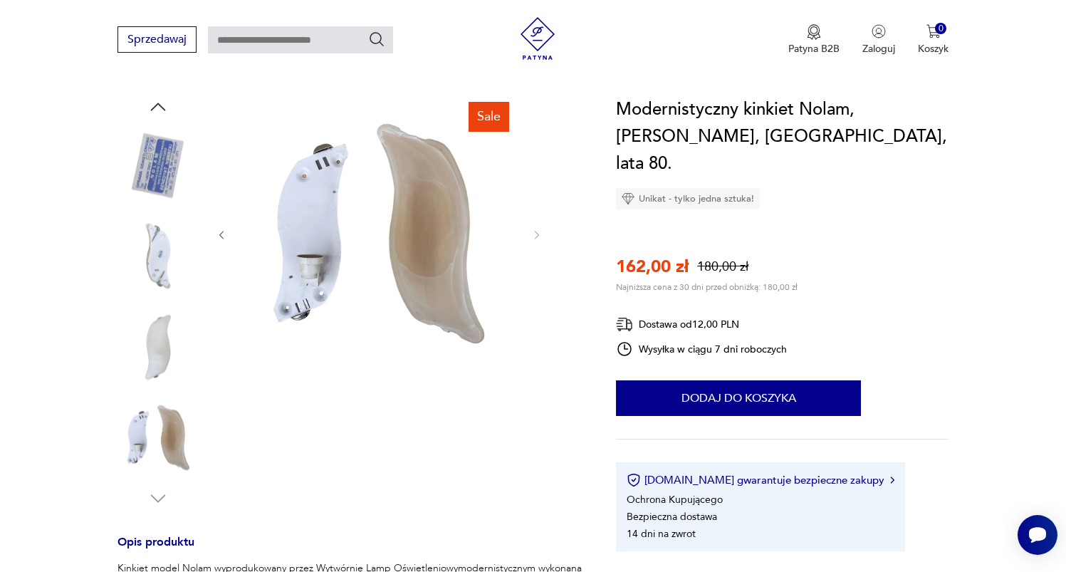
scroll to position [0, 0]
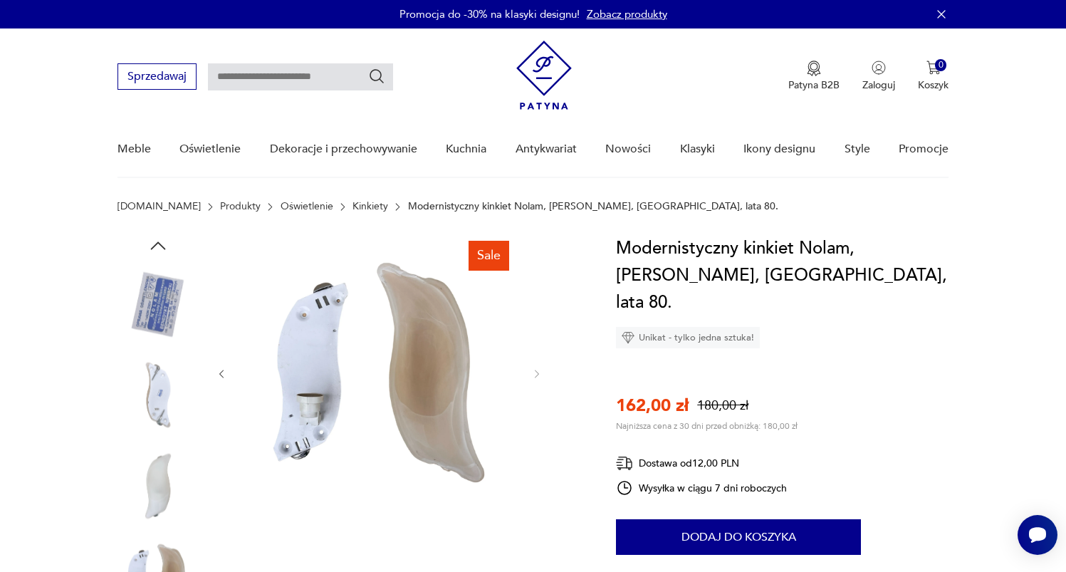
click at [211, 376] on div "Sale" at bounding box center [349, 441] width 465 height 413
click at [221, 378] on icon "button" at bounding box center [222, 374] width 12 height 12
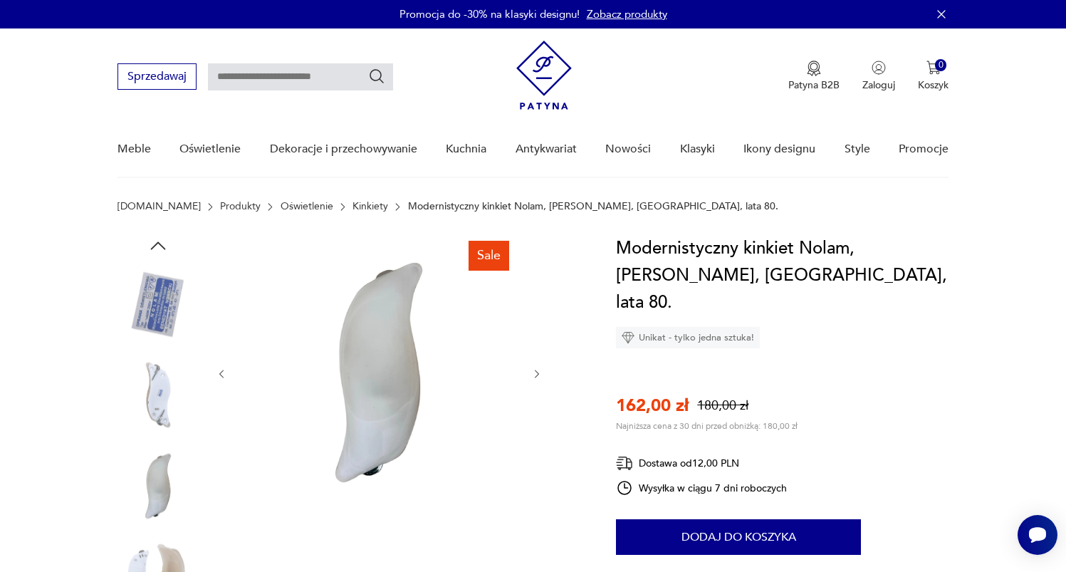
click at [226, 377] on icon "button" at bounding box center [222, 374] width 12 height 12
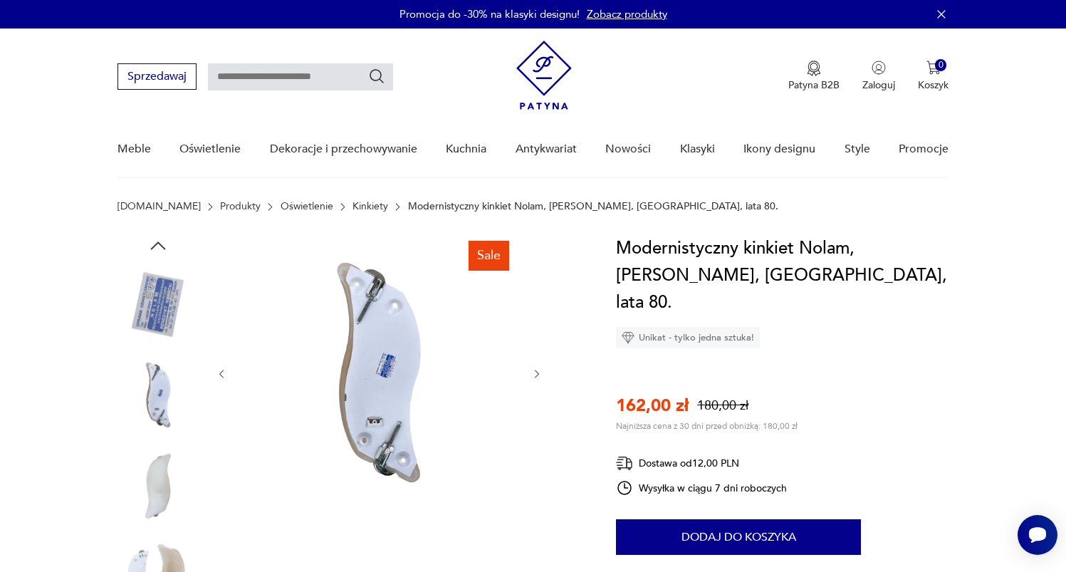
click at [225, 377] on icon "button" at bounding box center [222, 374] width 12 height 12
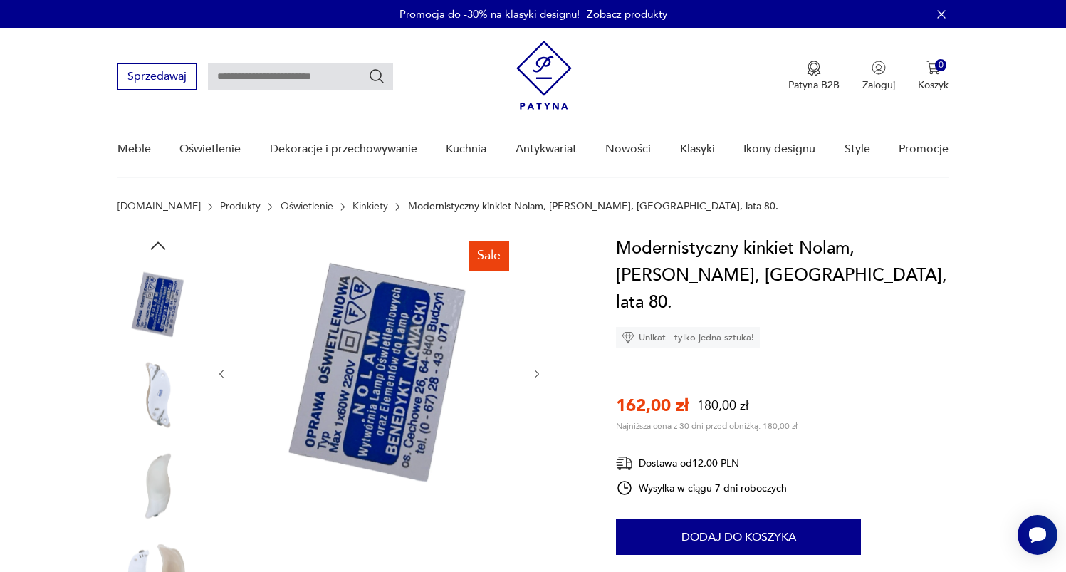
click at [225, 377] on icon "button" at bounding box center [222, 374] width 12 height 12
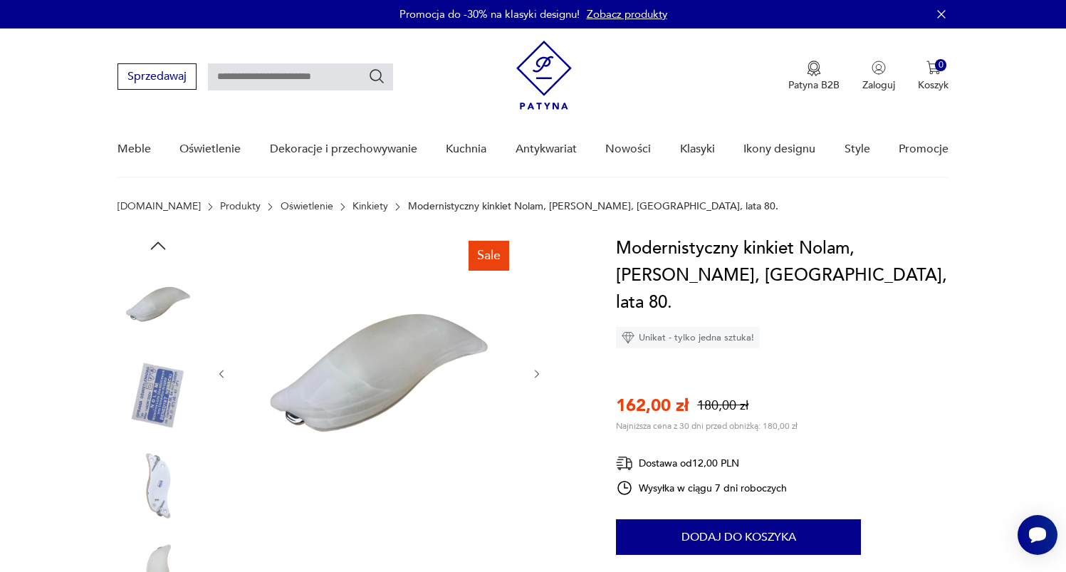
click at [225, 377] on icon "button" at bounding box center [222, 374] width 12 height 12
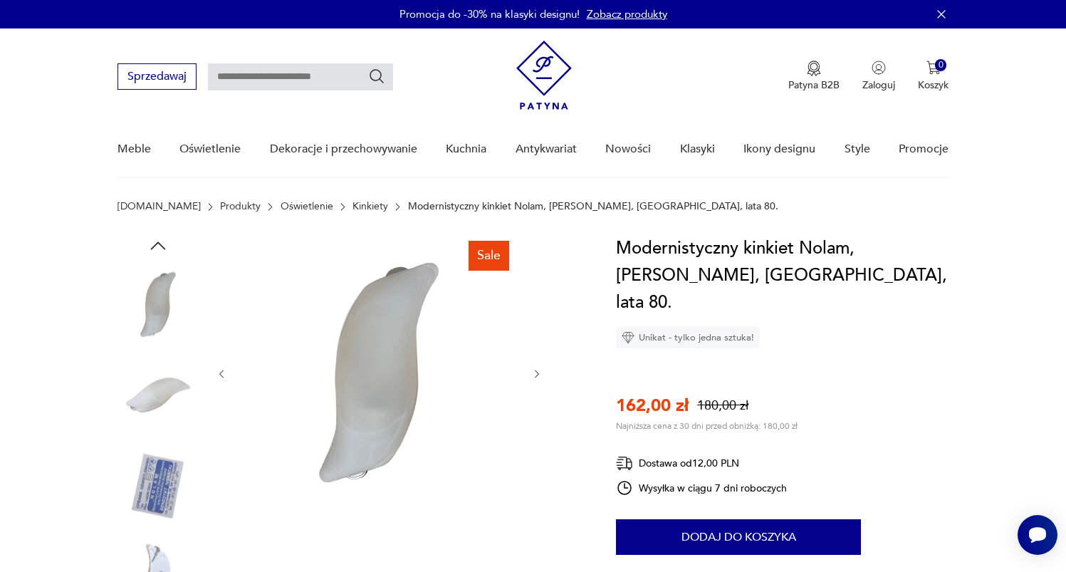
click at [225, 377] on icon "button" at bounding box center [222, 374] width 12 height 12
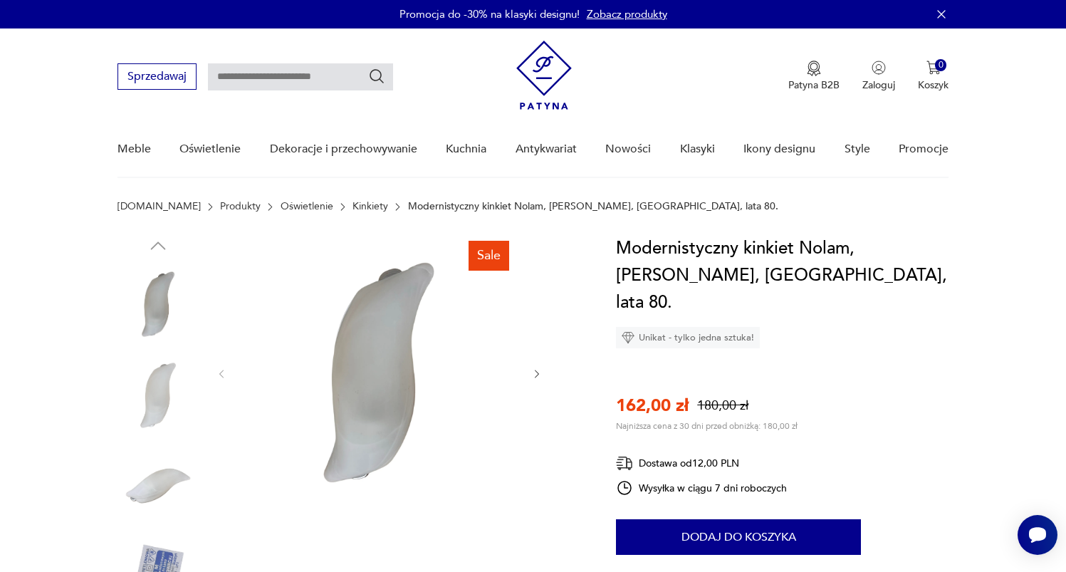
scroll to position [319, 0]
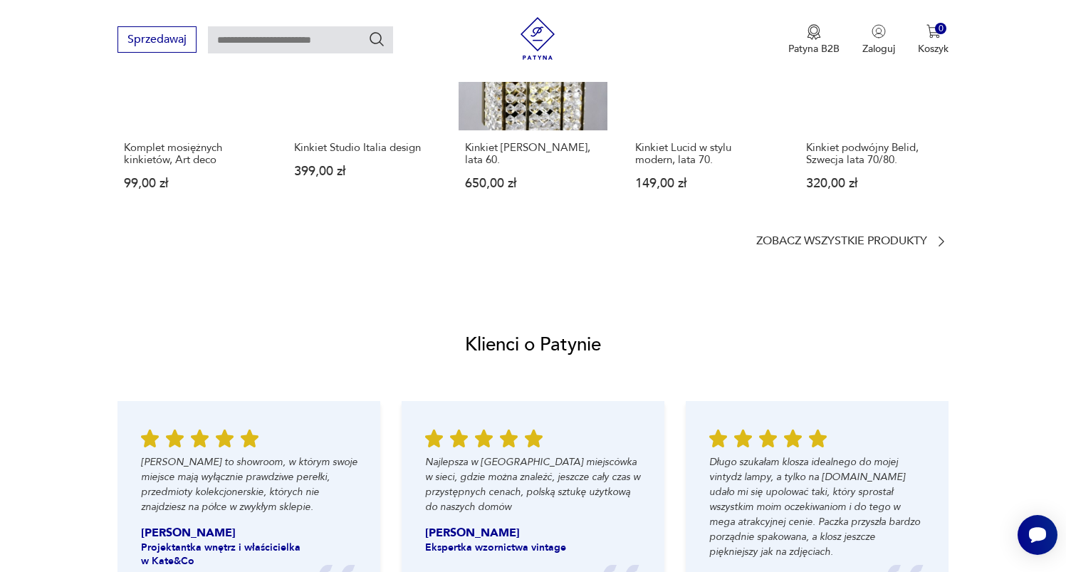
scroll to position [939, 0]
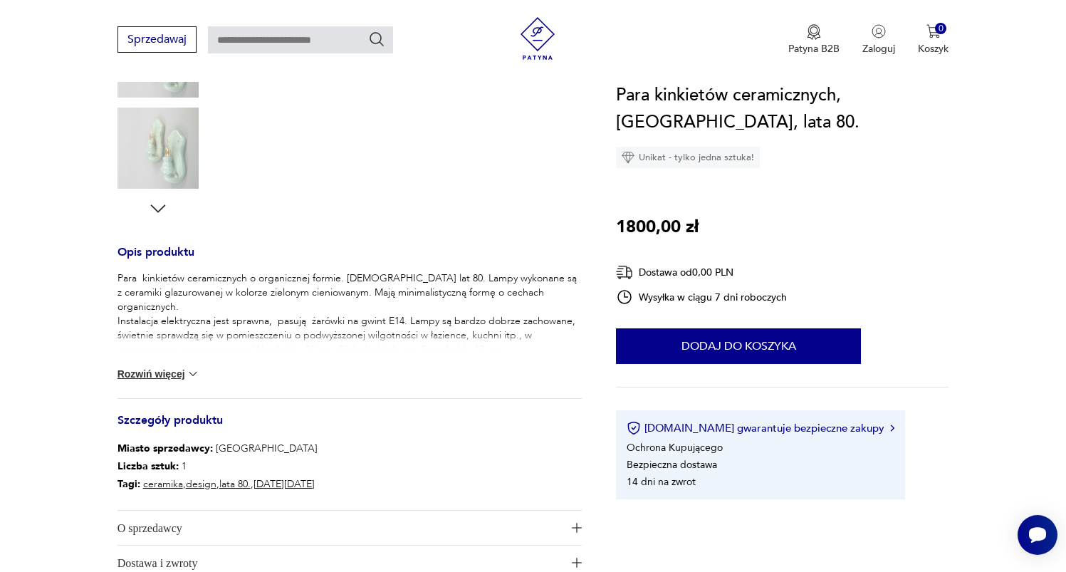
scroll to position [136, 0]
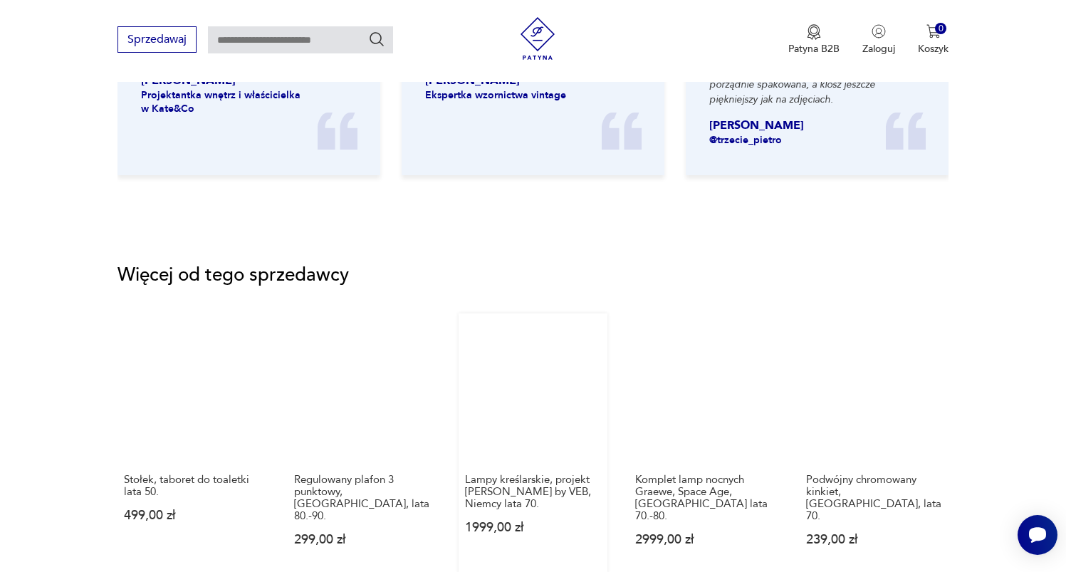
scroll to position [1585, 0]
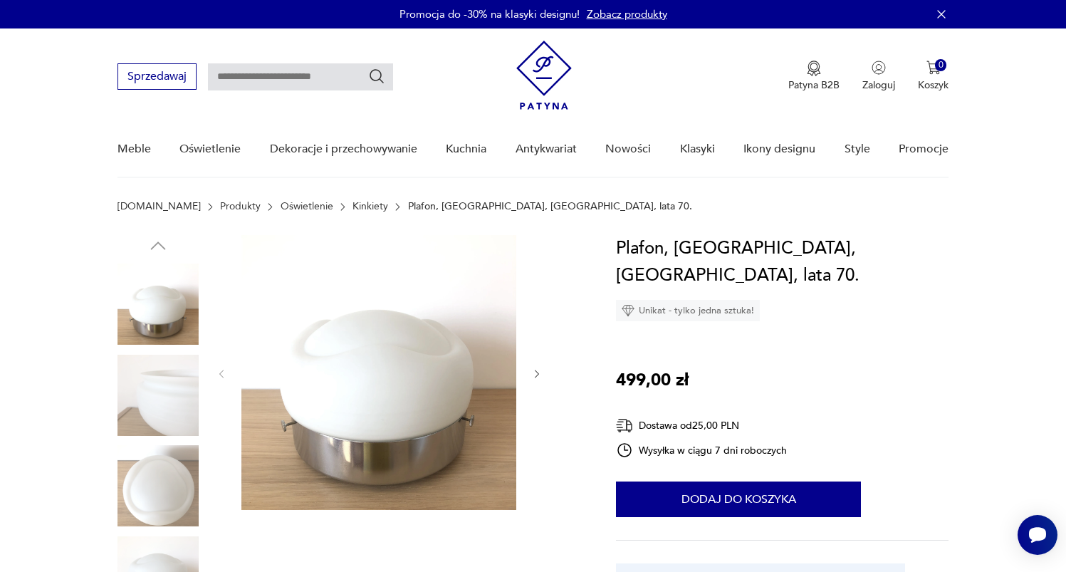
click at [162, 418] on img at bounding box center [157, 394] width 81 height 81
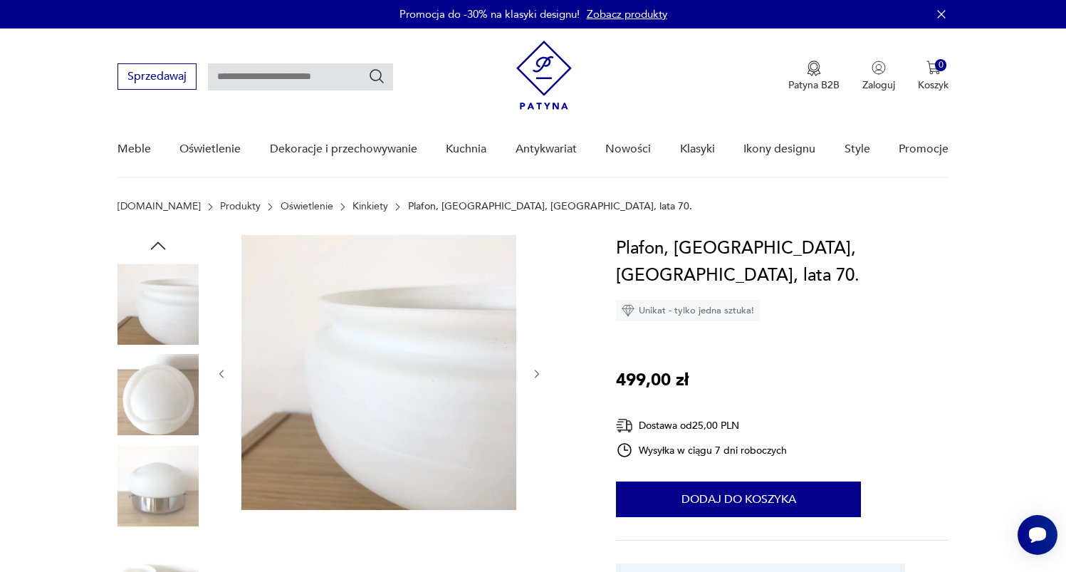
click at [163, 401] on img at bounding box center [157, 394] width 81 height 81
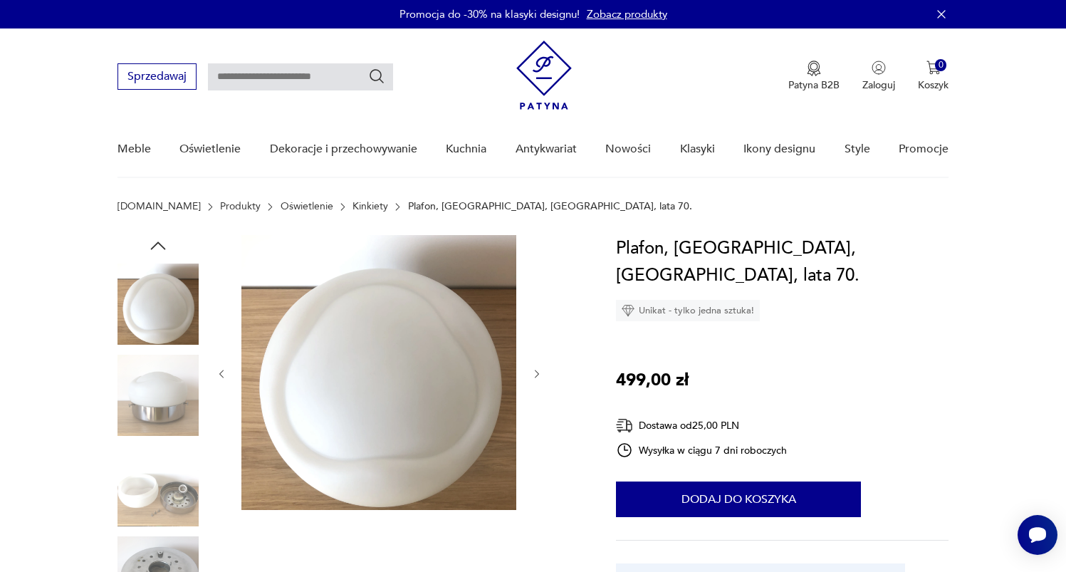
click at [152, 416] on img at bounding box center [157, 394] width 81 height 81
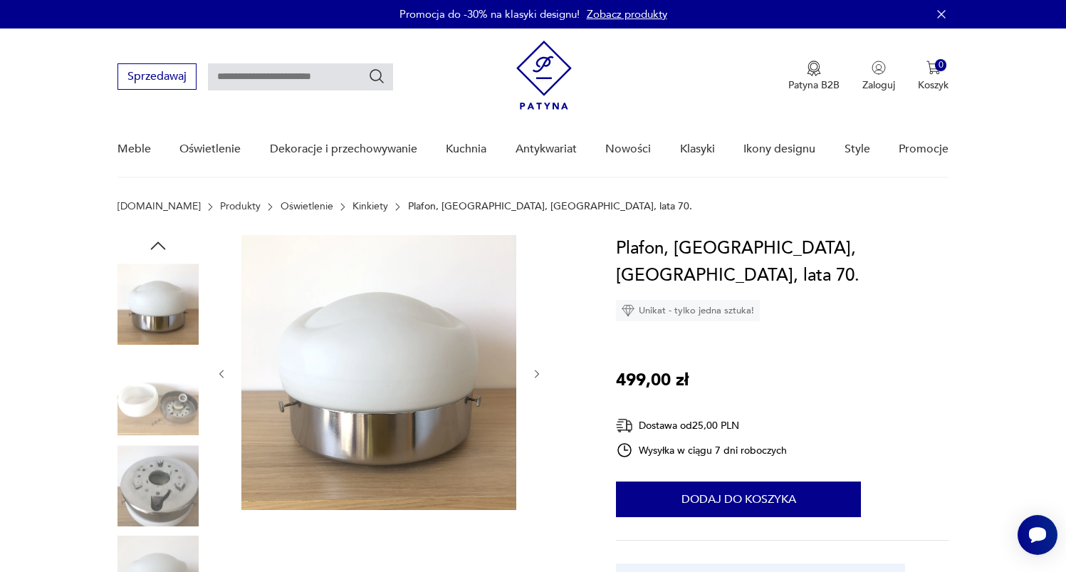
click at [145, 426] on img at bounding box center [157, 394] width 81 height 81
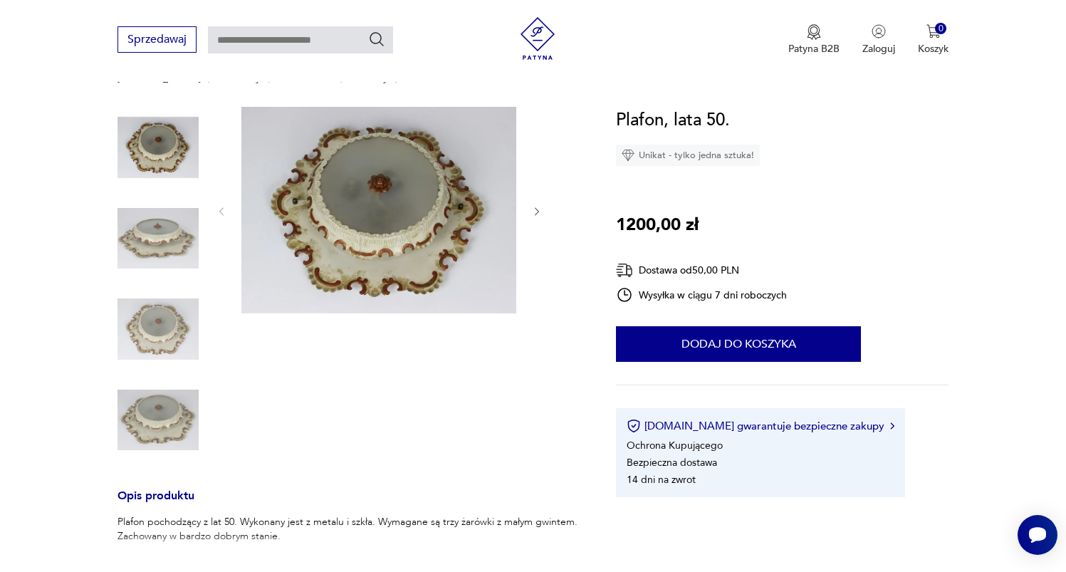
scroll to position [21, 0]
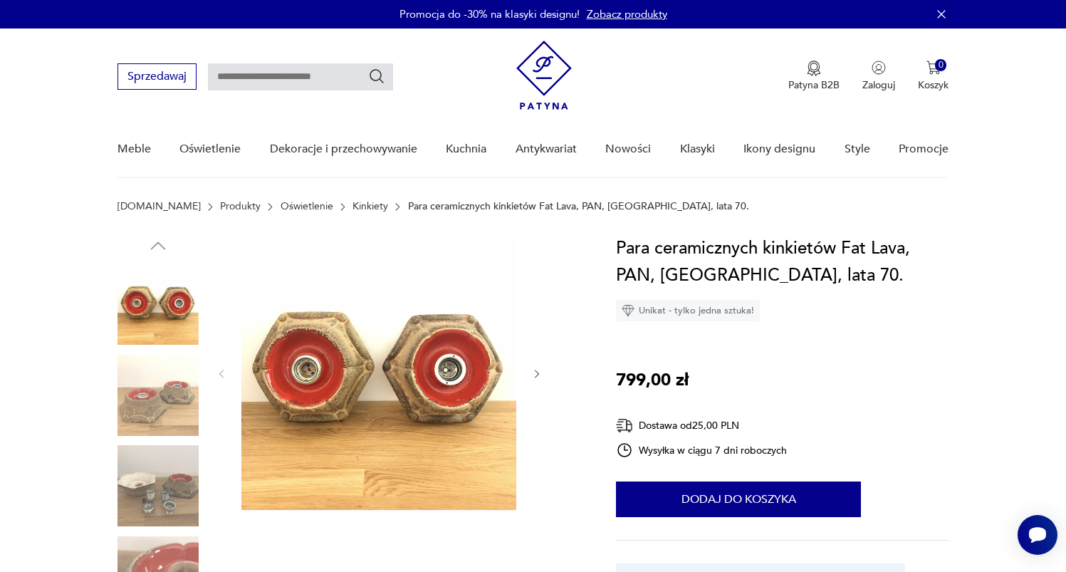
scroll to position [3, 0]
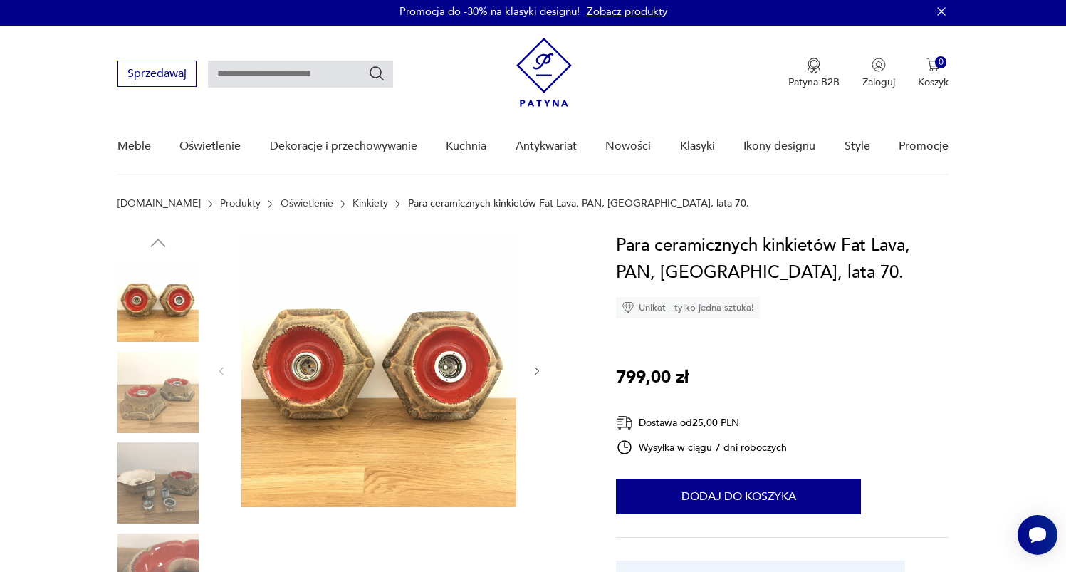
click at [159, 418] on img at bounding box center [157, 392] width 81 height 81
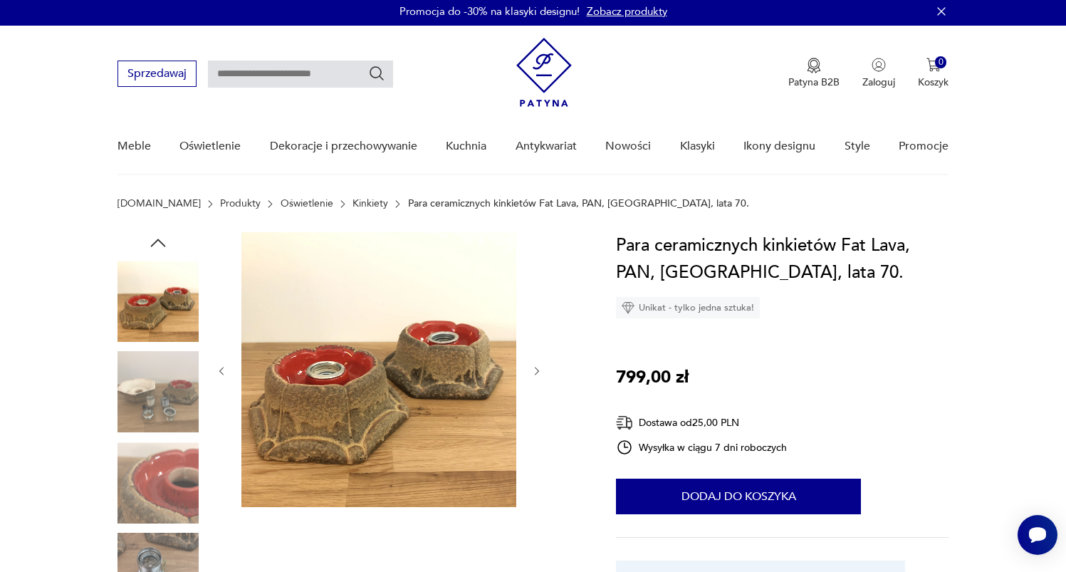
click at [157, 382] on img at bounding box center [157, 392] width 81 height 81
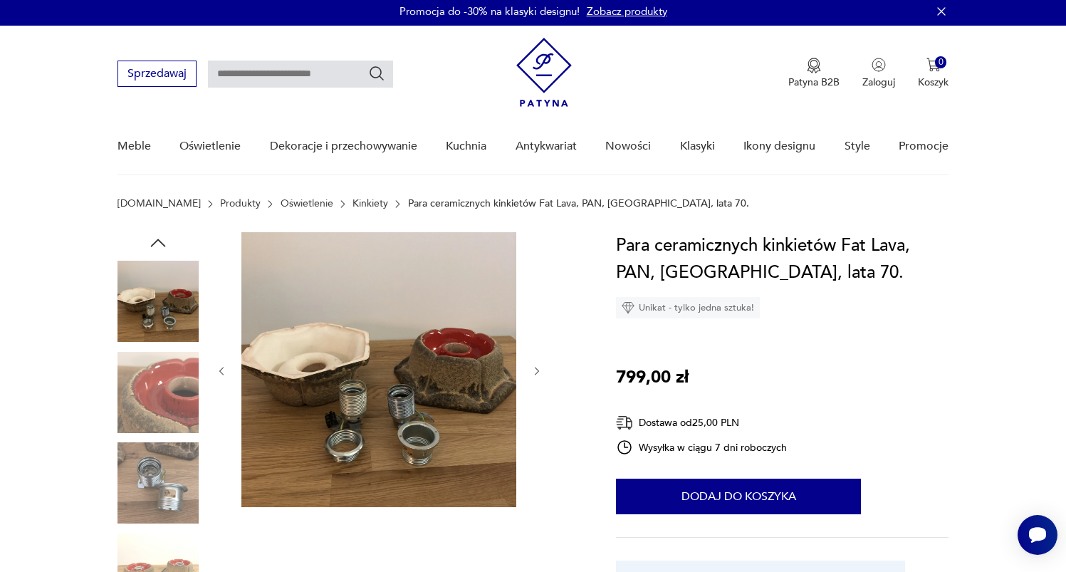
click at [162, 473] on img at bounding box center [157, 482] width 81 height 81
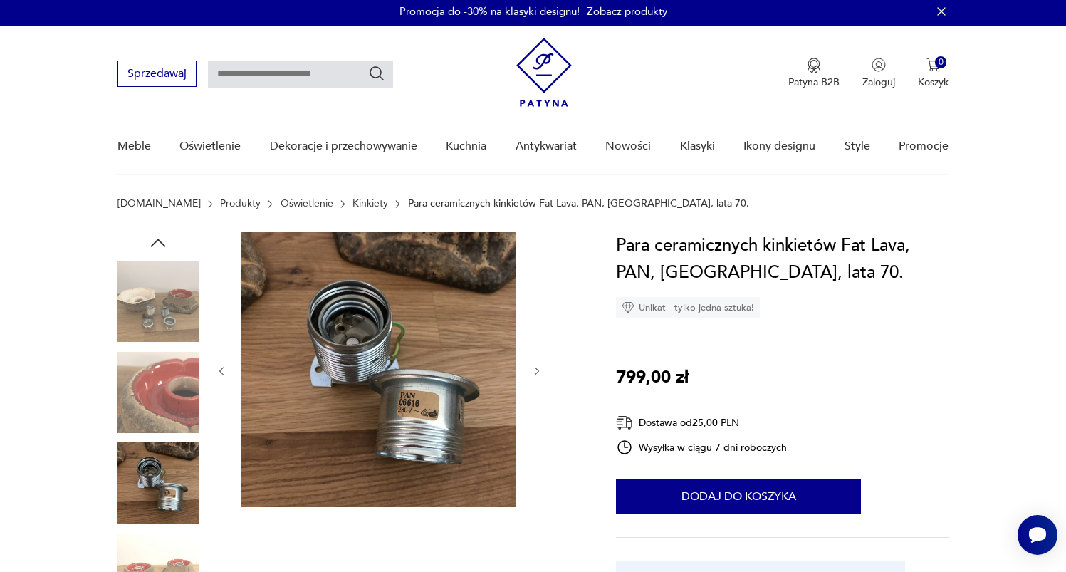
click at [164, 365] on img at bounding box center [157, 392] width 81 height 81
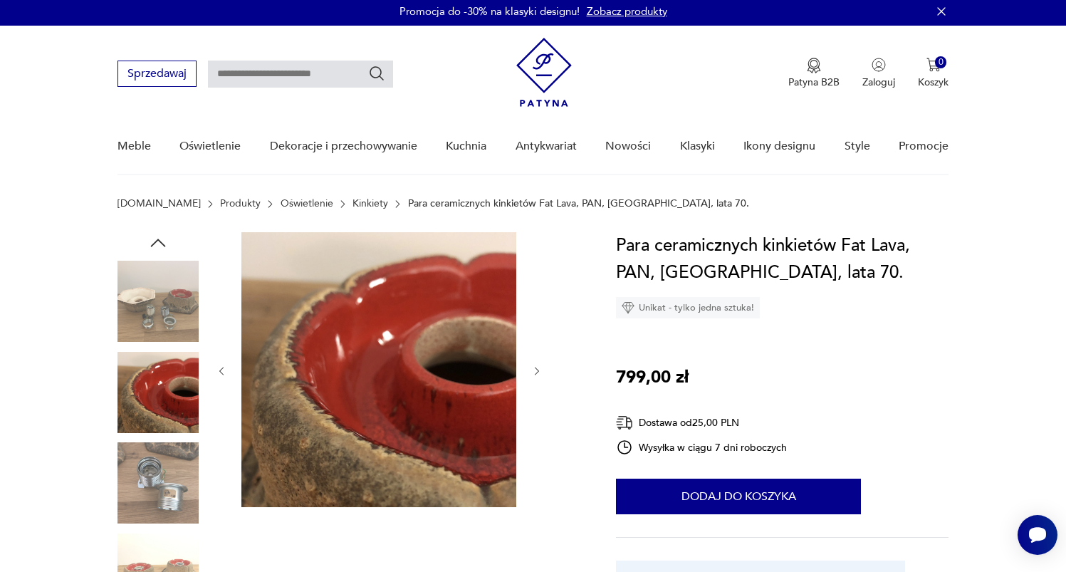
click at [159, 472] on img at bounding box center [157, 482] width 81 height 81
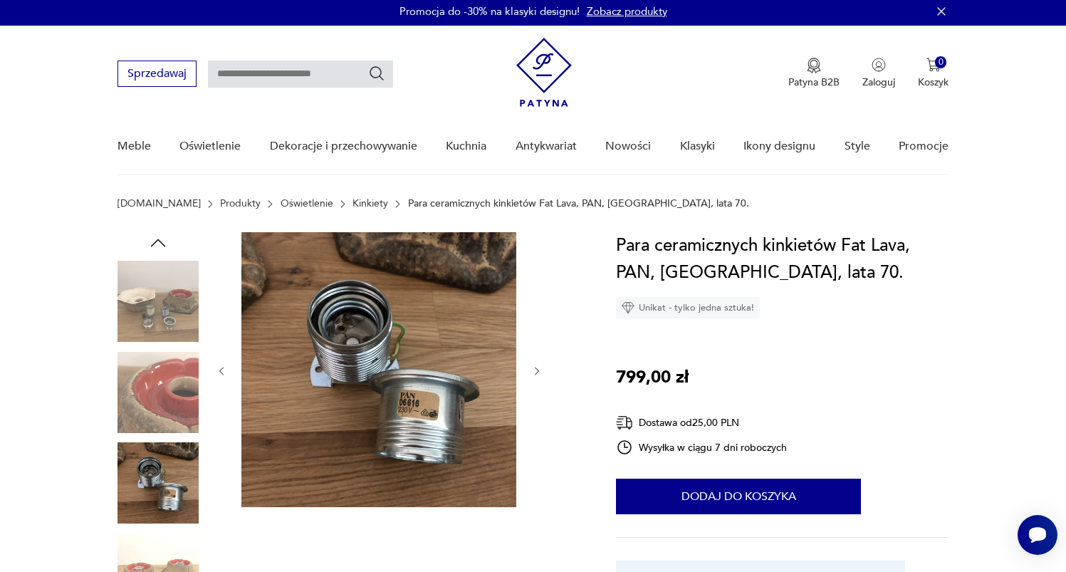
scroll to position [139, 0]
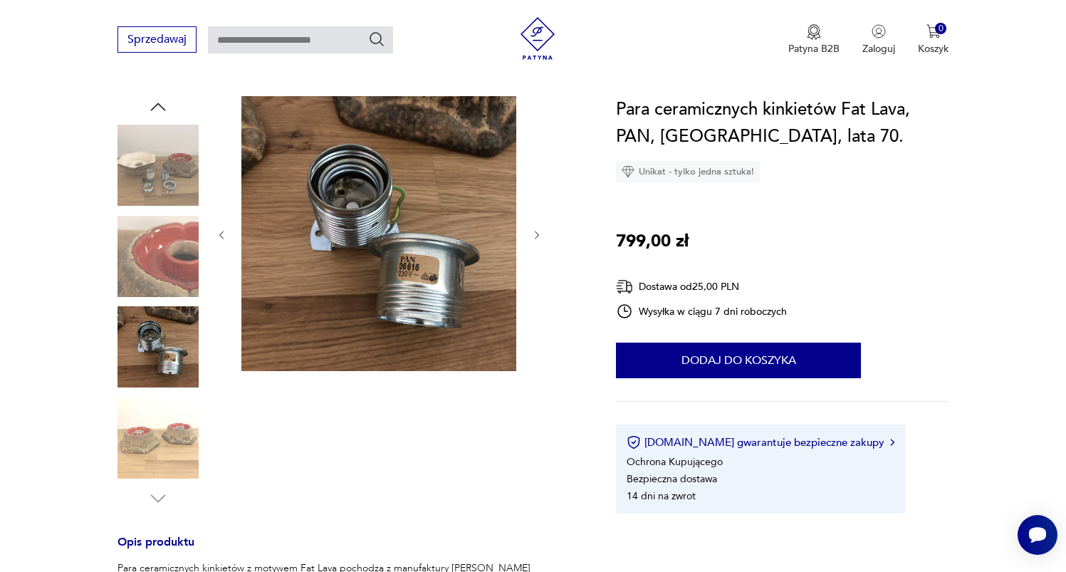
click at [159, 428] on img at bounding box center [157, 437] width 81 height 81
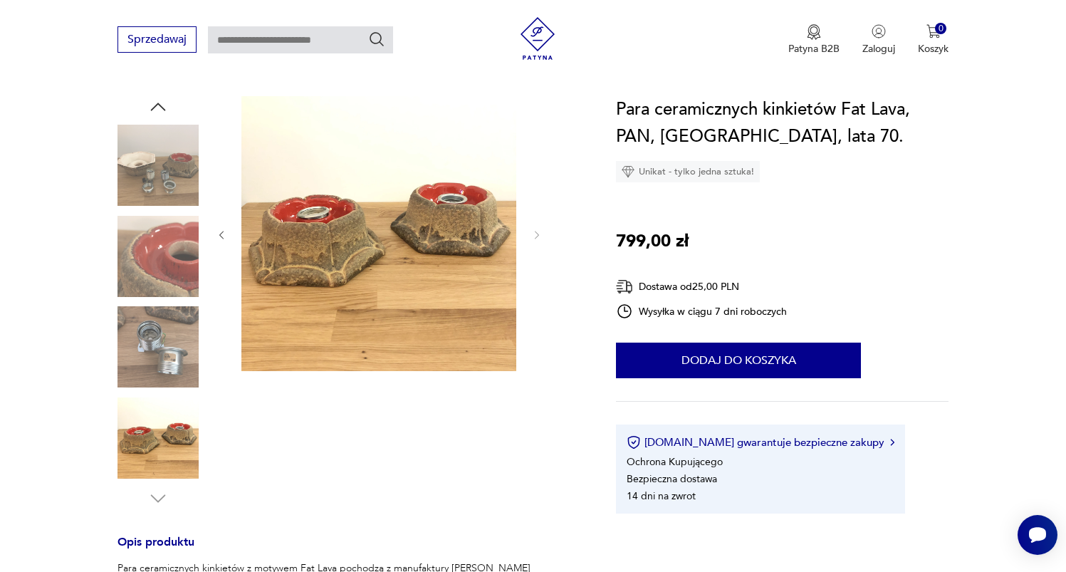
scroll to position [0, 0]
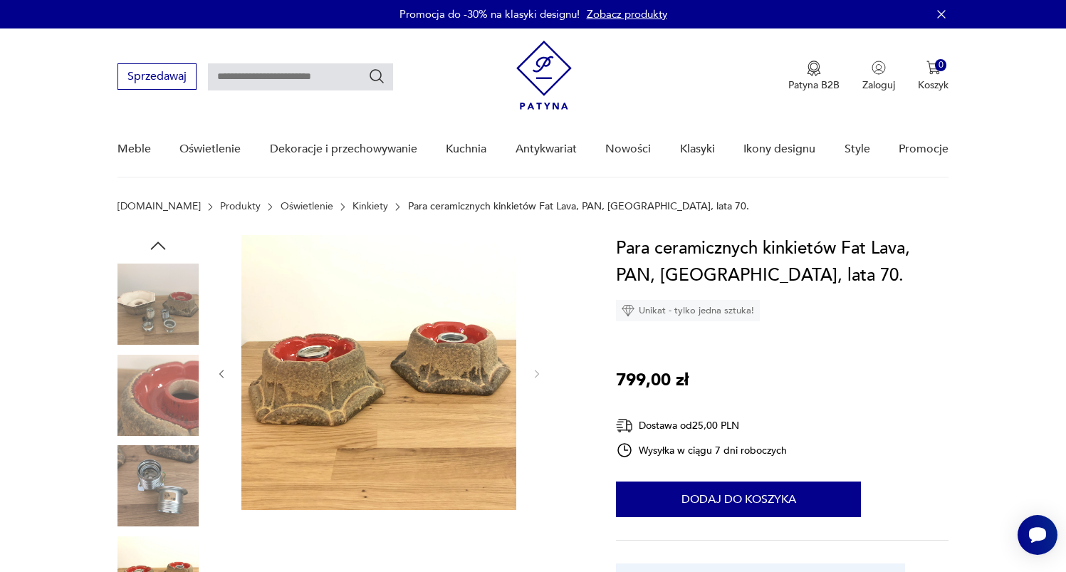
click at [174, 310] on img at bounding box center [157, 303] width 81 height 81
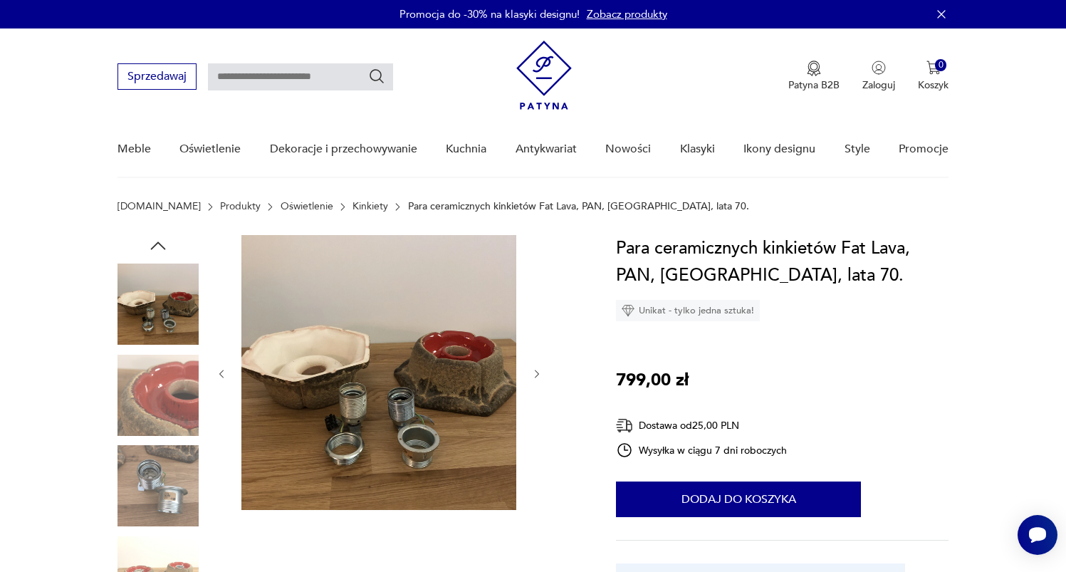
scroll to position [498, 0]
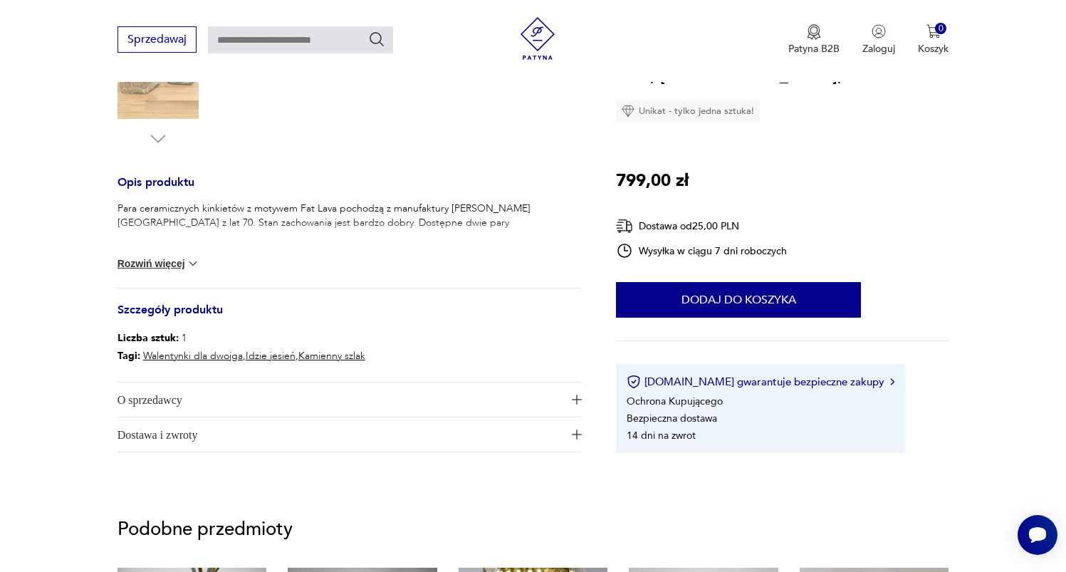
click at [155, 263] on button "Rozwiń więcej" at bounding box center [158, 263] width 83 height 14
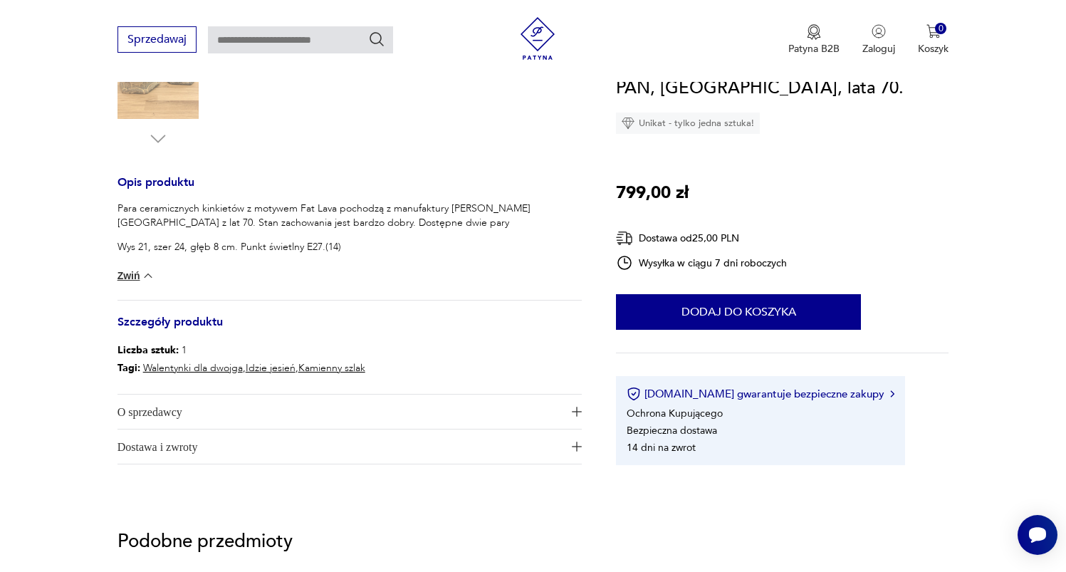
drag, startPoint x: 172, startPoint y: 223, endPoint x: 172, endPoint y: 232, distance: 8.5
click at [173, 224] on p "Para ceramicznych kinkietów z motywem Fat Lava pochodzą z manufaktury PAN z Nie…" at bounding box center [349, 215] width 465 height 28
drag, startPoint x: 159, startPoint y: 256, endPoint x: 141, endPoint y: 254, distance: 18.6
click at [158, 256] on div "Para ceramicznych kinkietów z motywem Fat Lava pochodzą z manufaktury PAN z Nie…" at bounding box center [349, 250] width 465 height 98
drag, startPoint x: 123, startPoint y: 251, endPoint x: 141, endPoint y: 252, distance: 17.9
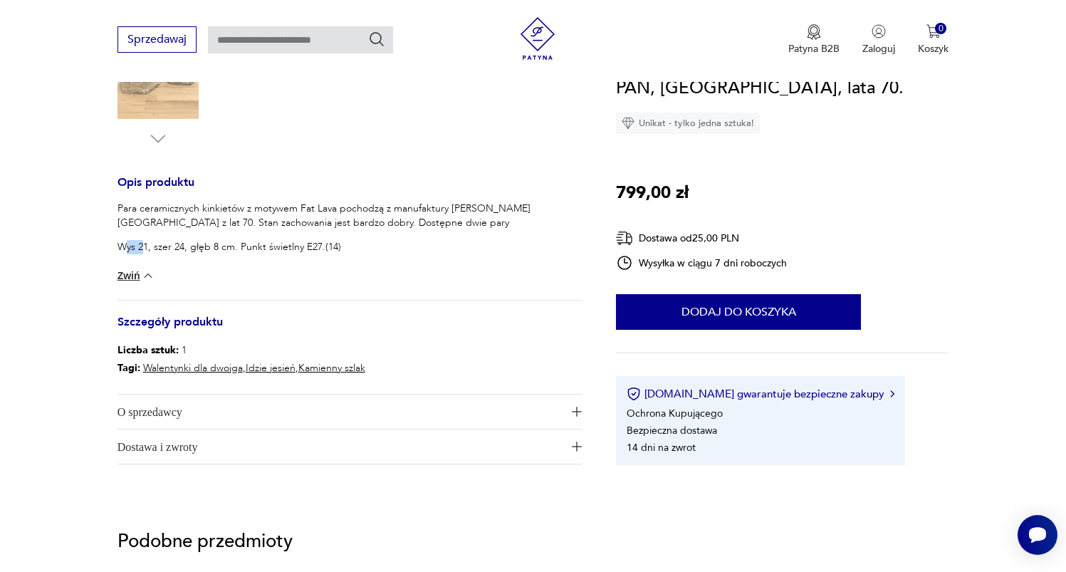
click at [141, 252] on p "Wys 21, szer 24, głęb 8 cm. Punkt świetlny E27.(14)" at bounding box center [349, 247] width 465 height 14
click at [147, 247] on p "Wys 21, szer 24, głęb 8 cm. Punkt świetlny E27.(14)" at bounding box center [349, 247] width 465 height 14
drag, startPoint x: 140, startPoint y: 248, endPoint x: 201, endPoint y: 245, distance: 61.3
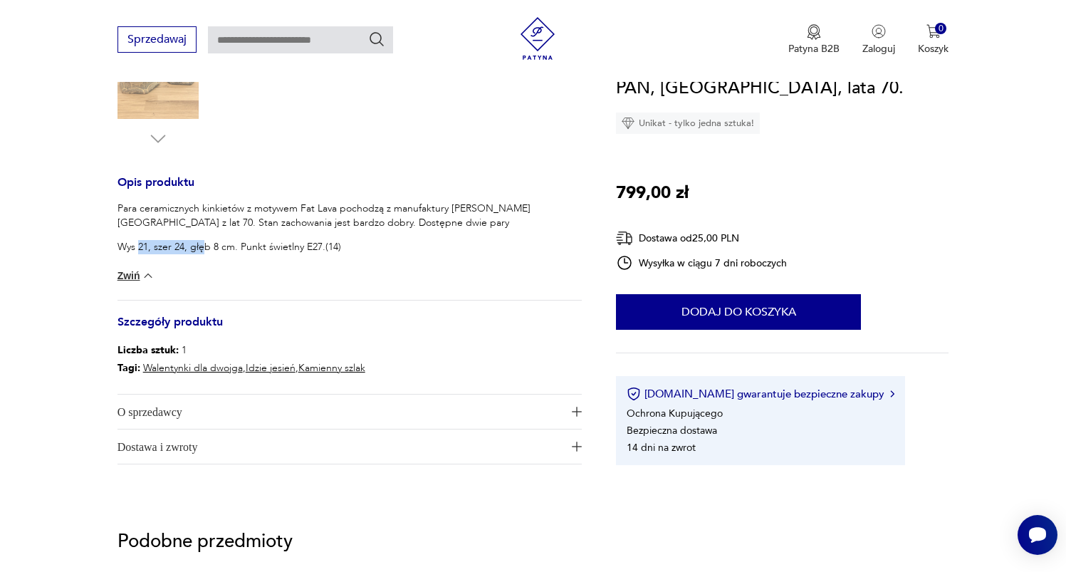
click at [201, 245] on p "Wys 21, szer 24, głęb 8 cm. Punkt świetlny E27.(14)" at bounding box center [349, 247] width 465 height 14
click at [169, 247] on p "Wys 21, szer 24, głęb 8 cm. Punkt świetlny E27.(14)" at bounding box center [349, 247] width 465 height 14
drag, startPoint x: 82, startPoint y: 249, endPoint x: 371, endPoint y: 247, distance: 289.0
click at [371, 247] on section "Opis produktu Para ceramicznych kinkietów z motywem Fat Lava pochodzą z manufak…" at bounding box center [533, 118] width 1066 height 762
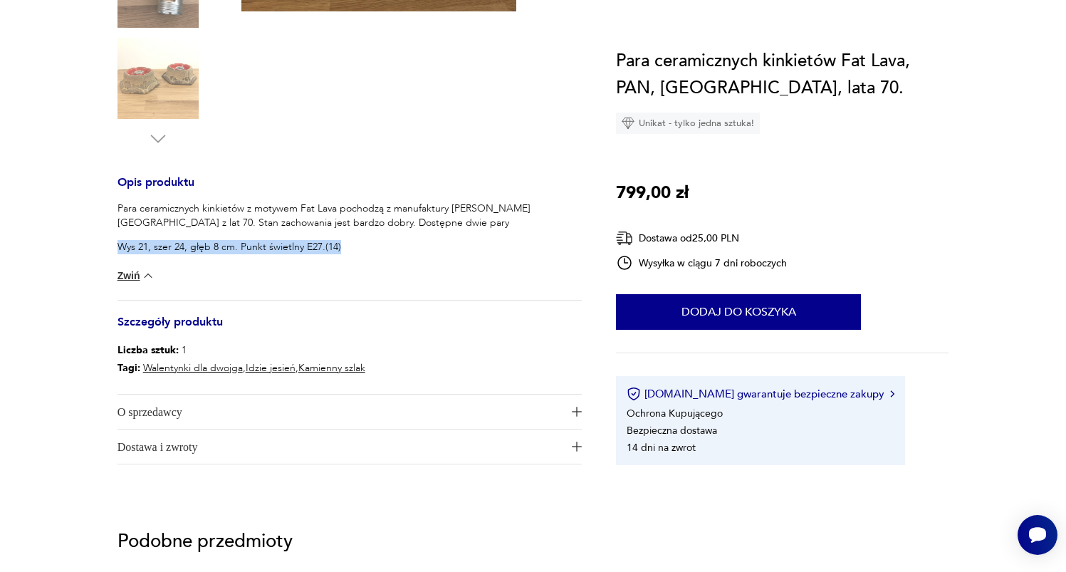
scroll to position [0, 0]
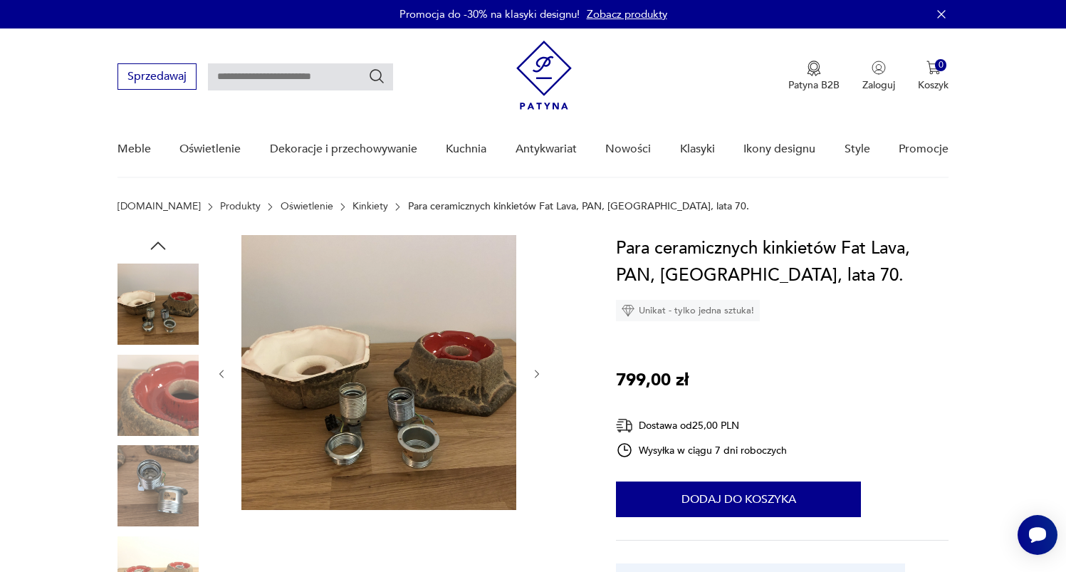
click at [176, 305] on img at bounding box center [157, 303] width 81 height 81
click at [169, 356] on img at bounding box center [157, 394] width 81 height 81
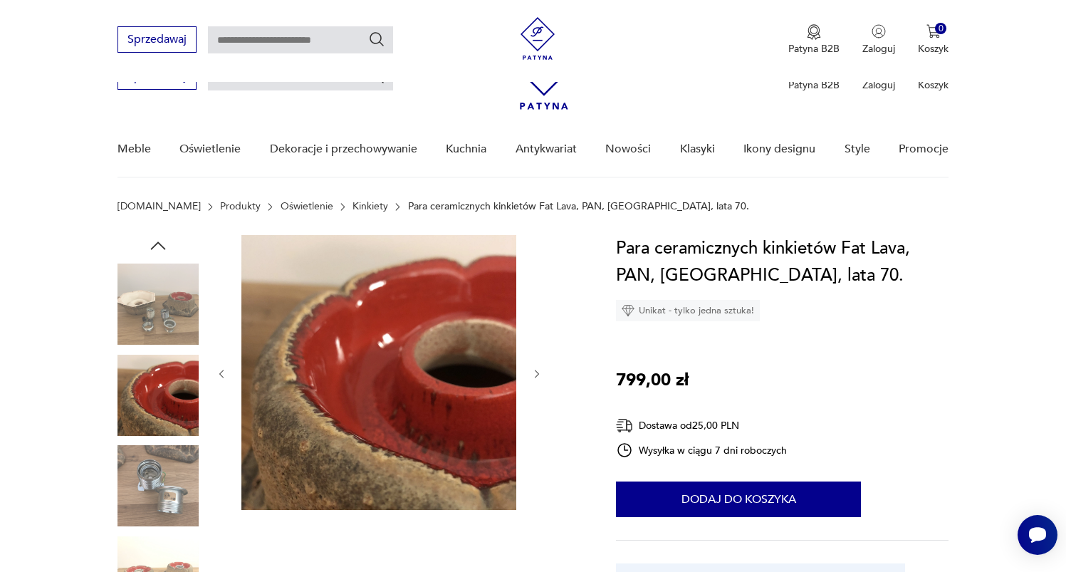
scroll to position [131, 0]
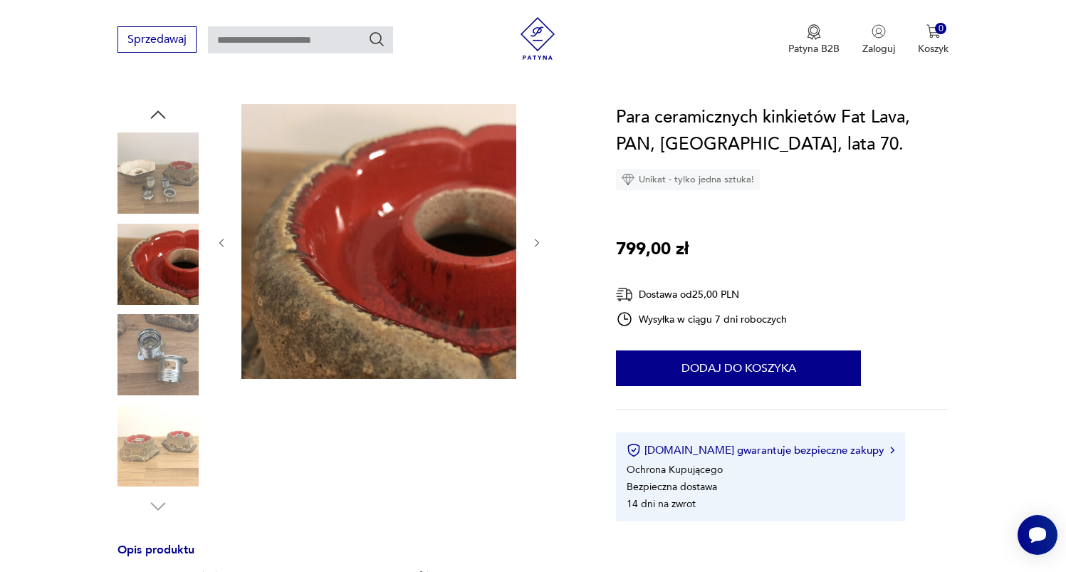
click at [130, 455] on img at bounding box center [157, 445] width 81 height 81
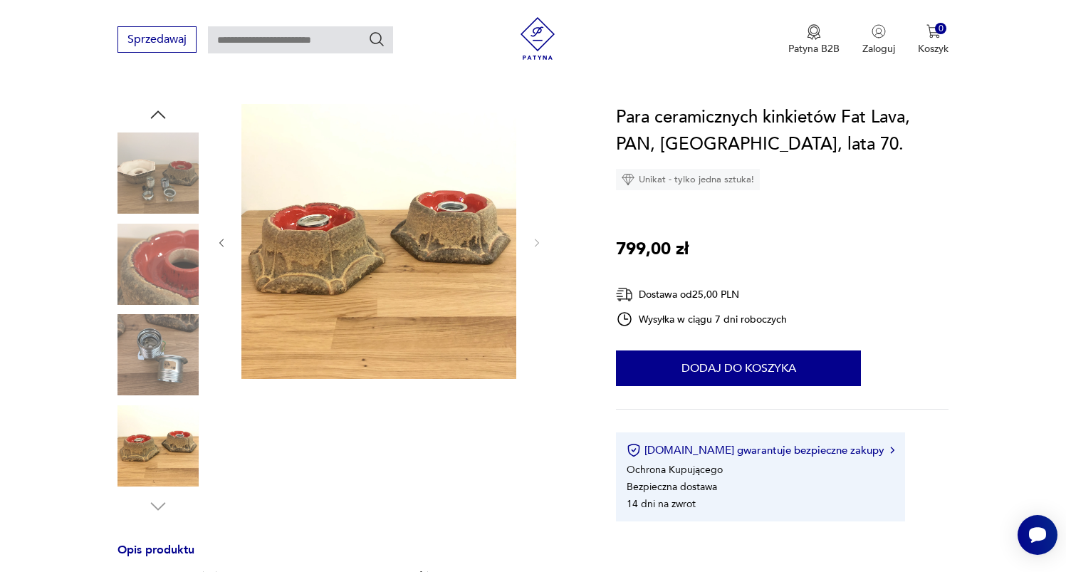
click at [163, 378] on img at bounding box center [157, 354] width 81 height 81
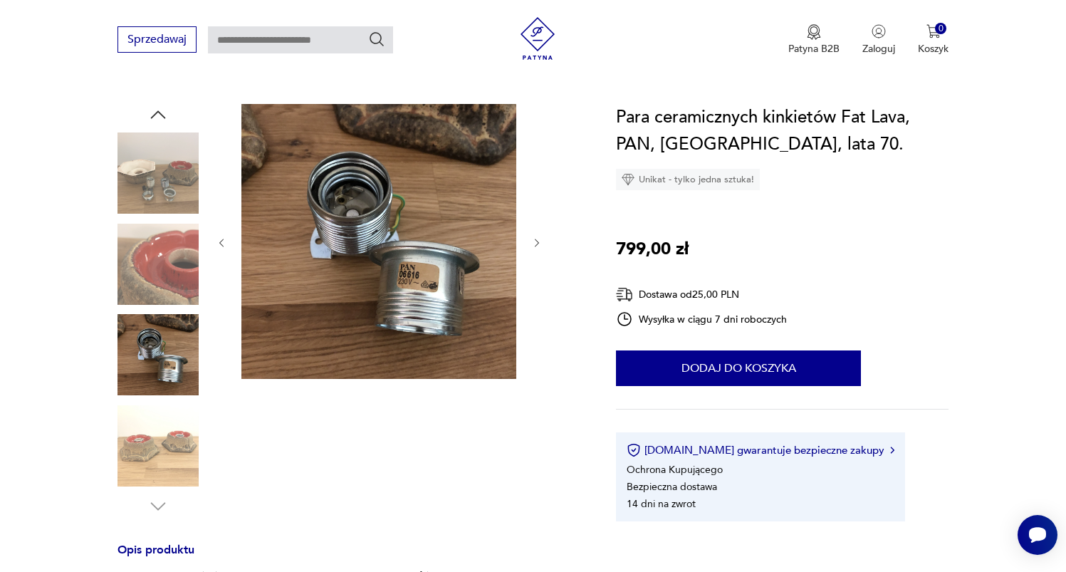
click at [154, 298] on img at bounding box center [157, 263] width 81 height 81
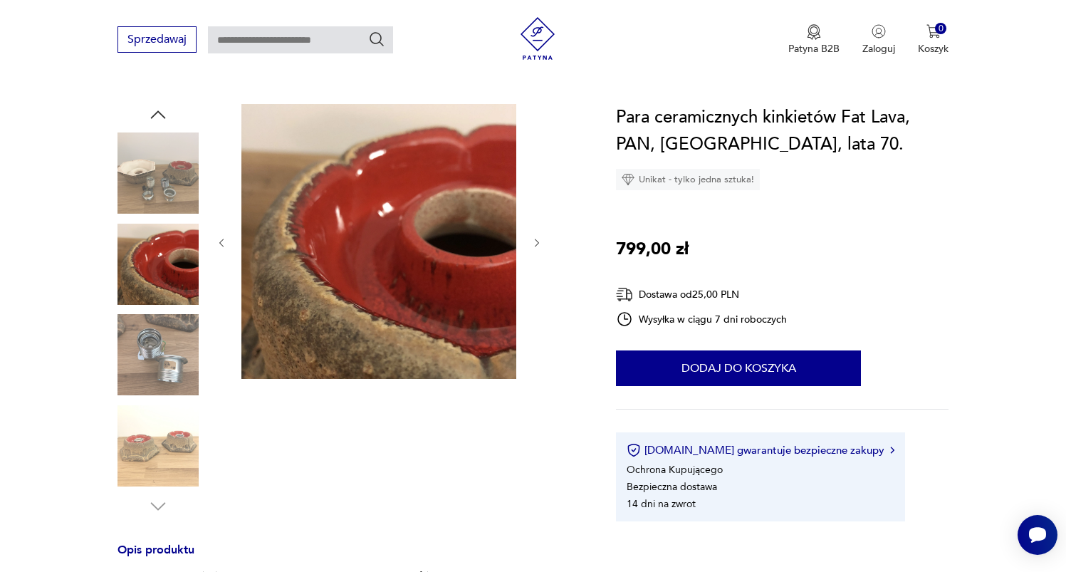
click at [174, 202] on img at bounding box center [157, 172] width 81 height 81
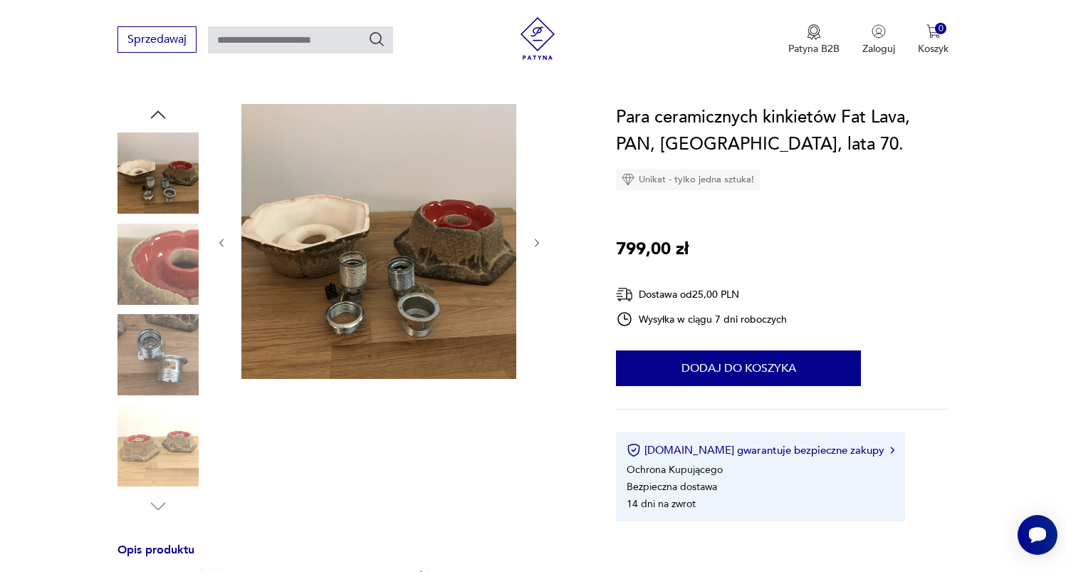
click at [174, 269] on img at bounding box center [157, 263] width 81 height 81
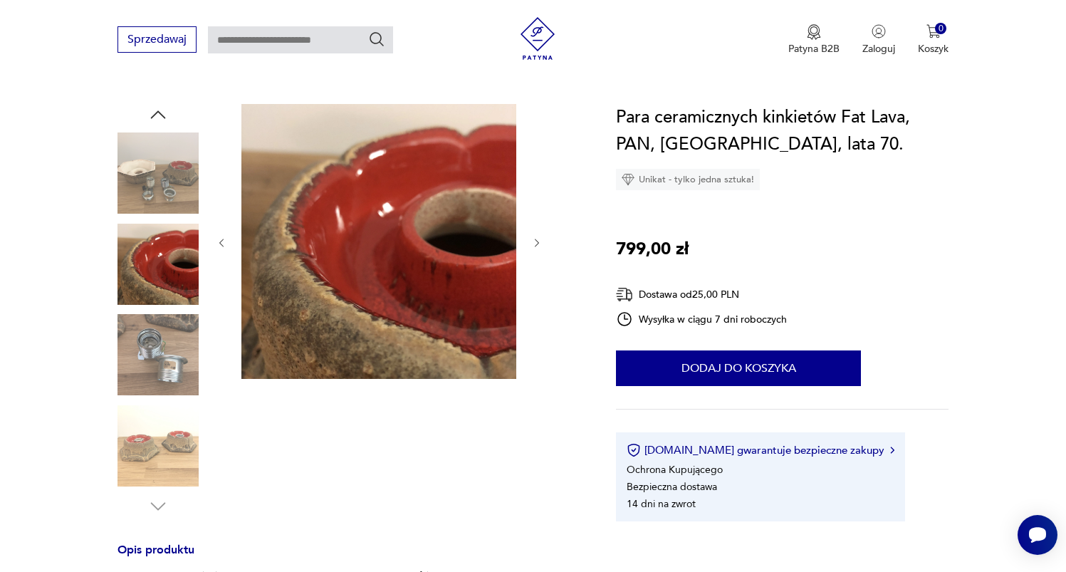
click at [166, 346] on img at bounding box center [157, 354] width 81 height 81
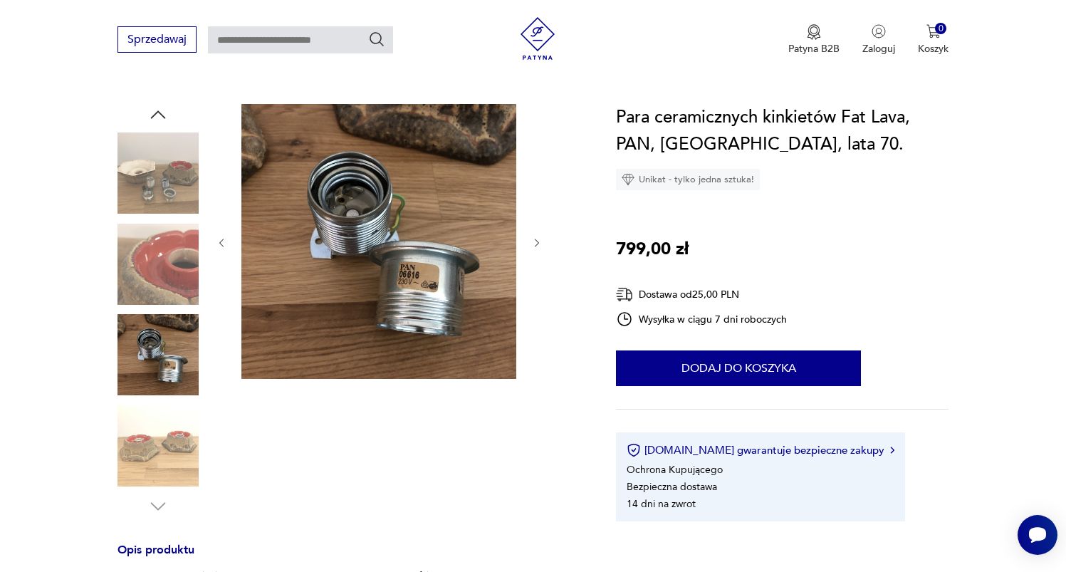
click at [159, 436] on img at bounding box center [157, 445] width 81 height 81
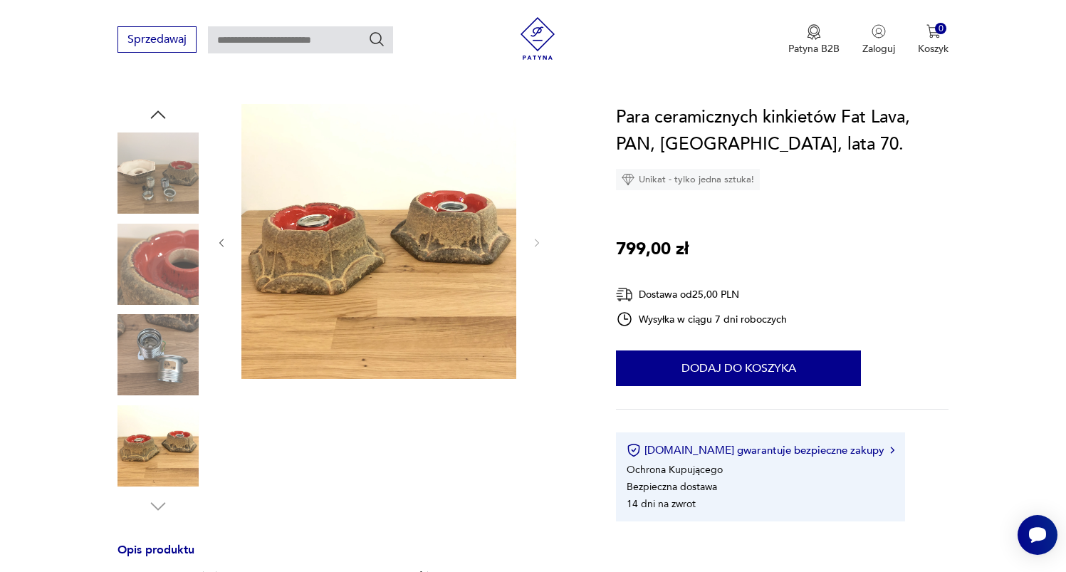
click at [189, 179] on img at bounding box center [157, 172] width 81 height 81
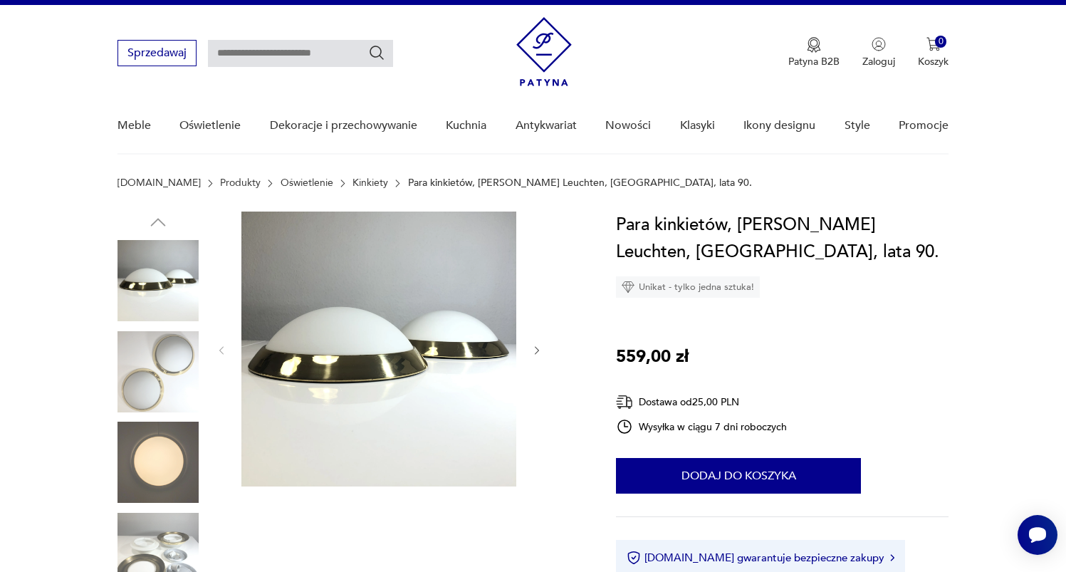
scroll to position [290, 0]
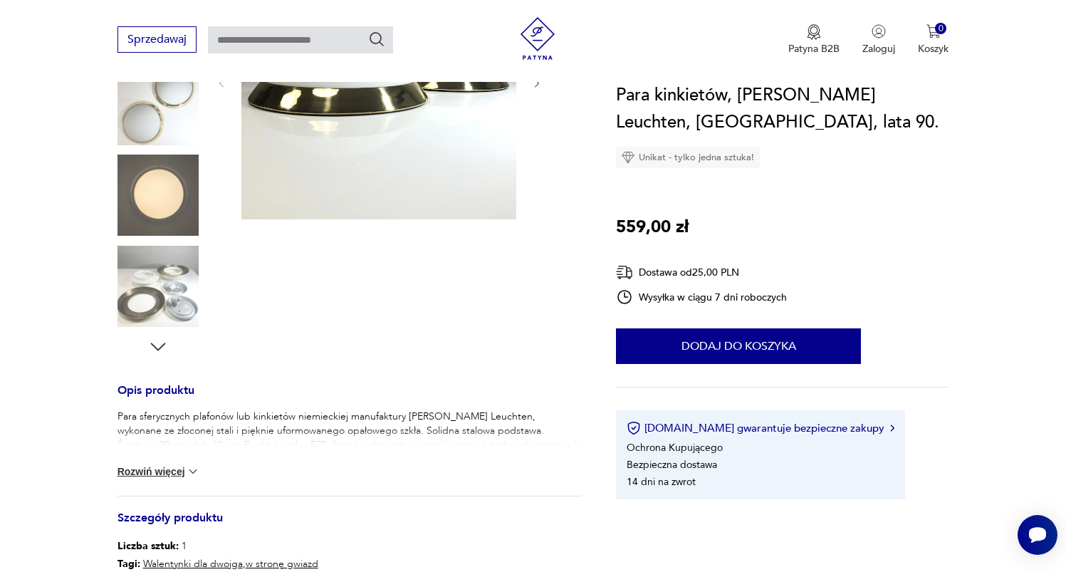
click at [194, 219] on img at bounding box center [157, 194] width 81 height 81
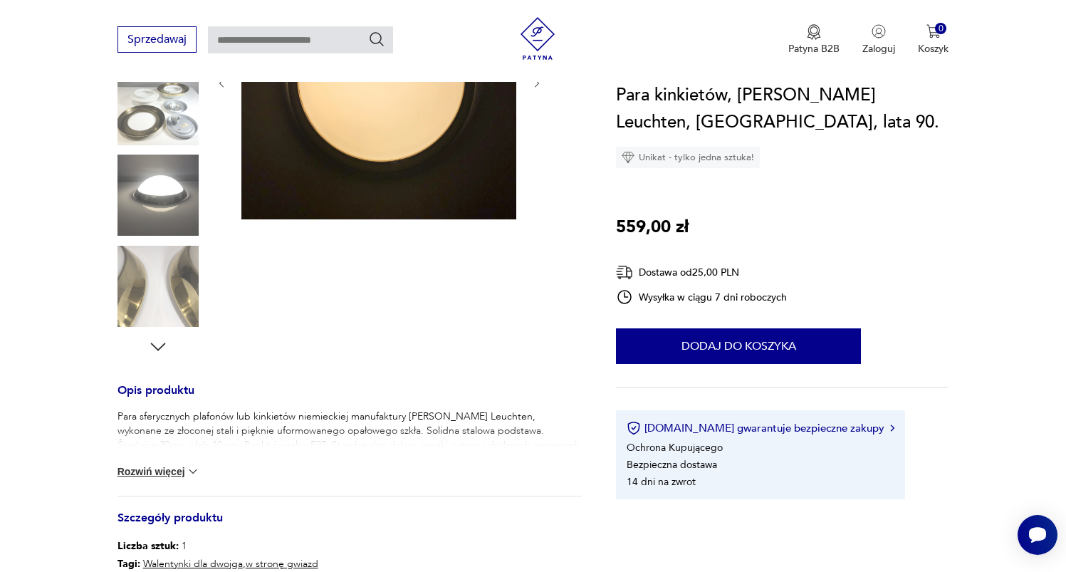
click at [177, 233] on img at bounding box center [157, 194] width 81 height 81
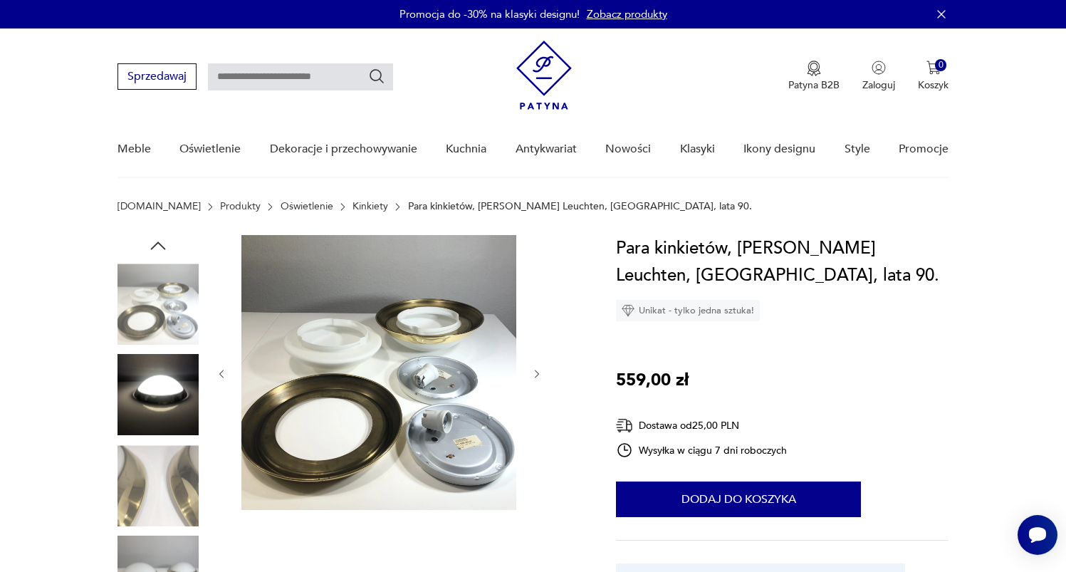
scroll to position [3, 0]
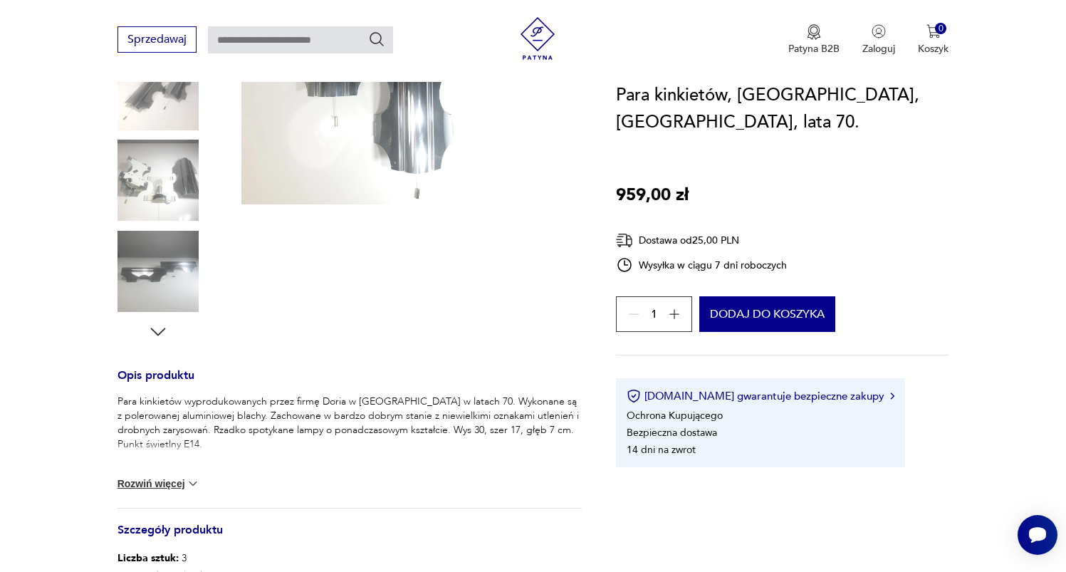
scroll to position [303, 0]
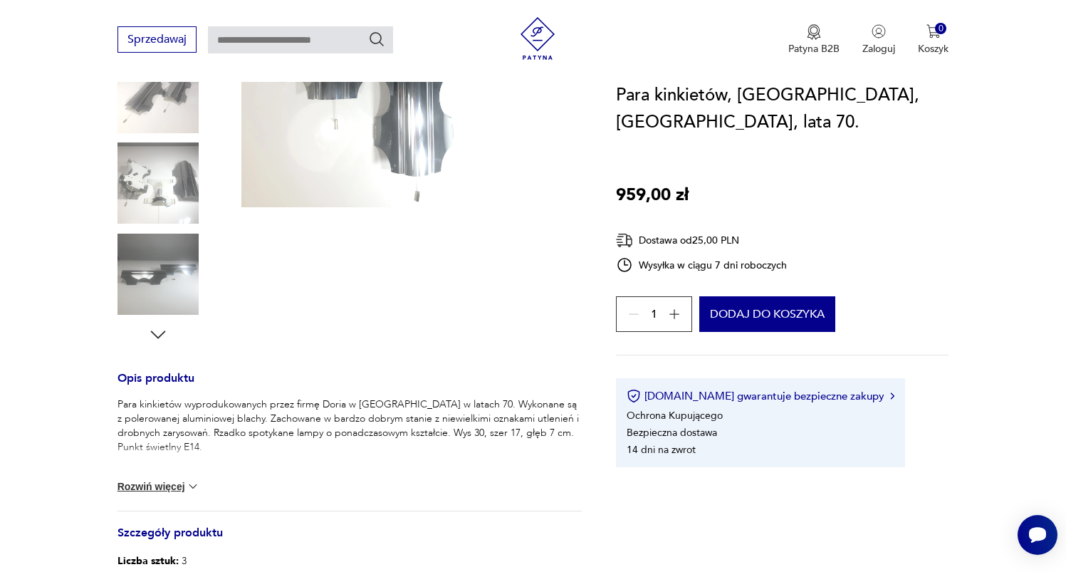
click at [180, 194] on img at bounding box center [157, 182] width 81 height 81
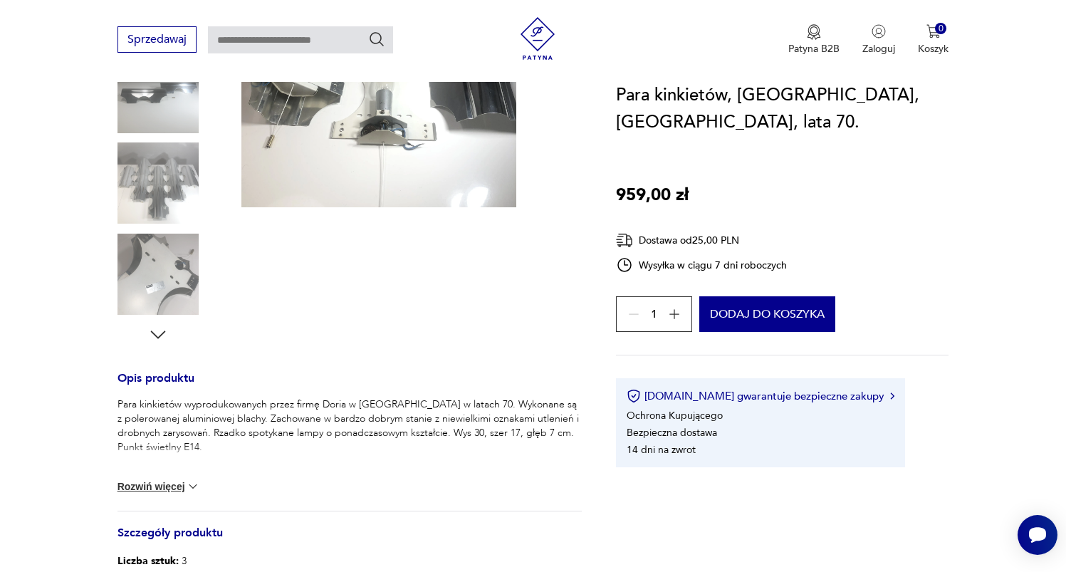
click at [177, 261] on img at bounding box center [157, 273] width 81 height 81
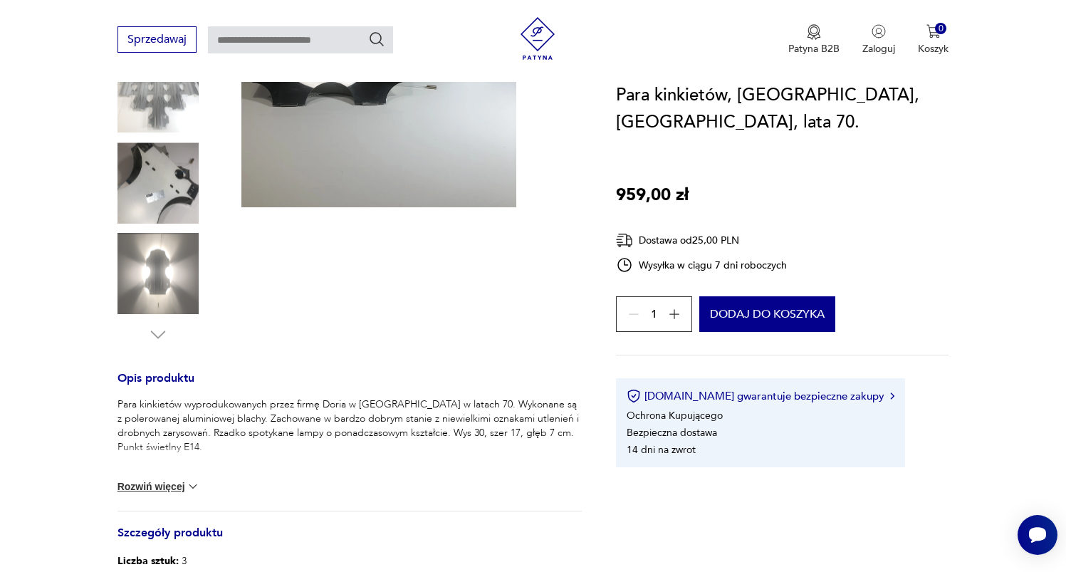
scroll to position [0, 0]
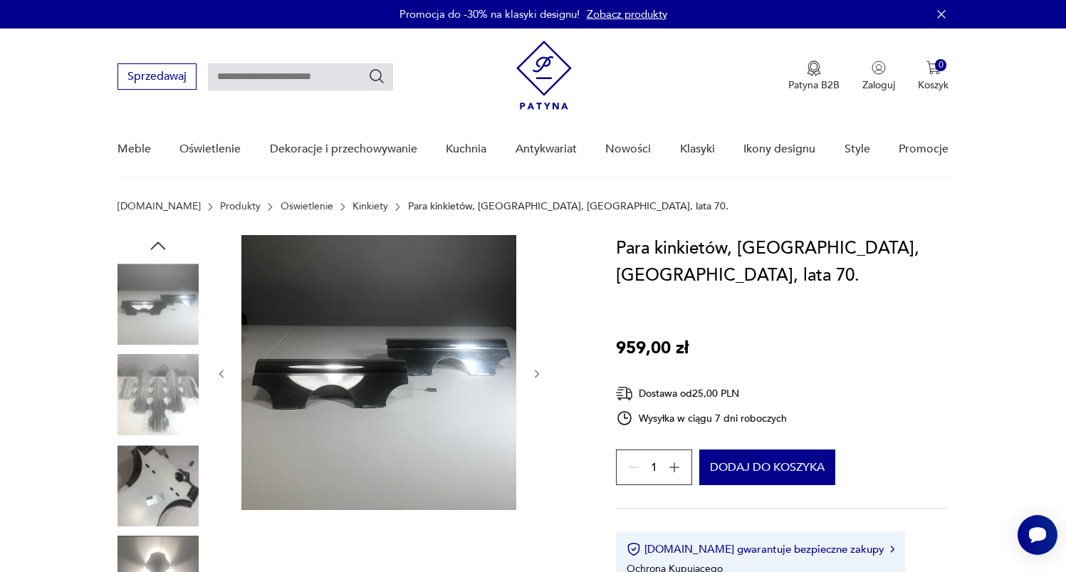
click at [140, 284] on img at bounding box center [157, 303] width 81 height 81
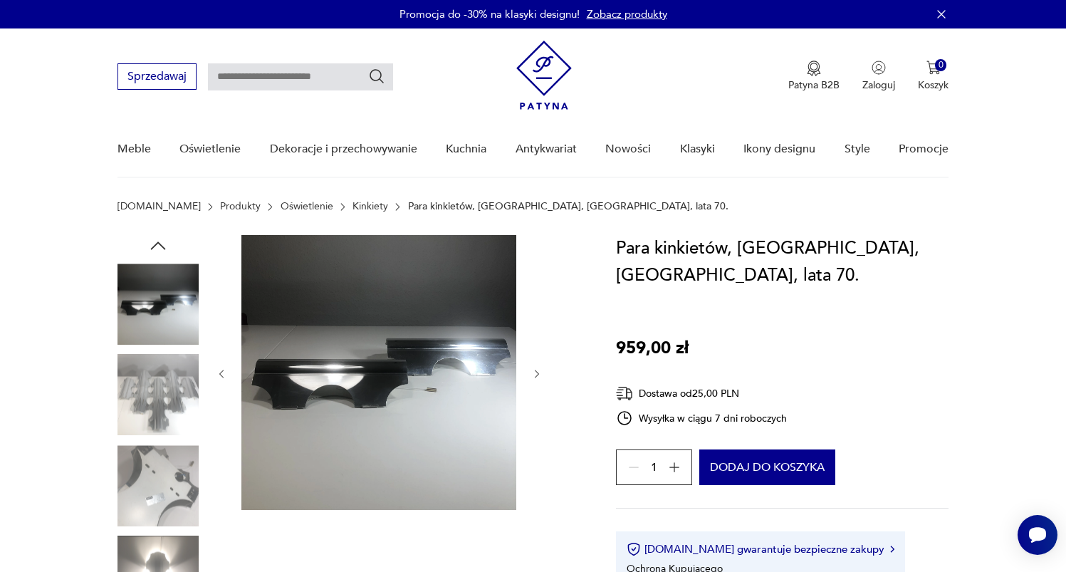
click at [159, 247] on icon "button" at bounding box center [157, 245] width 21 height 21
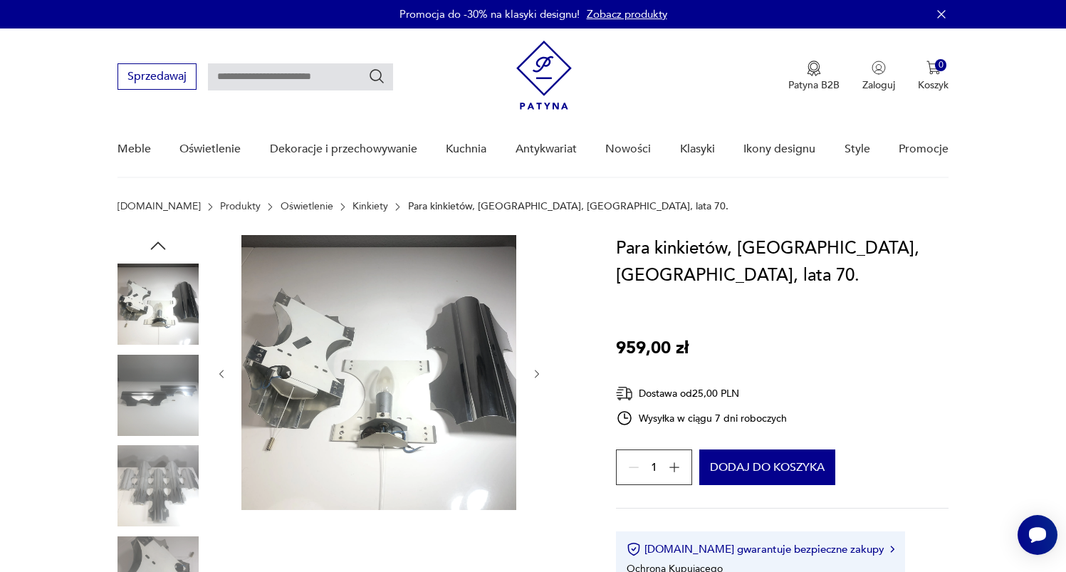
click at [159, 247] on icon "button" at bounding box center [157, 245] width 21 height 21
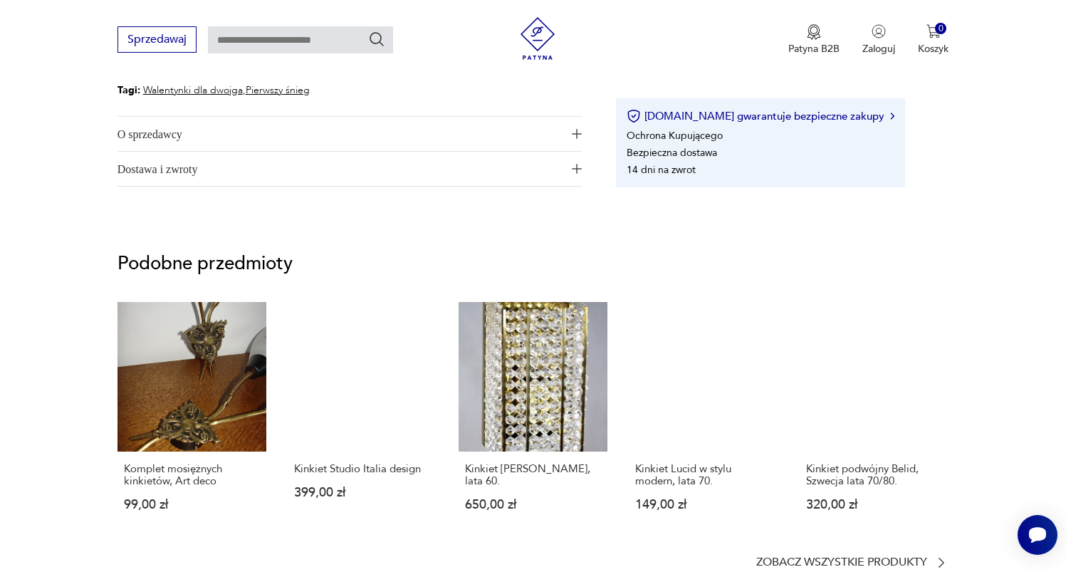
scroll to position [1071, 0]
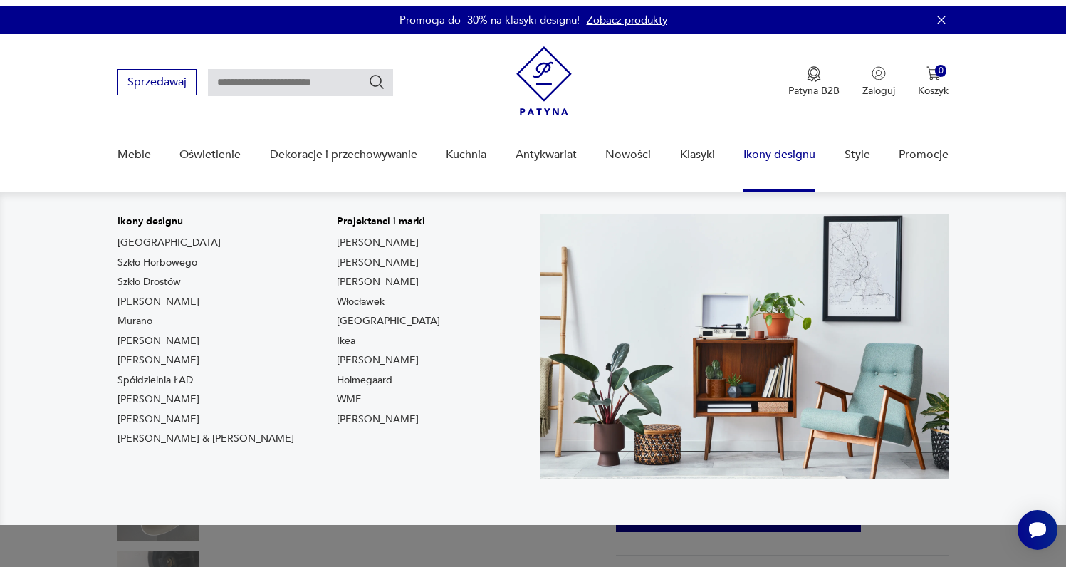
scroll to position [280, 0]
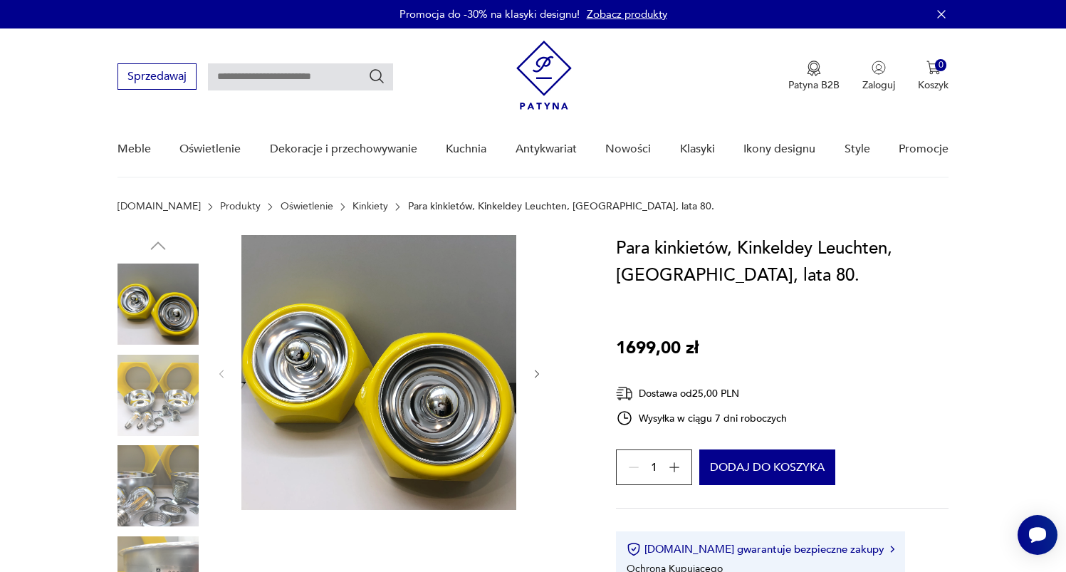
scroll to position [123, 0]
